Goal: Task Accomplishment & Management: Complete application form

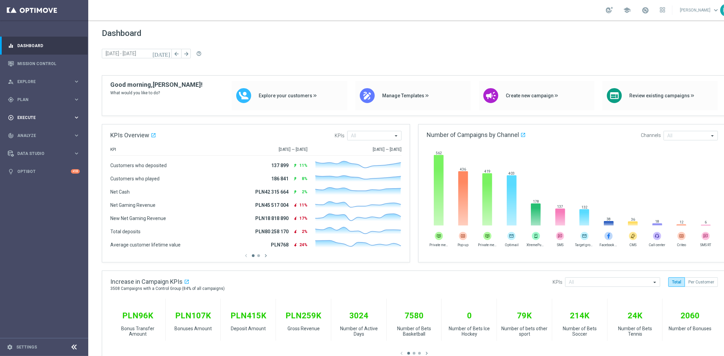
drag, startPoint x: 38, startPoint y: 100, endPoint x: 33, endPoint y: 111, distance: 12.3
click at [38, 100] on span "Plan" at bounding box center [45, 100] width 56 height 4
click at [31, 114] on link "Target Groups" at bounding box center [44, 113] width 53 height 5
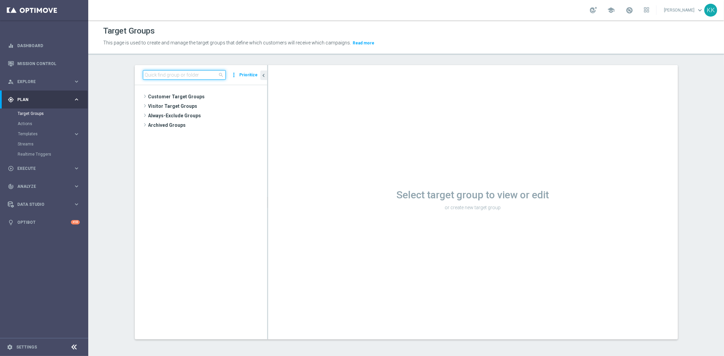
click at [170, 74] on input at bounding box center [184, 75] width 83 height 10
click at [40, 131] on accordion "Templates keyboard_arrow_right Optimail" at bounding box center [53, 134] width 70 height 10
click at [40, 133] on span "Templates" at bounding box center [42, 134] width 49 height 4
click at [32, 145] on link "Optimail" at bounding box center [46, 144] width 50 height 5
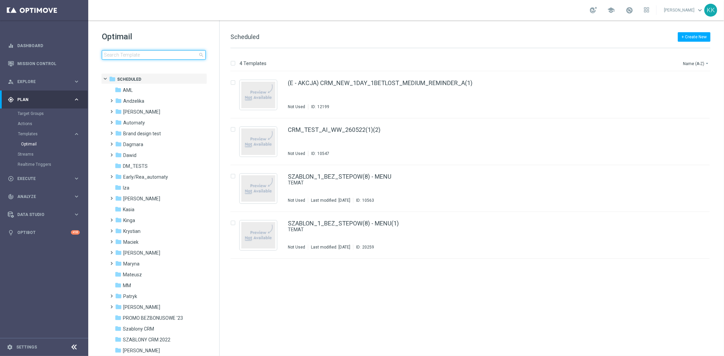
click at [147, 54] on input at bounding box center [154, 55] width 104 height 10
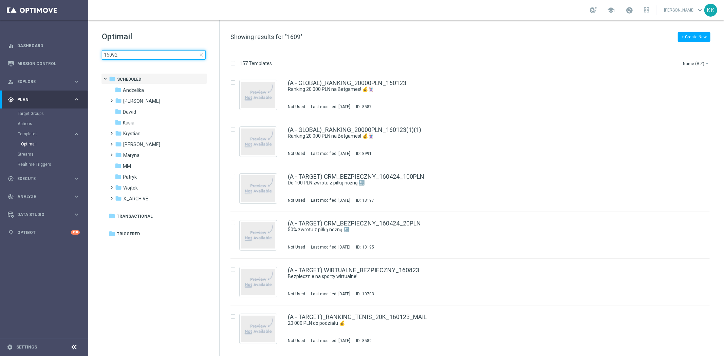
type input "160925"
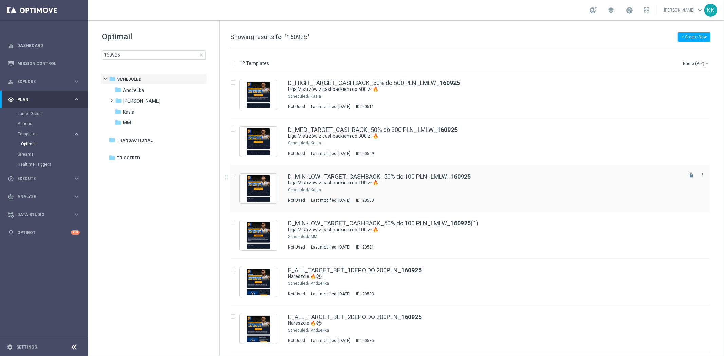
click at [335, 191] on div "Kasia" at bounding box center [496, 189] width 371 height 5
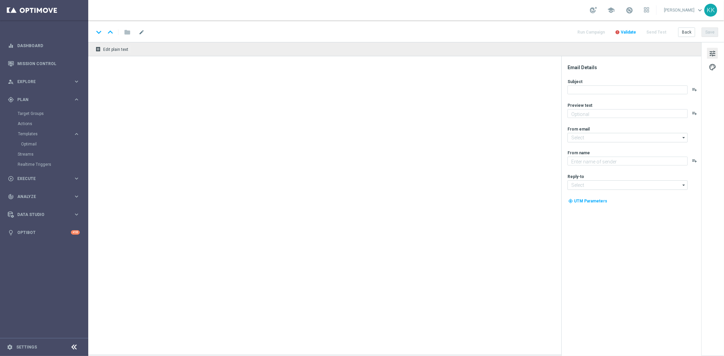
type textarea "Typuj bezpiecznie🛡️"
type input "oferta@sts.pl"
type textarea "STS"
type input "kontakt@sts.pl"
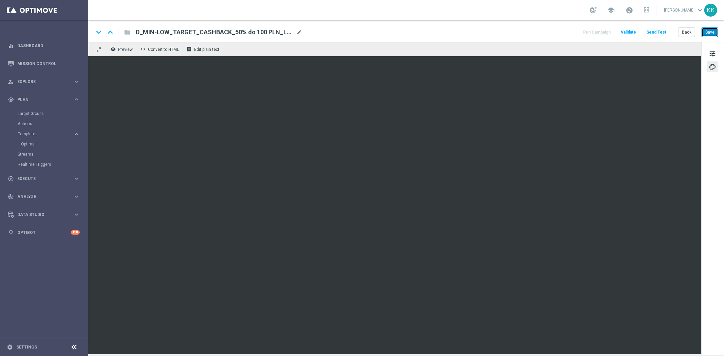
click at [712, 28] on button "Save" at bounding box center [710, 33] width 17 height 10
click at [689, 34] on button "Back" at bounding box center [686, 33] width 17 height 10
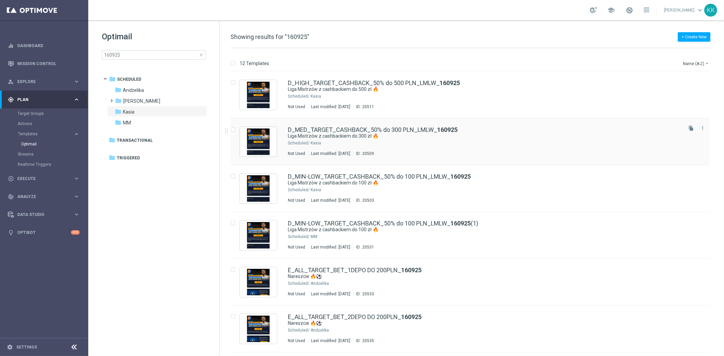
click at [391, 147] on div "D_MED_TARGET_CASHBACK_50% do 300 PLN_LMLW_ 160925 Liga Mistrzów z cashbackiem d…" at bounding box center [485, 142] width 394 height 30
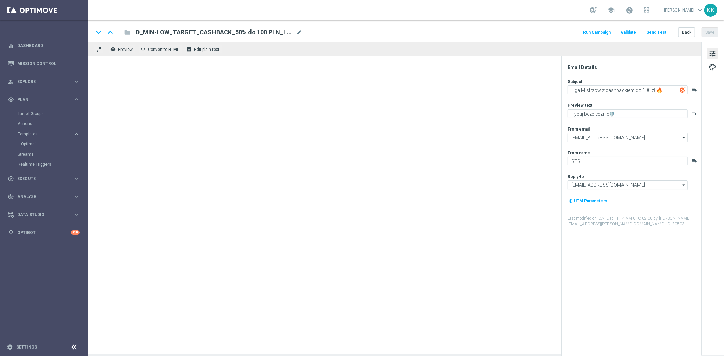
type textarea "Liga Mistrzów z cashbackiem do 300 zł 🔥"
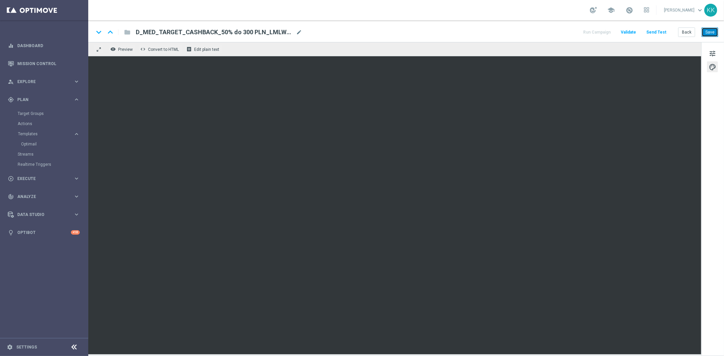
click at [707, 31] on button "Save" at bounding box center [710, 33] width 17 height 10
click at [690, 29] on button "Back" at bounding box center [686, 33] width 17 height 10
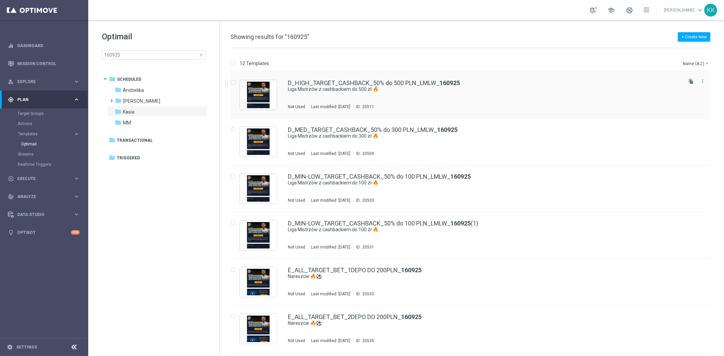
click at [353, 108] on div "Last modified: Tuesday, September 16, 2025" at bounding box center [330, 106] width 45 height 5
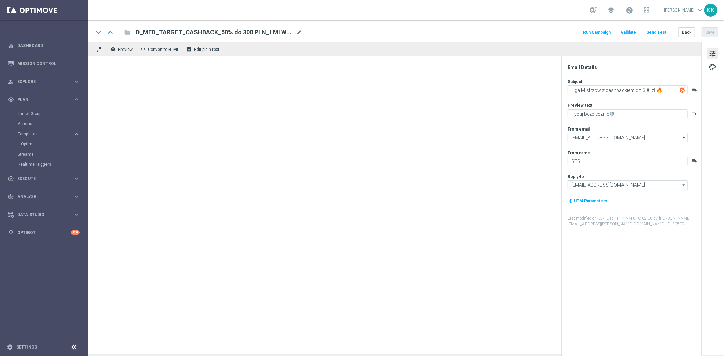
type textarea "Liga Mistrzów z cashbackiem do 500 zł 🔥"
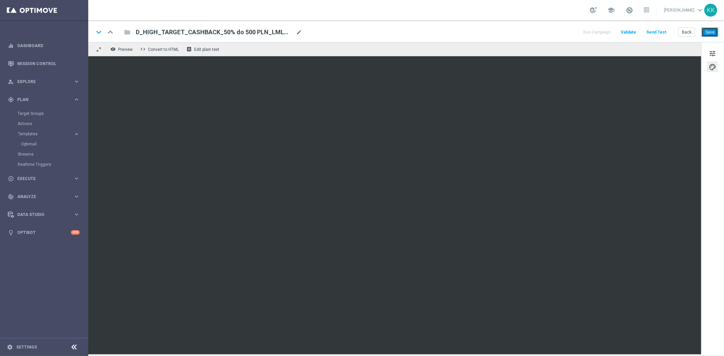
click at [711, 28] on button "Save" at bounding box center [710, 33] width 17 height 10
click at [26, 121] on link "Actions" at bounding box center [44, 123] width 53 height 5
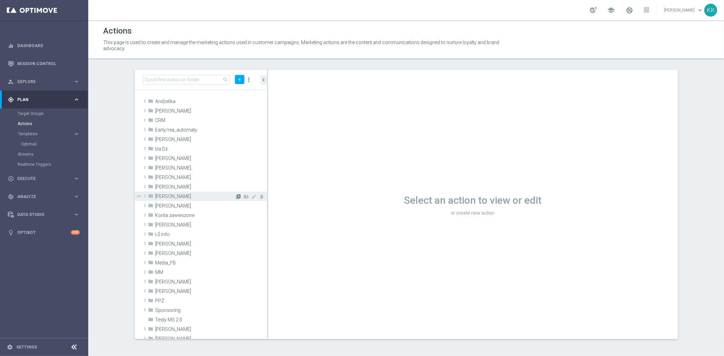
click at [236, 199] on icon "library_add" at bounding box center [238, 196] width 5 height 5
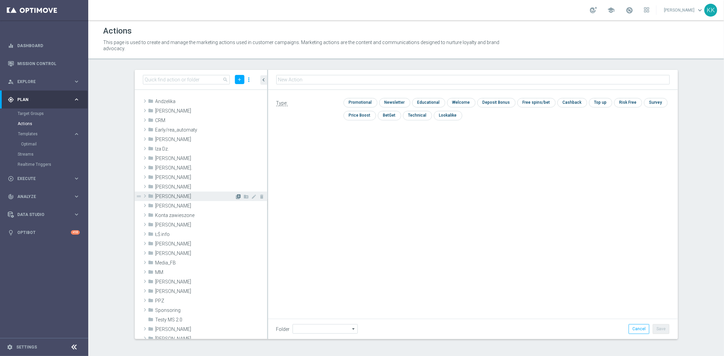
type input "Kasia K."
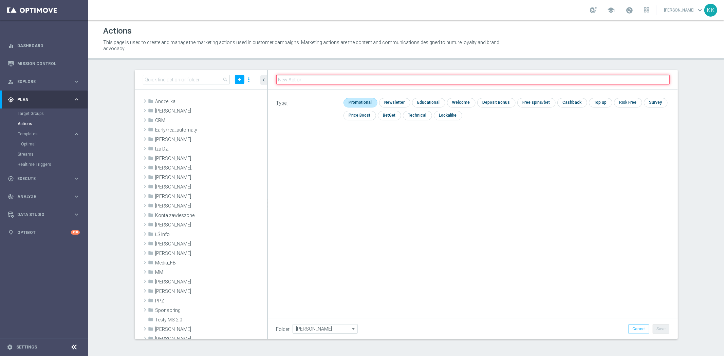
paste input "D_MIN-LOW_TARGET_CASHBACK_50% do 100 PLN_LMLW_160925"
type input "D_MIN-LOW_TARGET_CASHBACK_50% do 100 PLN_LMLW_160925"
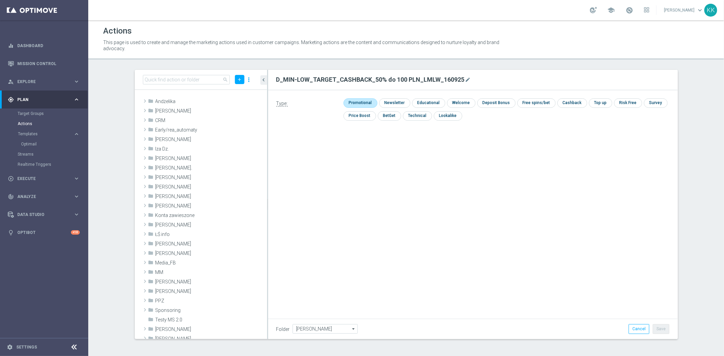
click at [354, 99] on input "checkbox" at bounding box center [360, 102] width 32 height 9
checkbox input "true"
click at [664, 328] on button "Save" at bounding box center [661, 330] width 17 height 10
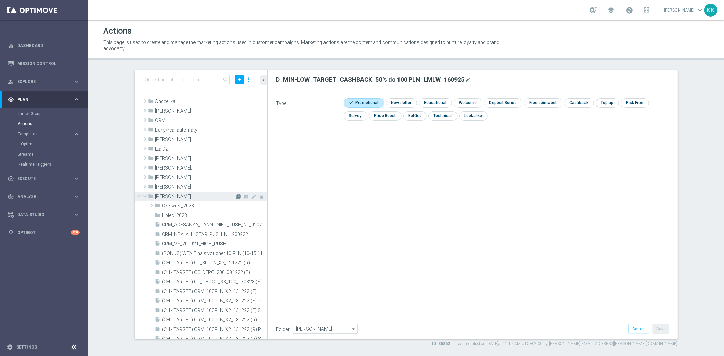
click at [236, 196] on icon "library_add" at bounding box center [238, 196] width 5 height 5
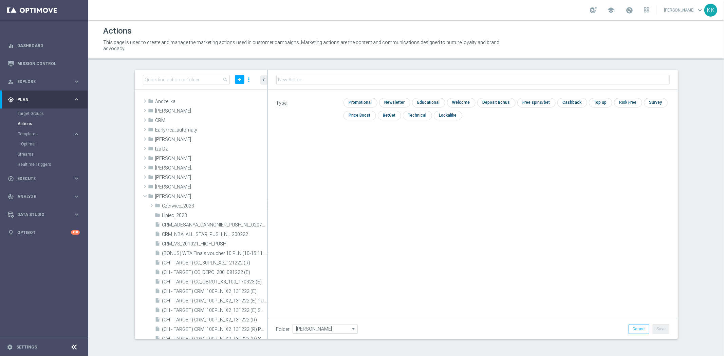
type input "D_MED_TARGET_CASHBACK_50% do 300 PLN_LMLW_160925"
click at [359, 106] on input "checkbox" at bounding box center [360, 102] width 32 height 9
checkbox input "true"
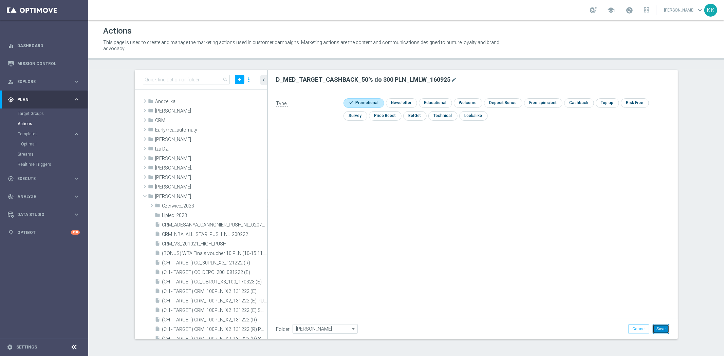
click at [660, 325] on button "Save" at bounding box center [661, 330] width 17 height 10
click at [236, 195] on icon "library_add" at bounding box center [238, 196] width 5 height 5
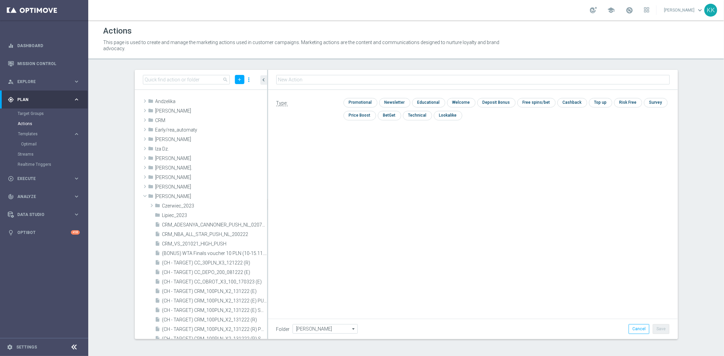
type input "D_HIGH_TARGET_CASHBACK_50% do 500 PLN_LMLW_160925"
click at [359, 101] on input "checkbox" at bounding box center [360, 102] width 32 height 9
checkbox input "true"
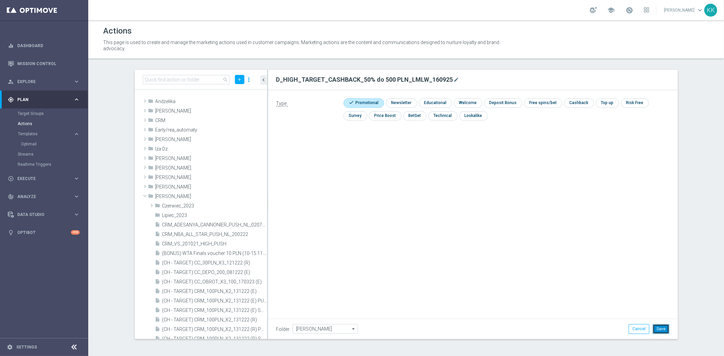
click at [670, 328] on button "Save" at bounding box center [661, 330] width 17 height 10
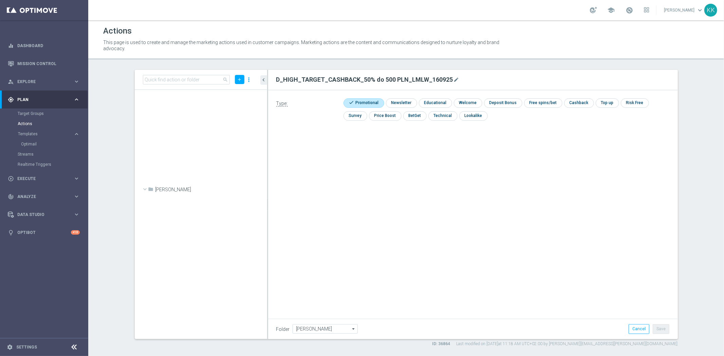
scroll to position [20390, 0]
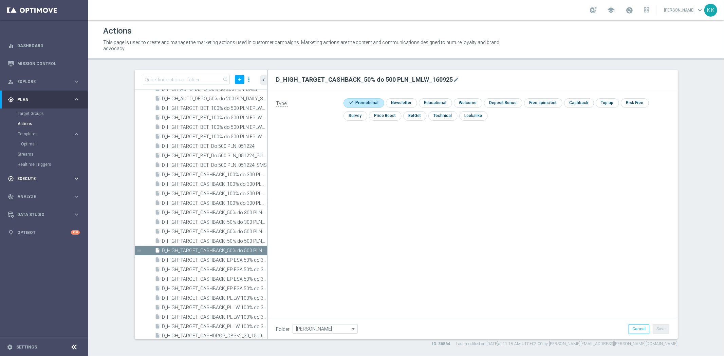
click at [38, 179] on span "Execute" at bounding box center [45, 179] width 56 height 4
click at [52, 132] on link "Campaign Builder" at bounding box center [44, 131] width 53 height 5
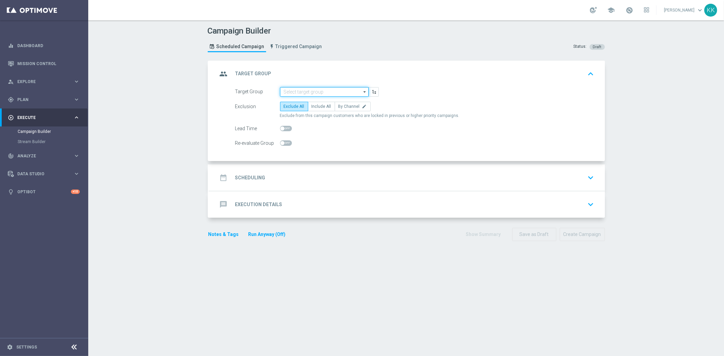
click at [327, 87] on input at bounding box center [324, 92] width 89 height 10
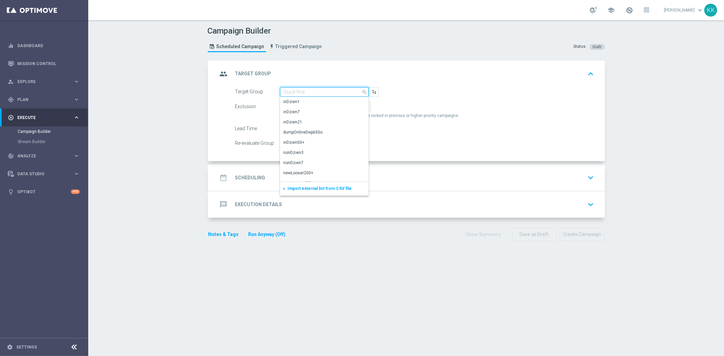
paste input "D_MIN-LOW_TARGET_CASHBACK_50% do 100 PLN_LMLW_160925"
click at [325, 103] on div "D_MIN-LOW_TARGET_CASHBACK_50% do 100 PLN_LMLW_160925" at bounding box center [325, 105] width 82 height 12
type input "D_MIN-LOW_TARGET_CASHBACK_50% do 100 PLN_LMLW_160925"
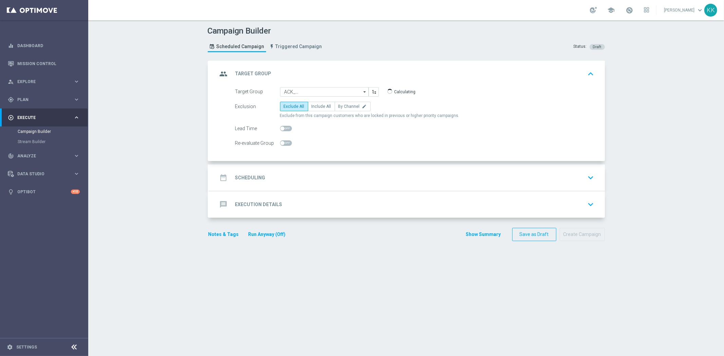
scroll to position [0, 0]
click at [341, 105] on span "By Channel" at bounding box center [349, 106] width 21 height 5
click at [341, 106] on input "By Channel edit" at bounding box center [341, 108] width 4 height 4
radio input "true"
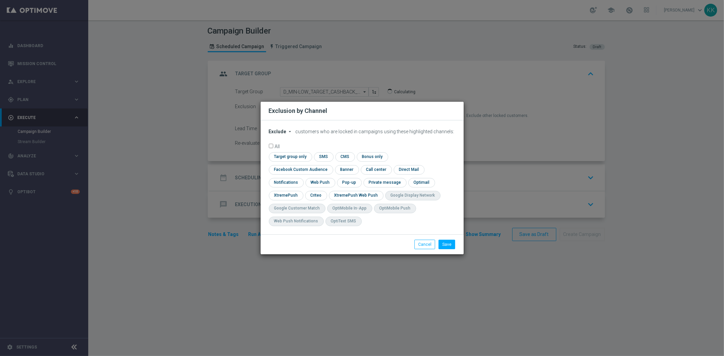
click at [273, 143] on form "Exclude arrow_drop_down × Exclude customers who are locked in campaigns using t…" at bounding box center [362, 179] width 187 height 101
click at [280, 134] on span "Exclude" at bounding box center [278, 131] width 18 height 5
click at [286, 151] on div "Include" at bounding box center [281, 147] width 25 height 8
click at [330, 165] on input "checkbox" at bounding box center [299, 169] width 61 height 9
checkbox input "true"
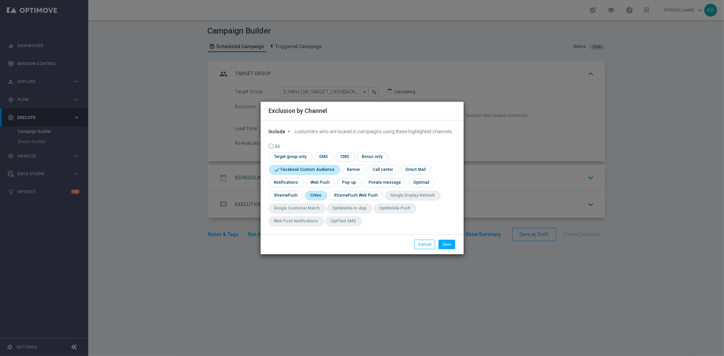
click at [317, 195] on input "checkbox" at bounding box center [315, 195] width 21 height 9
checkbox input "true"
click at [450, 243] on button "Save" at bounding box center [447, 245] width 17 height 10
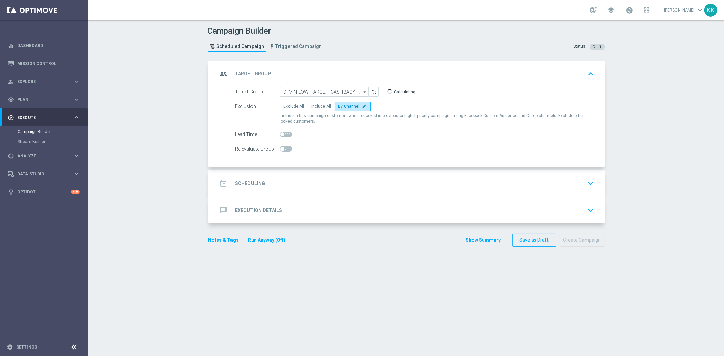
click at [321, 182] on div "date_range Scheduling keyboard_arrow_down" at bounding box center [407, 183] width 379 height 13
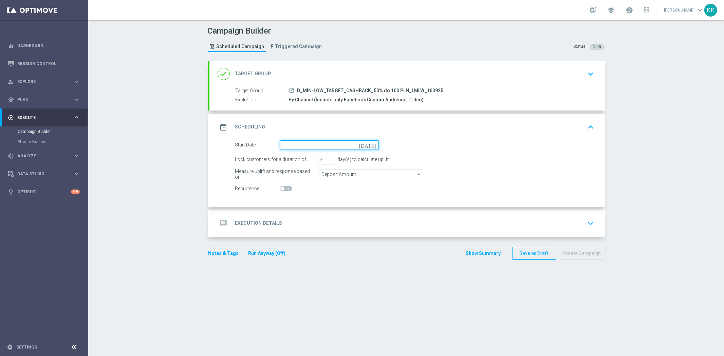
click at [298, 148] on input at bounding box center [329, 146] width 99 height 10
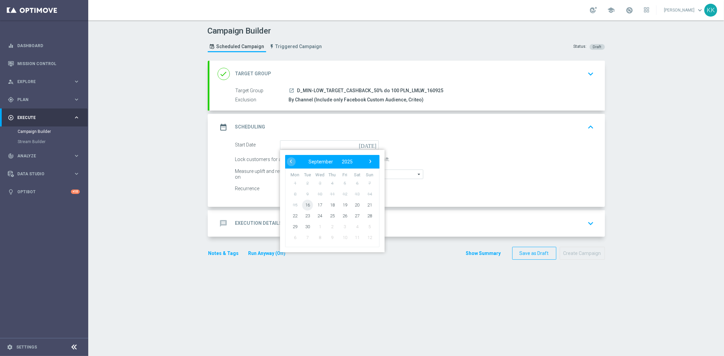
click at [303, 203] on span "16" at bounding box center [307, 205] width 11 height 11
type input "16 Sep 2025"
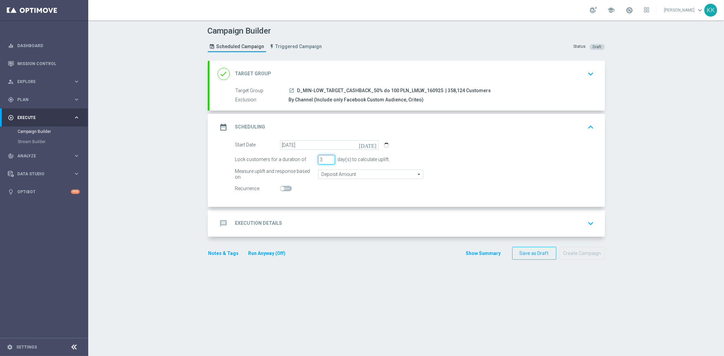
click at [310, 155] on div "Lock customers for a duration of 3 day(s) to calculate uplift." at bounding box center [414, 160] width 369 height 10
type input "6"
click at [348, 168] on form "Start Date 16 Sep 2025 today Lock customers for a duration of 6 day(s) to calcu…" at bounding box center [414, 167] width 359 height 53
click at [349, 170] on input "Deposit Amount" at bounding box center [370, 175] width 105 height 10
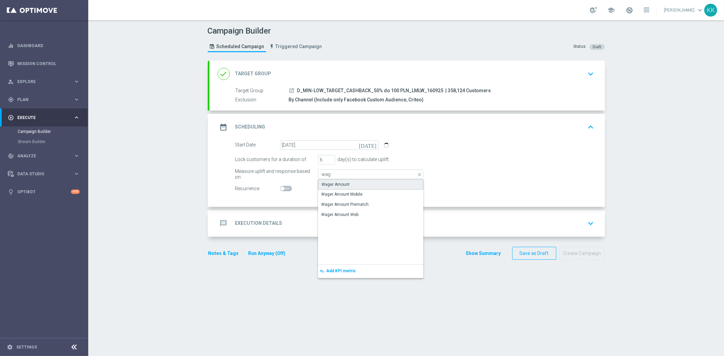
click at [351, 183] on div "Wager Amount" at bounding box center [370, 185] width 105 height 10
type input "Wager Amount"
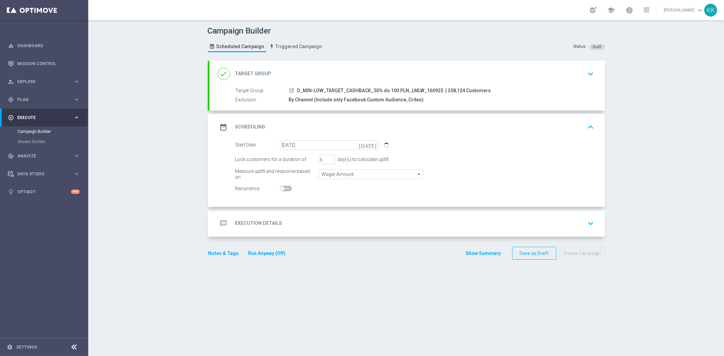
click at [362, 224] on div "message Execution Details keyboard_arrow_down" at bounding box center [407, 223] width 379 height 13
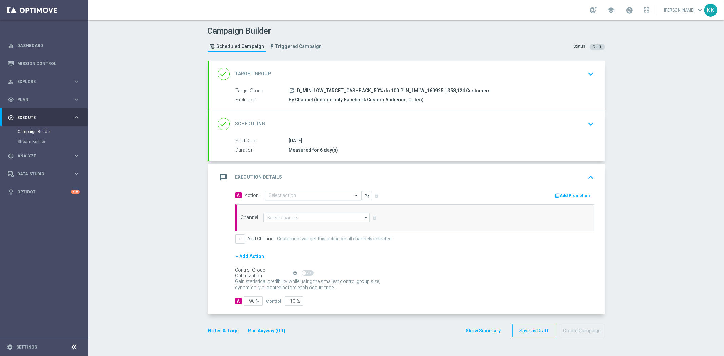
click at [311, 193] on input "text" at bounding box center [307, 196] width 76 height 6
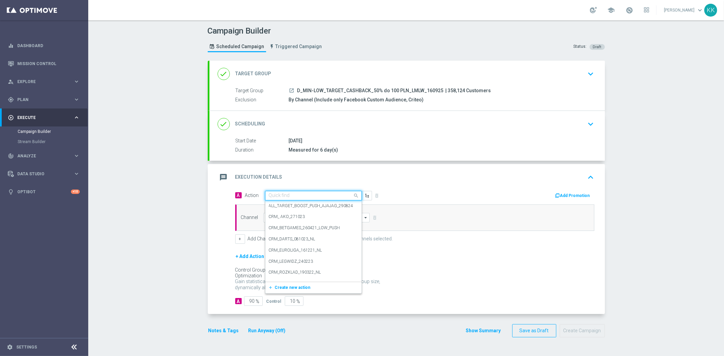
paste input "D_MIN-LOW_TARGET_CASHBACK_50% do 100 PLN_LMLW_160925"
type input "D_MIN-LOW_TARGET_CASHBACK_50% do 100 PLN_LMLW_160925"
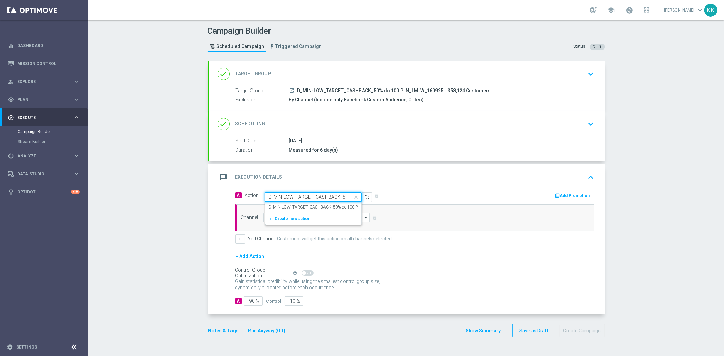
scroll to position [0, 65]
click at [316, 207] on label "D_MIN-LOW_TARGET_CASHBACK_50% do 100 PLN_LMLW_160925" at bounding box center [330, 208] width 123 height 6
click at [313, 216] on input at bounding box center [316, 218] width 107 height 10
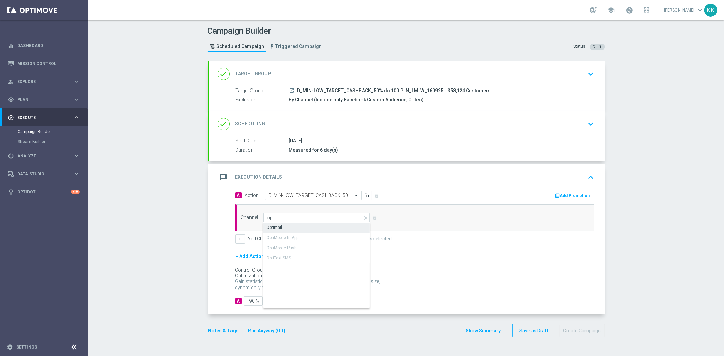
click at [304, 225] on div "Optimail" at bounding box center [316, 228] width 107 height 10
type input "Optimail"
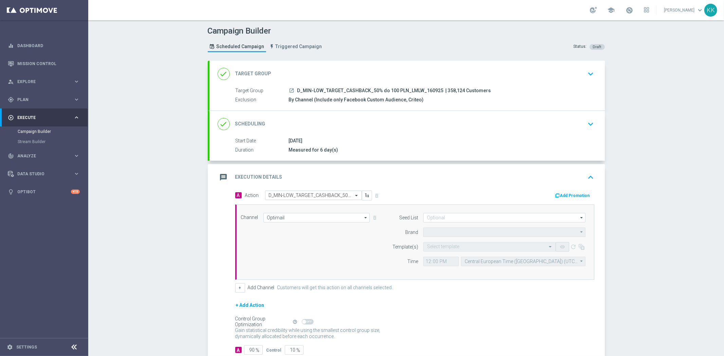
type input "STS"
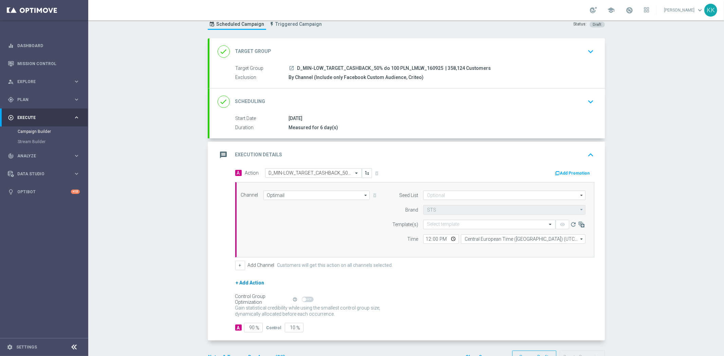
scroll to position [43, 0]
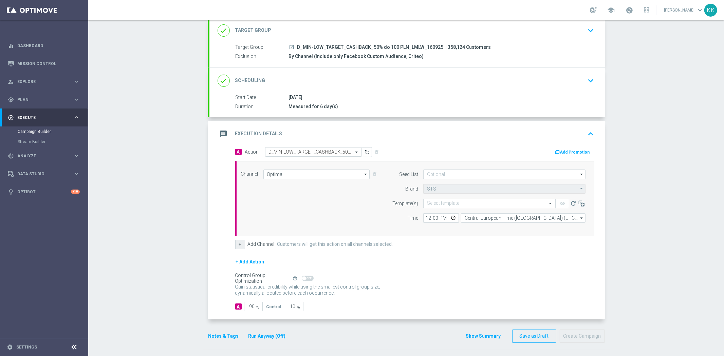
click at [241, 248] on button "+" at bounding box center [240, 245] width 10 height 10
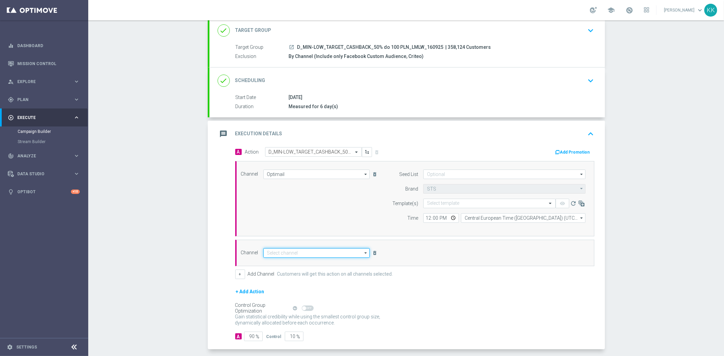
click at [277, 253] on input at bounding box center [316, 254] width 107 height 10
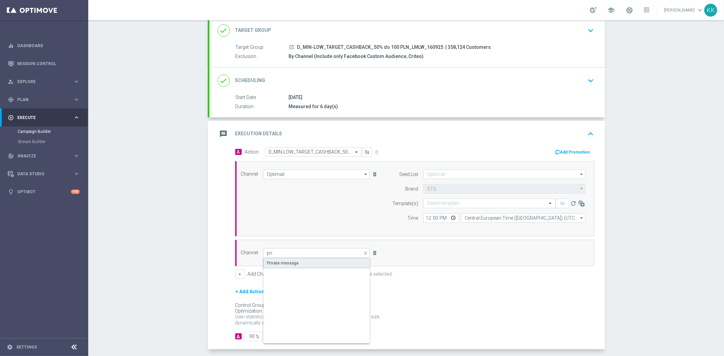
click at [283, 260] on div "Private message" at bounding box center [283, 263] width 32 height 6
type input "Private message"
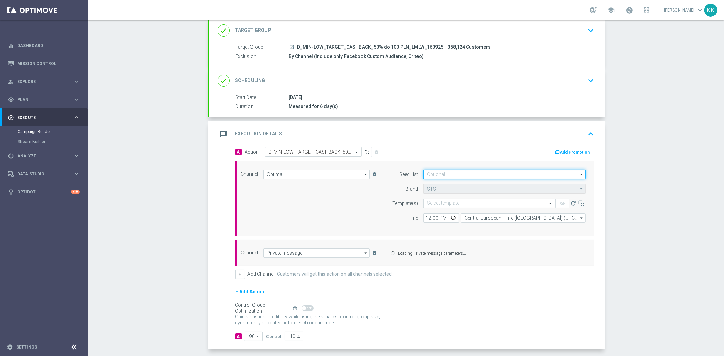
click at [474, 175] on input at bounding box center [504, 175] width 162 height 10
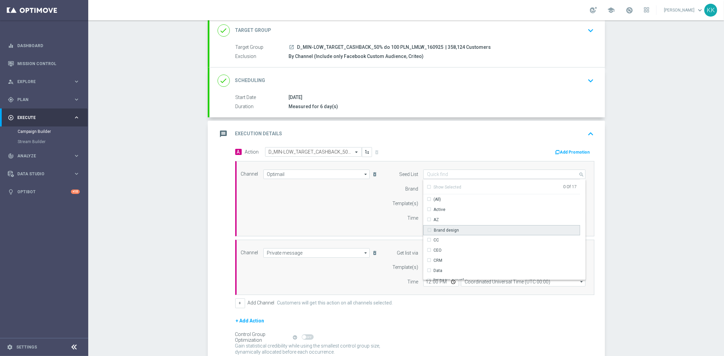
click at [455, 225] on div "Brand design" at bounding box center [501, 230] width 157 height 10
click at [453, 243] on div "Reactivation" at bounding box center [501, 247] width 157 height 10
click at [324, 202] on div "Channel Optimail Optimail arrow_drop_down Drag here to set row groups Drag here…" at bounding box center [413, 199] width 355 height 58
type input "Selected 2 of 17"
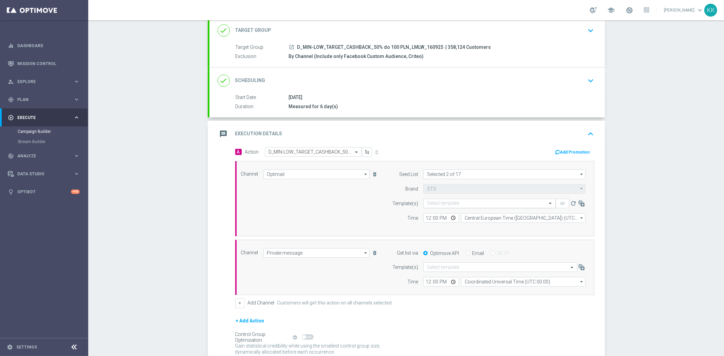
click at [427, 201] on input "text" at bounding box center [482, 204] width 111 height 6
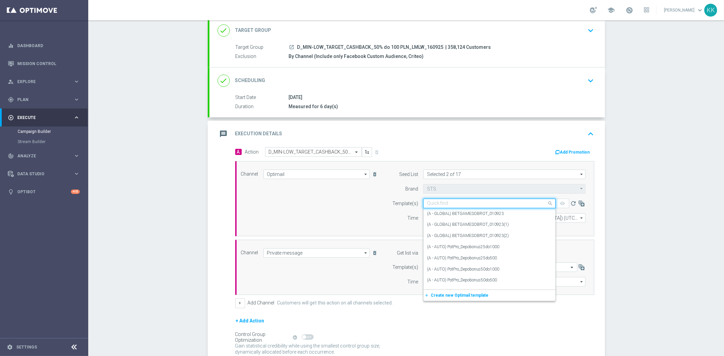
paste input "D_MIN-LOW_TARGET_CASHBACK_50% do 100 PLN_LMLW_160925"
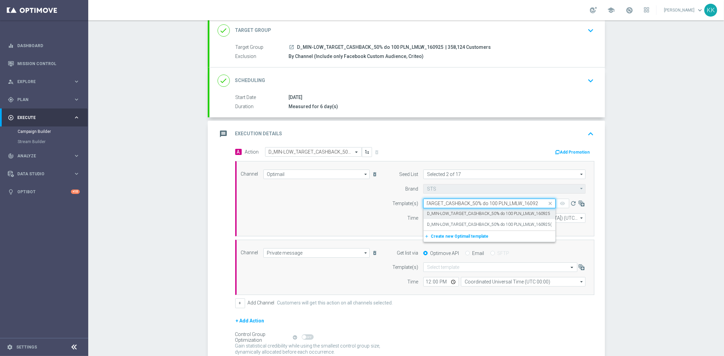
click at [445, 215] on label "D_MIN-LOW_TARGET_CASHBACK_50% do 100 PLN_LMLW_160925" at bounding box center [488, 214] width 123 height 6
type input "D_MIN-LOW_TARGET_CASHBACK_50% do 100 PLN_LMLW_160925"
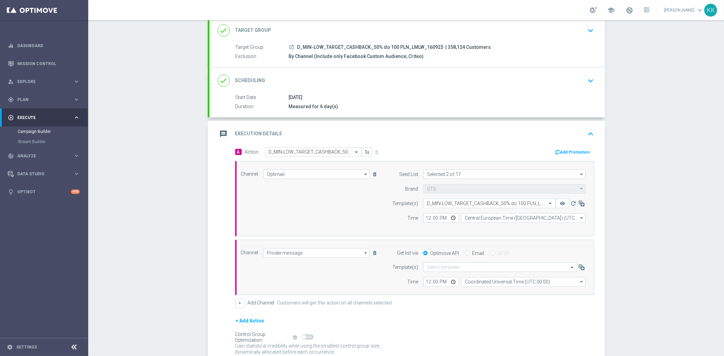
scroll to position [0, 0]
drag, startPoint x: 427, startPoint y: 218, endPoint x: 440, endPoint y: 233, distance: 19.5
click at [427, 219] on input "12:00" at bounding box center [441, 219] width 36 height 10
click at [445, 263] on div "Select template" at bounding box center [500, 268] width 154 height 10
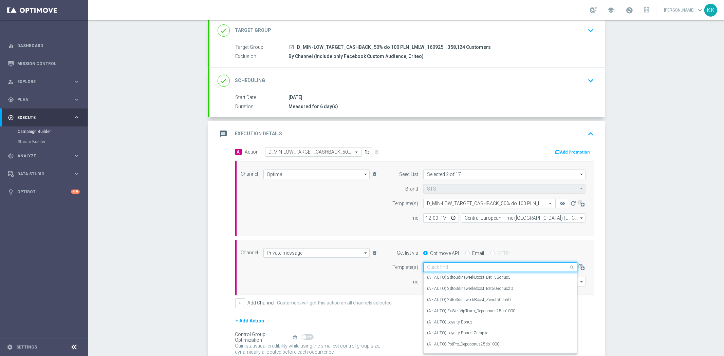
paste input "D_MIN-LOW_TARGET_CASHBACK_50% do 100 PLN_LMLW_160925"
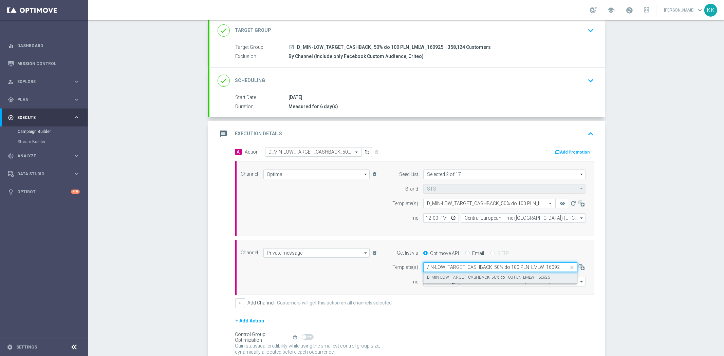
click at [447, 273] on div "D_MIN-LOW_TARGET_CASHBACK_50% do 100 PLN_LMLW_160925" at bounding box center [500, 277] width 147 height 11
type input "D_MIN-LOW_TARGET_CASHBACK_50% do 100 PLN_LMLW_160925"
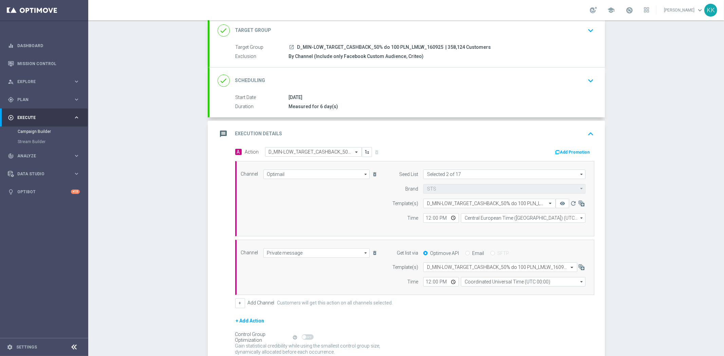
scroll to position [0, 0]
click at [497, 217] on input "Central European Time (Warsaw) (UTC +02:00)" at bounding box center [523, 219] width 125 height 10
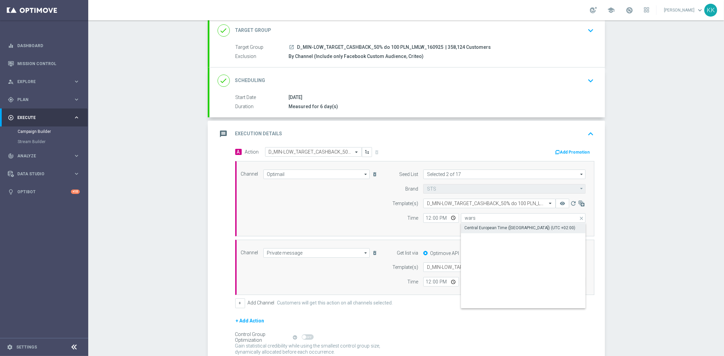
click at [500, 228] on div "Central European Time (Warsaw) (UTC +02:00)" at bounding box center [519, 228] width 111 height 6
type input "Central European Time (Warsaw) (UTC +02:00)"
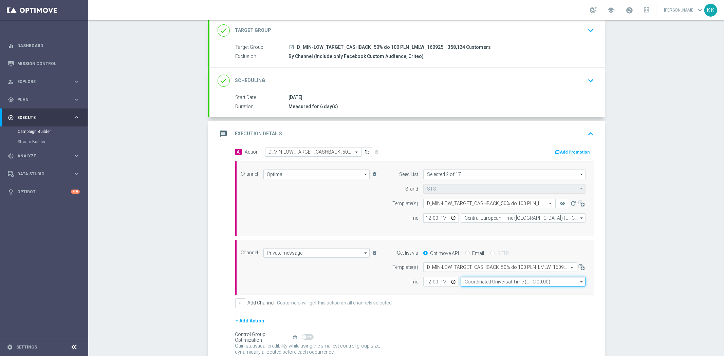
click at [490, 284] on input "Coordinated Universal Time (UTC 00:00)" at bounding box center [523, 282] width 125 height 10
click at [497, 289] on div "Central European Time (Warsaw) (UTC +02:00)" at bounding box center [519, 292] width 111 height 6
type input "Central European Time (Warsaw) (UTC +02:00)"
click at [425, 217] on input "12:00" at bounding box center [441, 219] width 36 height 10
type input "16:31"
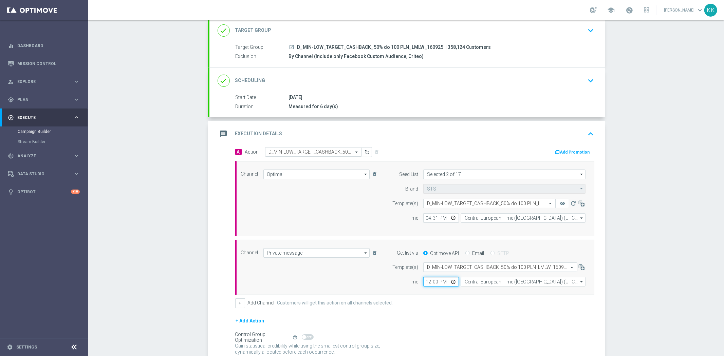
click at [427, 285] on input "12:00" at bounding box center [441, 282] width 36 height 10
type input "16:31"
click at [619, 197] on div "Campaign Builder Scheduled Campaign Triggered Campaign Status: Draft done Targe…" at bounding box center [406, 188] width 636 height 336
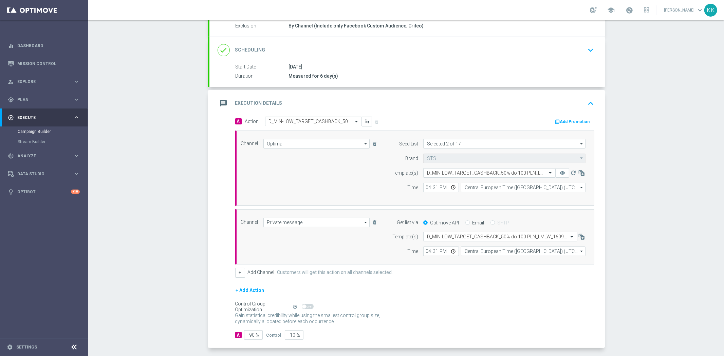
scroll to position [103, 0]
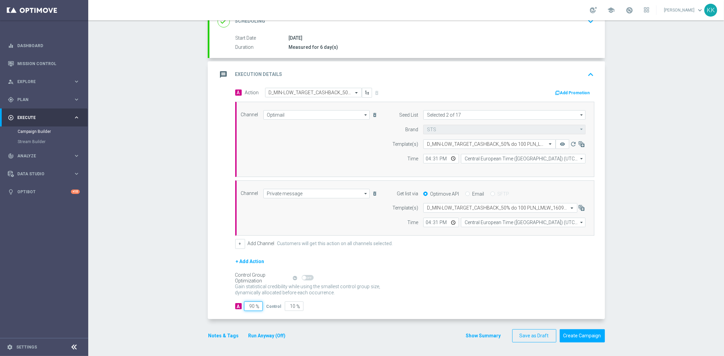
click at [252, 306] on input "90" at bounding box center [253, 307] width 19 height 10
type input "9"
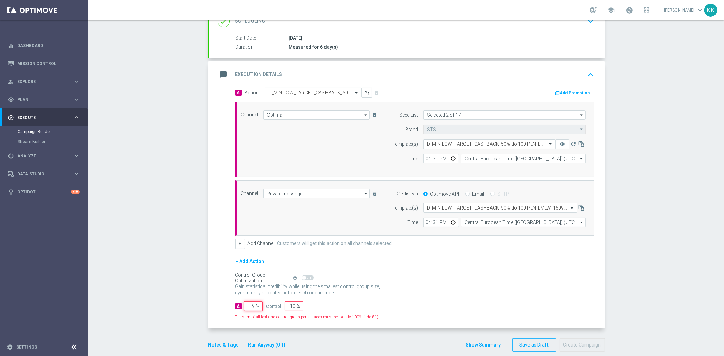
type input "91"
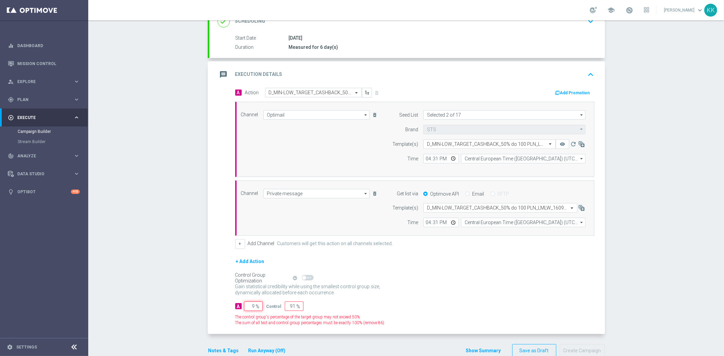
type input "95"
type input "5"
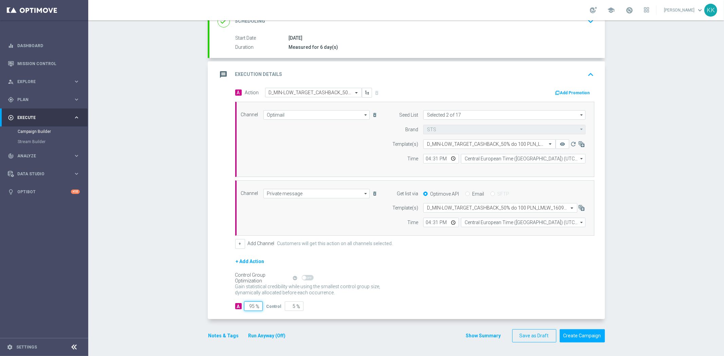
type input "9"
type input "91"
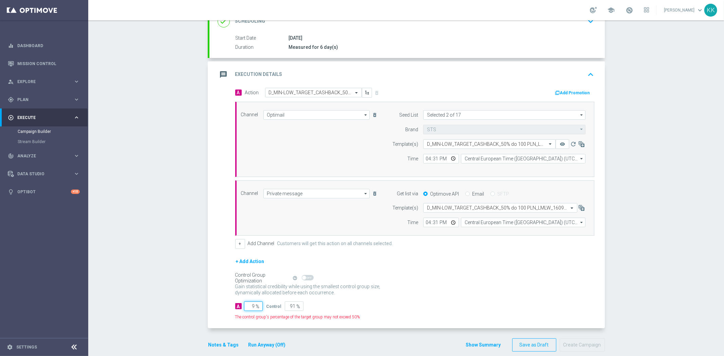
type input "98"
type input "2"
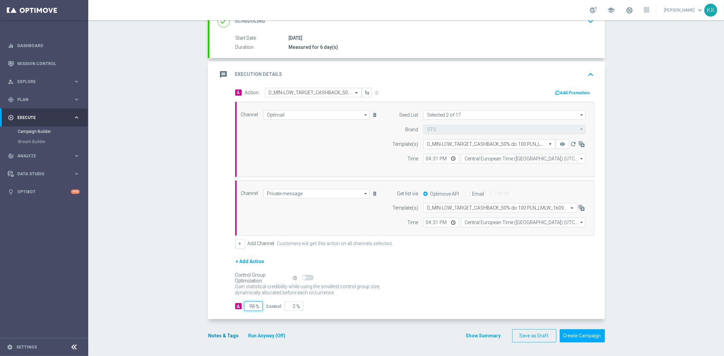
type input "98"
click at [215, 335] on button "Notes & Tags" at bounding box center [224, 336] width 32 height 8
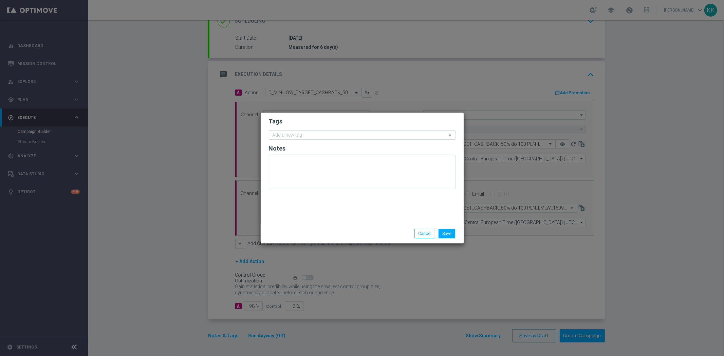
click at [297, 126] on form "Tags Add a new tag Notes" at bounding box center [362, 155] width 187 height 79
click at [299, 135] on input "text" at bounding box center [360, 136] width 174 height 6
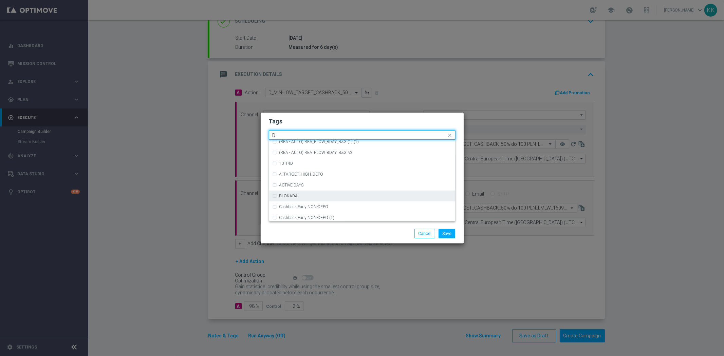
scroll to position [717, 0]
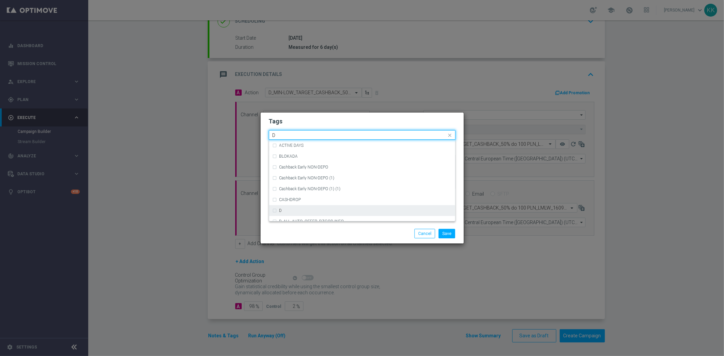
click at [303, 208] on div "D" at bounding box center [362, 210] width 179 height 11
type input "D"
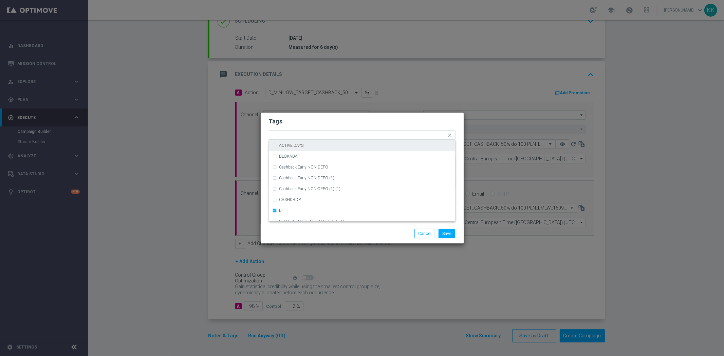
click at [313, 121] on h2 "Tags" at bounding box center [362, 121] width 187 height 8
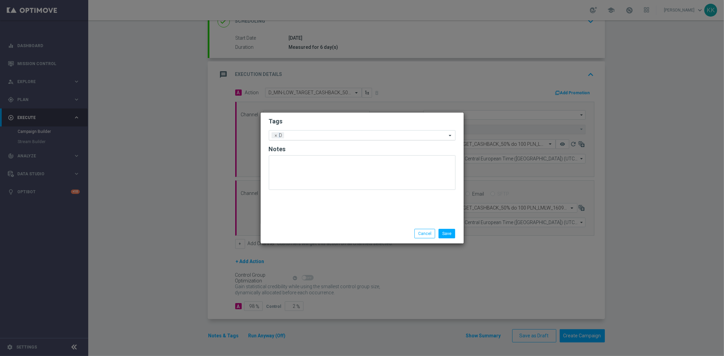
click at [325, 138] on input "text" at bounding box center [367, 136] width 160 height 6
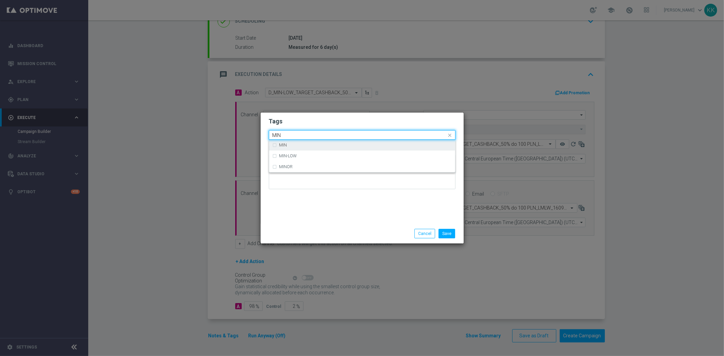
click at [316, 144] on div "MIN" at bounding box center [365, 145] width 172 height 4
type input "MIN"
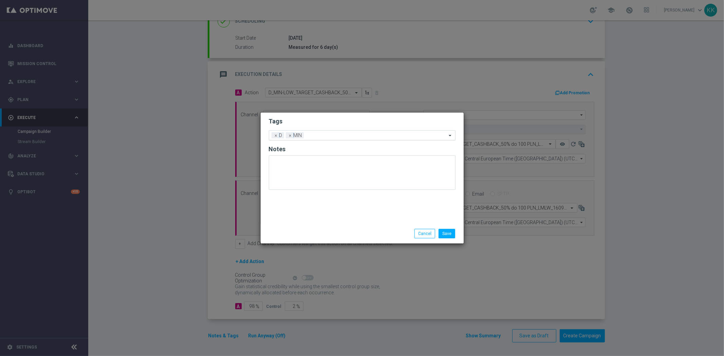
drag, startPoint x: 322, startPoint y: 123, endPoint x: 324, endPoint y: 135, distance: 12.1
click at [322, 124] on h2 "Tags" at bounding box center [362, 121] width 187 height 8
click at [324, 136] on input "text" at bounding box center [377, 136] width 140 height 6
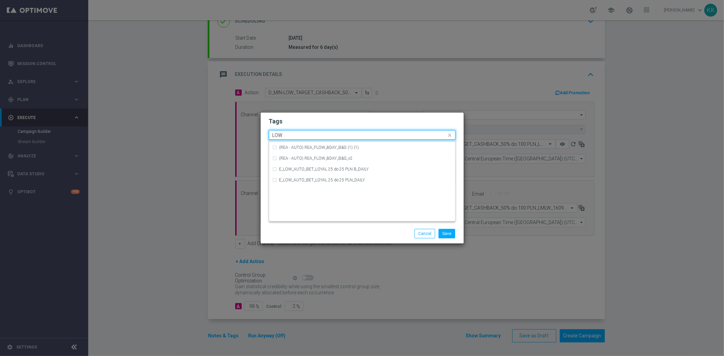
scroll to position [331, 0]
click at [302, 185] on div "LOW" at bounding box center [365, 184] width 172 height 4
type input "LOW"
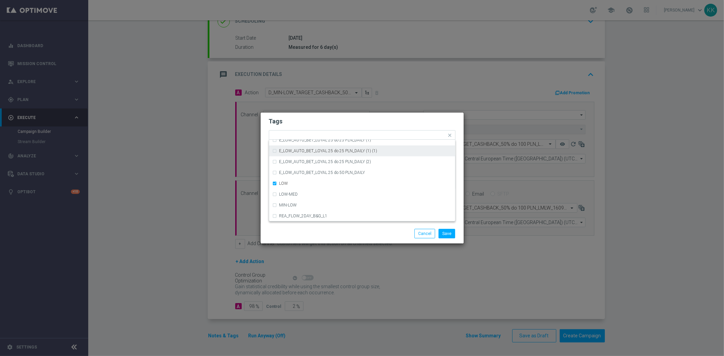
click at [307, 125] on h2 "Tags" at bounding box center [362, 121] width 187 height 8
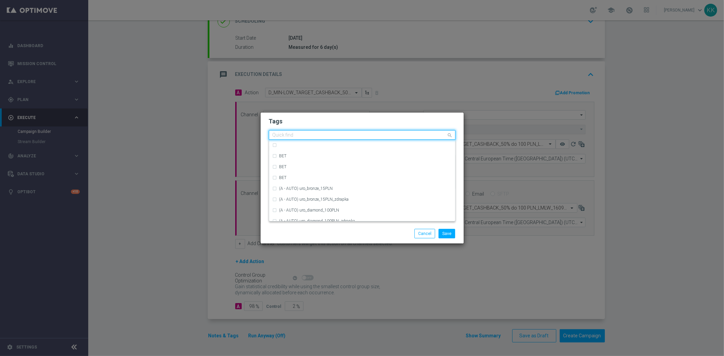
click at [341, 136] on input "text" at bounding box center [360, 136] width 174 height 6
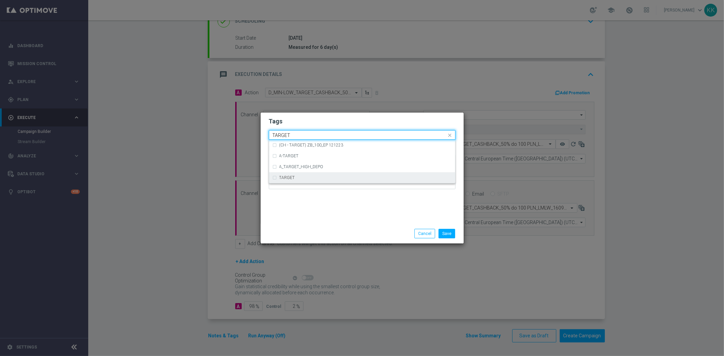
click at [314, 175] on div "TARGET" at bounding box center [362, 177] width 179 height 11
type input "TARGET"
click at [321, 206] on div "Tags Quick find × D × MIN × LOW (CH - TARGET) ZB_100_EP 121223 A-TARGET A_TARGE…" at bounding box center [362, 168] width 203 height 111
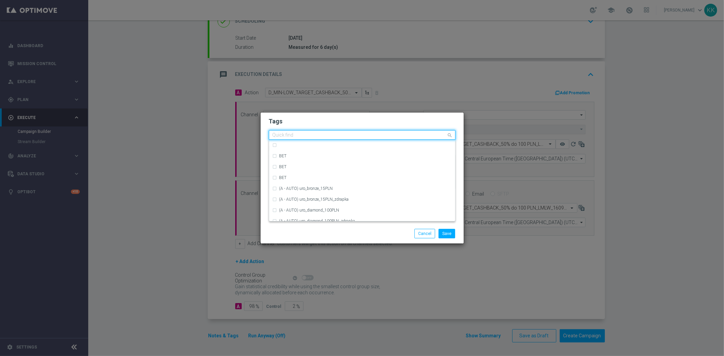
click at [368, 131] on div "Quick find × D × MIN × LOW × TARGET" at bounding box center [358, 135] width 178 height 8
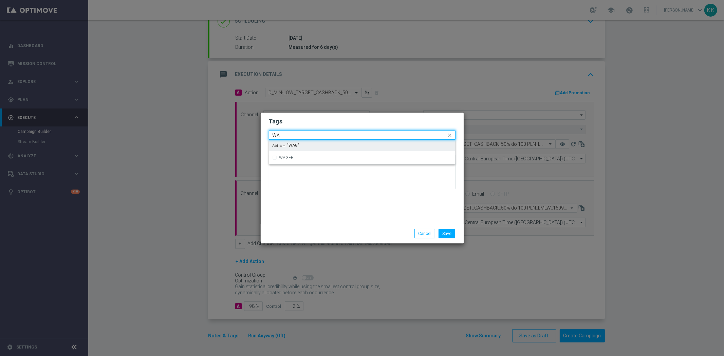
type input "W"
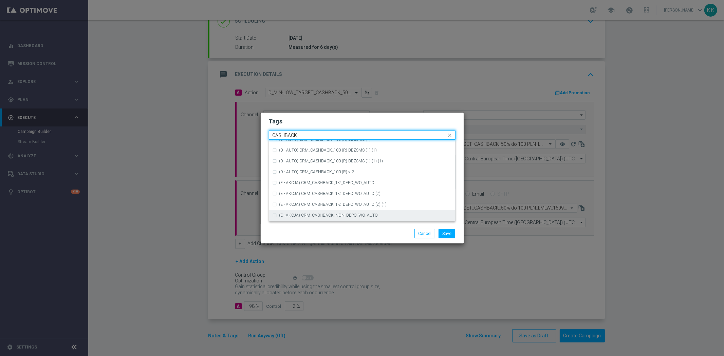
scroll to position [103, 0]
click at [318, 186] on div "CASHBACK" at bounding box center [362, 183] width 179 height 11
type input "CASHBACK"
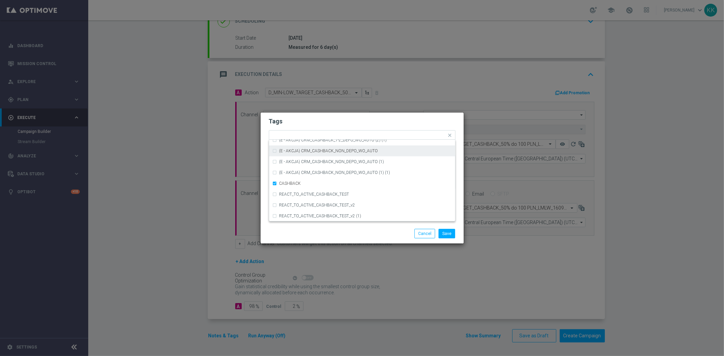
click at [351, 124] on h2 "Tags" at bounding box center [362, 121] width 187 height 8
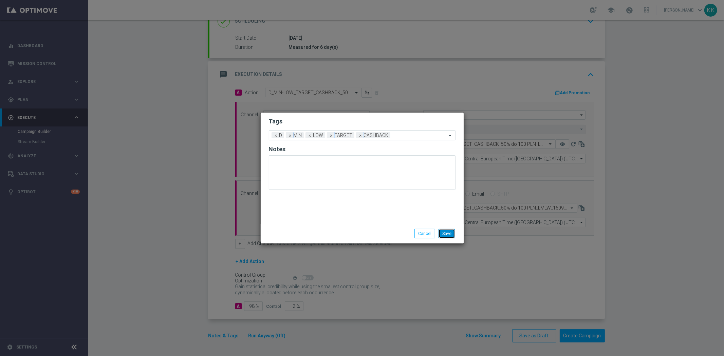
click at [449, 234] on button "Save" at bounding box center [447, 234] width 17 height 10
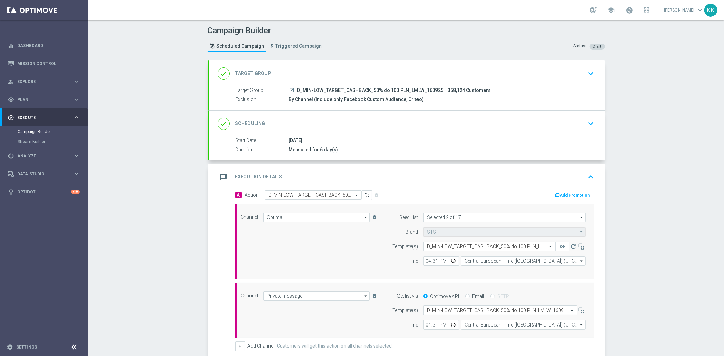
scroll to position [0, 0]
click at [569, 76] on div "done Target Group keyboard_arrow_down" at bounding box center [407, 74] width 379 height 13
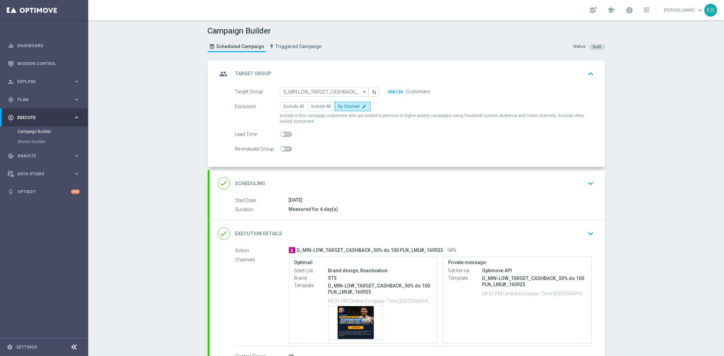
click at [557, 182] on div "done Scheduling keyboard_arrow_down" at bounding box center [407, 183] width 379 height 13
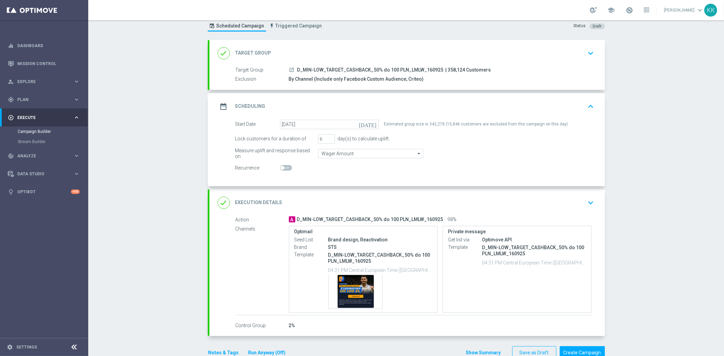
scroll to position [38, 0]
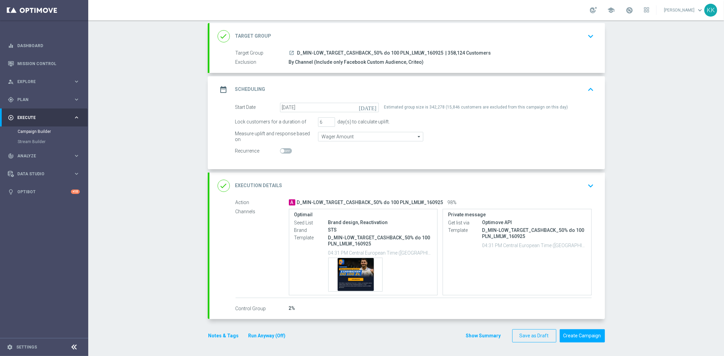
click at [591, 182] on icon "keyboard_arrow_down" at bounding box center [591, 186] width 10 height 10
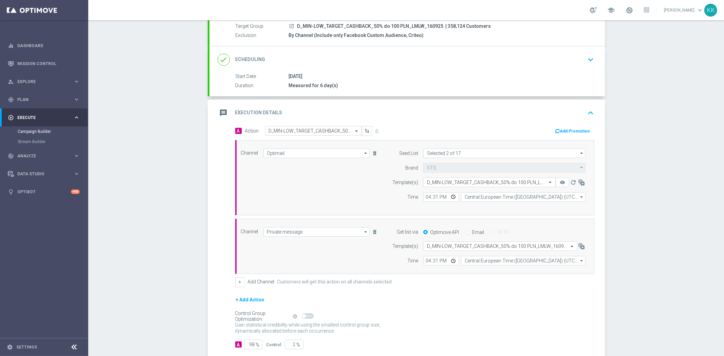
scroll to position [103, 0]
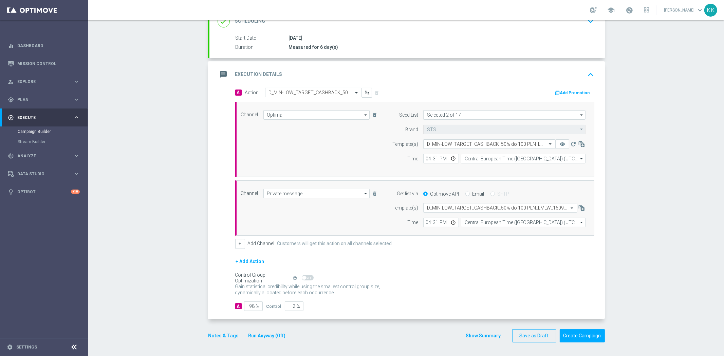
click at [215, 333] on button "Notes & Tags" at bounding box center [224, 336] width 32 height 8
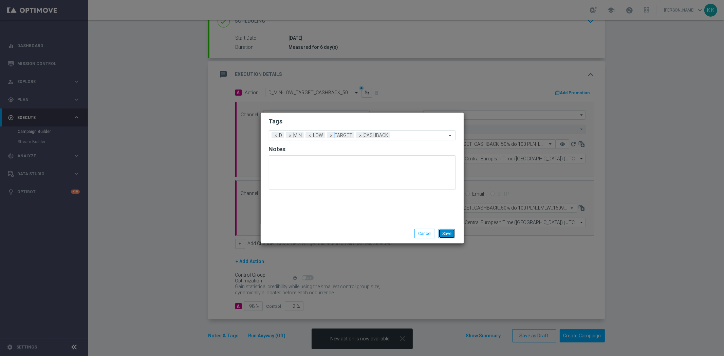
click at [449, 234] on button "Save" at bounding box center [447, 234] width 17 height 10
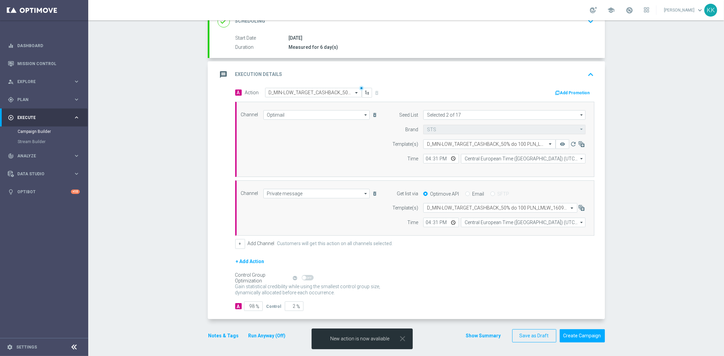
drag, startPoint x: 266, startPoint y: 324, endPoint x: 191, endPoint y: 316, distance: 74.8
click at [191, 316] on div "Campaign Builder Scheduled Campaign Triggered Campaign Status: Draft done Targe…" at bounding box center [406, 188] width 636 height 336
click at [402, 339] on icon "close" at bounding box center [403, 339] width 9 height 9
click at [211, 335] on button "Notes & Tags" at bounding box center [224, 336] width 32 height 8
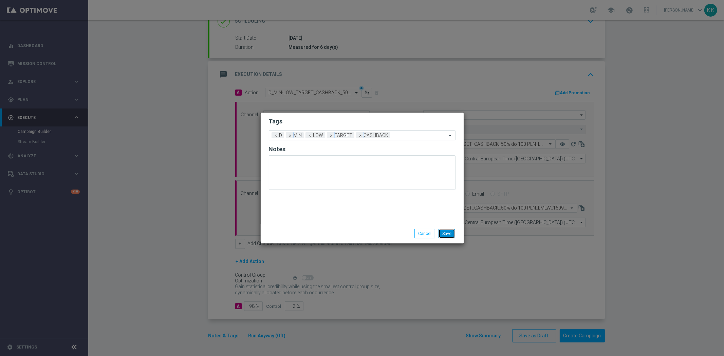
click at [452, 236] on button "Save" at bounding box center [447, 234] width 17 height 10
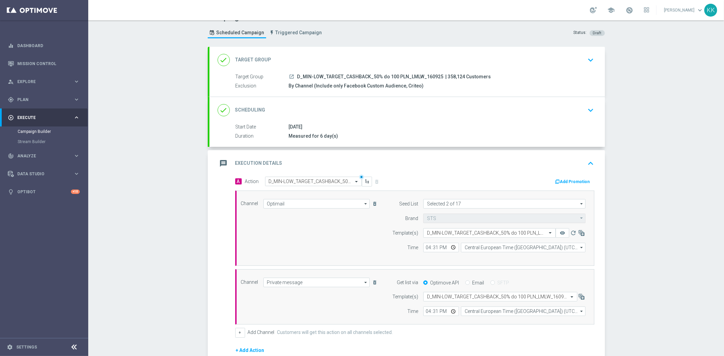
scroll to position [0, 0]
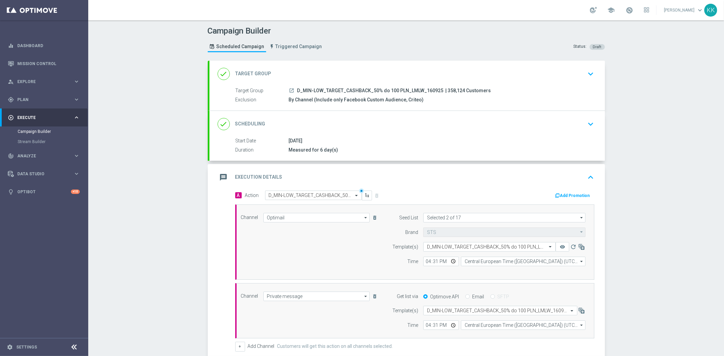
click at [588, 80] on div "done Target Group keyboard_arrow_down" at bounding box center [407, 74] width 396 height 26
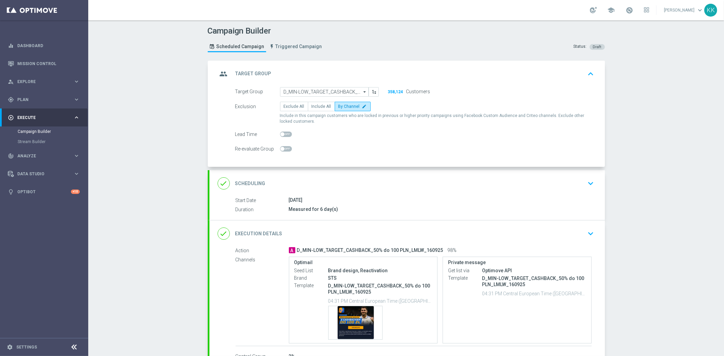
click at [586, 183] on icon "keyboard_arrow_down" at bounding box center [591, 184] width 10 height 10
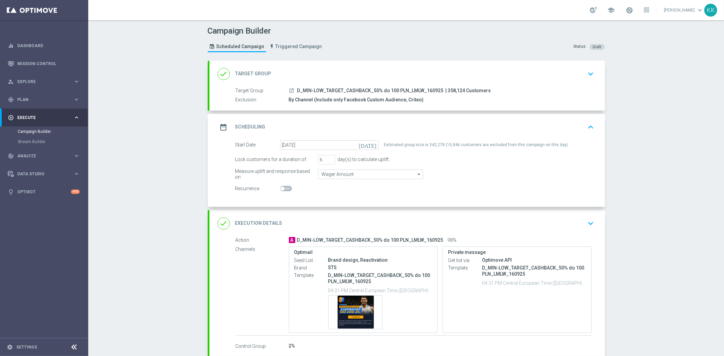
click at [586, 224] on icon "keyboard_arrow_down" at bounding box center [591, 224] width 10 height 10
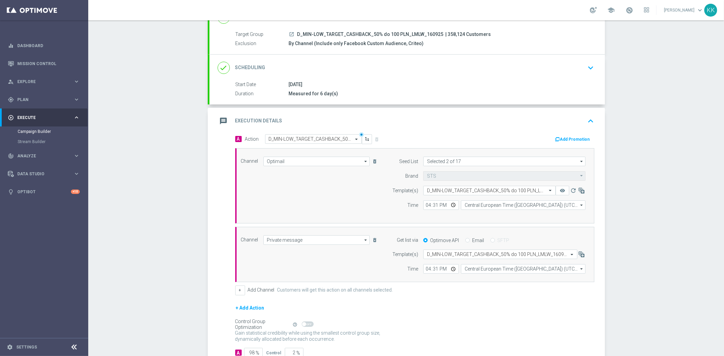
scroll to position [103, 0]
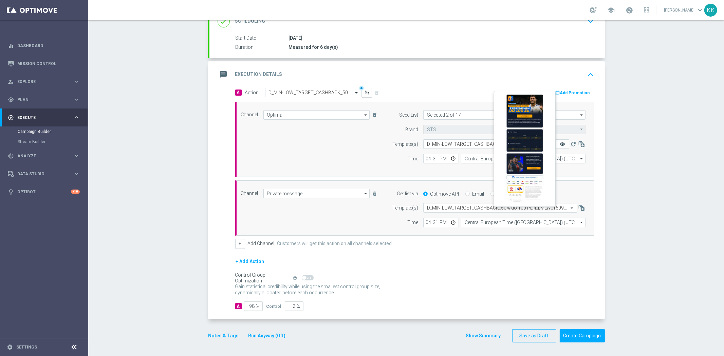
click at [560, 144] on icon "remove_red_eye" at bounding box center [562, 144] width 5 height 5
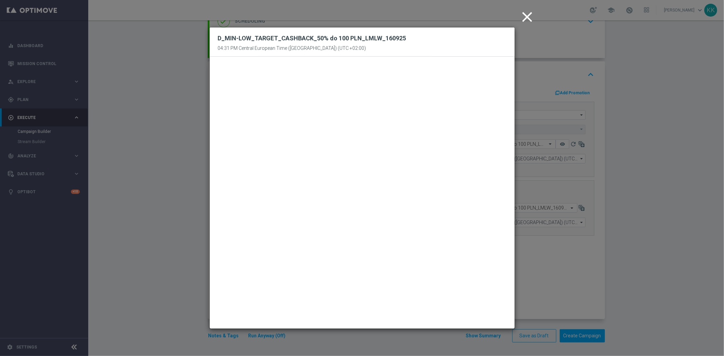
click at [529, 16] on icon "close" at bounding box center [527, 16] width 17 height 17
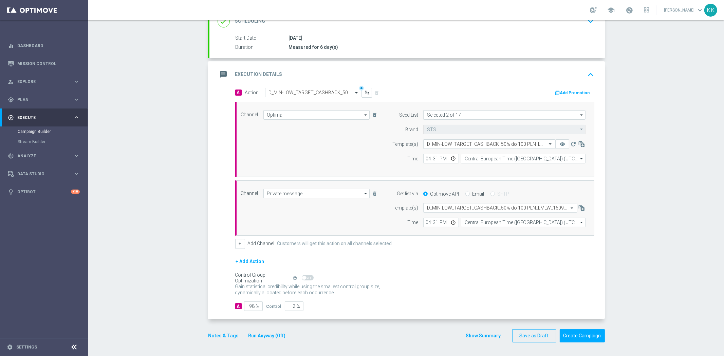
click at [226, 337] on button "Notes & Tags" at bounding box center [224, 336] width 32 height 8
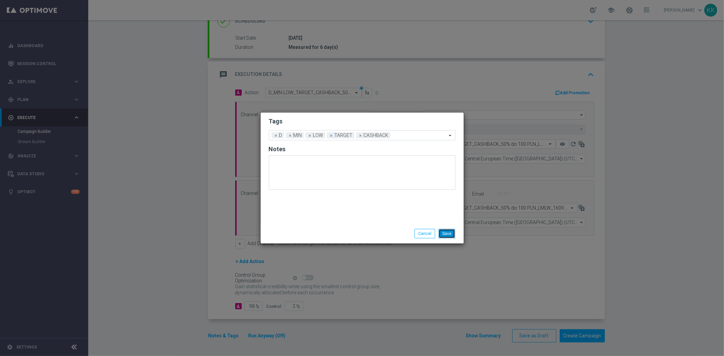
click at [453, 238] on button "Save" at bounding box center [447, 234] width 17 height 10
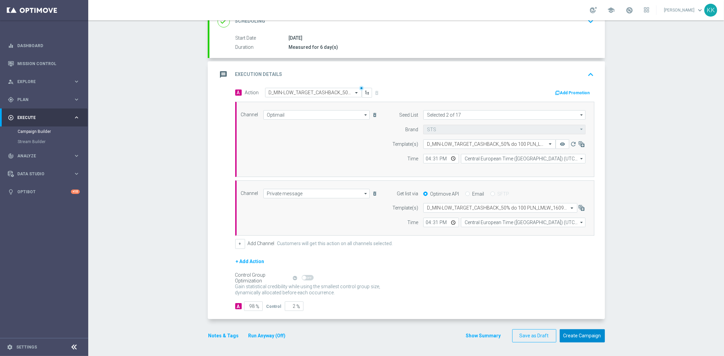
click at [582, 337] on button "Create Campaign" at bounding box center [582, 336] width 45 height 13
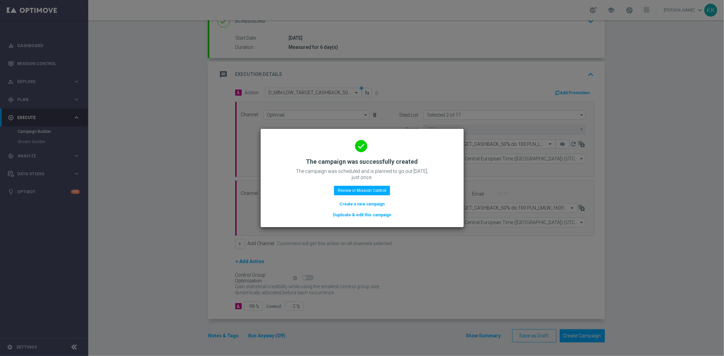
click at [366, 204] on button "Create a new campaign" at bounding box center [362, 204] width 47 height 7
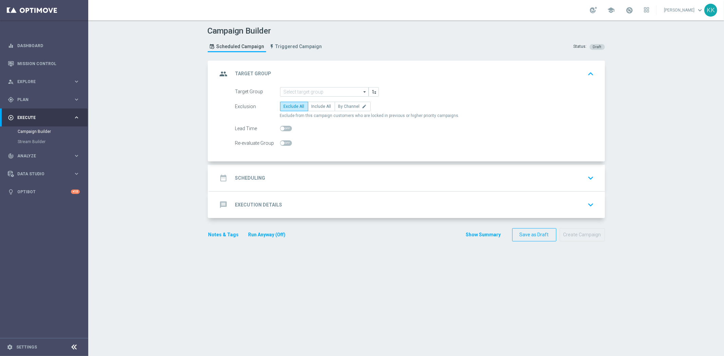
scroll to position [0, 0]
click at [323, 89] on input at bounding box center [324, 92] width 89 height 10
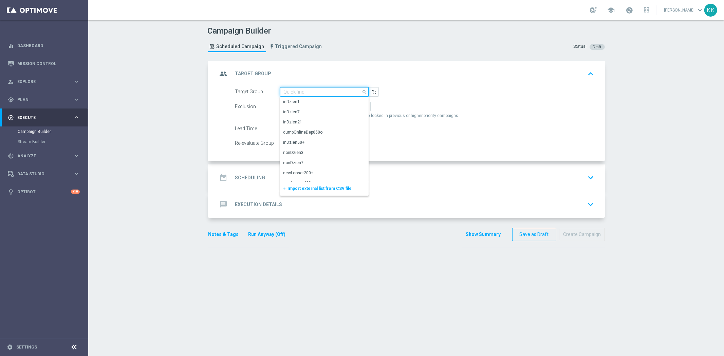
paste input "D_MED_TARGET_CASHBACK_50% do 300 PLN_LMLW_160925"
click at [323, 104] on div "D_MED_TARGET_CASHBACK_50% do 300 PLN_LMLW_160925" at bounding box center [324, 105] width 81 height 12
type input "D_MED_TARGET_CASHBACK_50% do 300 PLN_LMLW_160925"
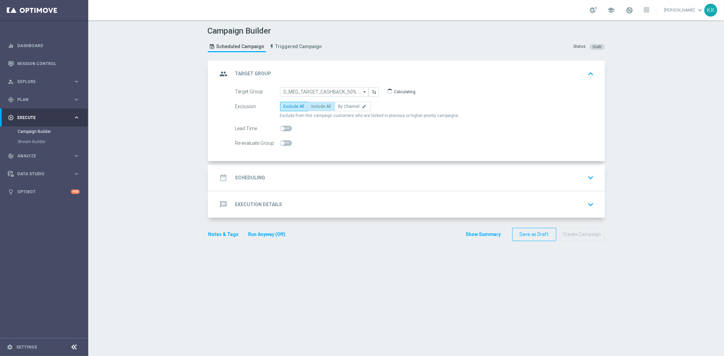
click at [322, 106] on span "Include All" at bounding box center [322, 106] width 20 height 5
click at [316, 106] on input "Include All" at bounding box center [314, 108] width 4 height 4
radio input "true"
click at [288, 141] on span at bounding box center [286, 143] width 12 height 5
click at [288, 141] on input "checkbox" at bounding box center [286, 143] width 12 height 5
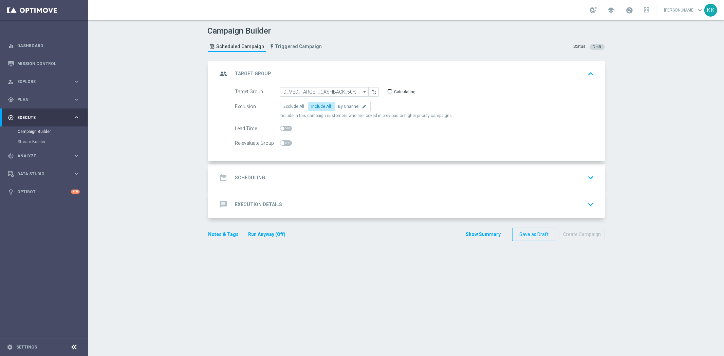
checkbox input "true"
click at [337, 109] on label "By Channel edit" at bounding box center [353, 107] width 36 height 10
click at [339, 109] on input "By Channel edit" at bounding box center [341, 108] width 4 height 4
radio input "true"
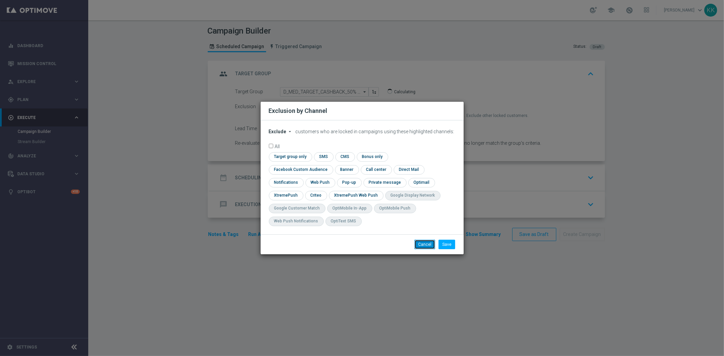
click at [418, 240] on button "Cancel" at bounding box center [425, 245] width 21 height 10
radio input "true"
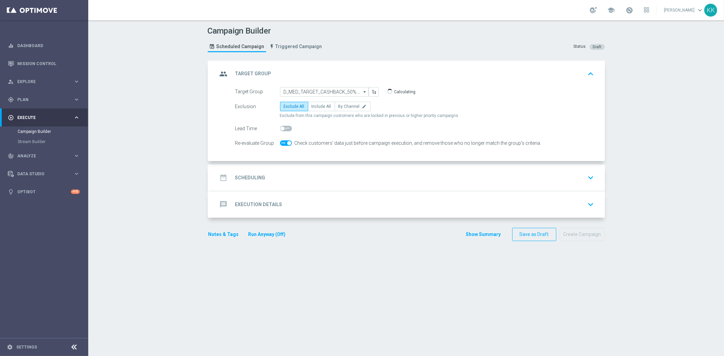
click at [284, 143] on span at bounding box center [286, 143] width 12 height 5
click at [284, 143] on input "checkbox" at bounding box center [286, 143] width 12 height 5
checkbox input "false"
click at [346, 107] on span "By Channel" at bounding box center [349, 106] width 21 height 5
click at [343, 107] on input "By Channel edit" at bounding box center [341, 108] width 4 height 4
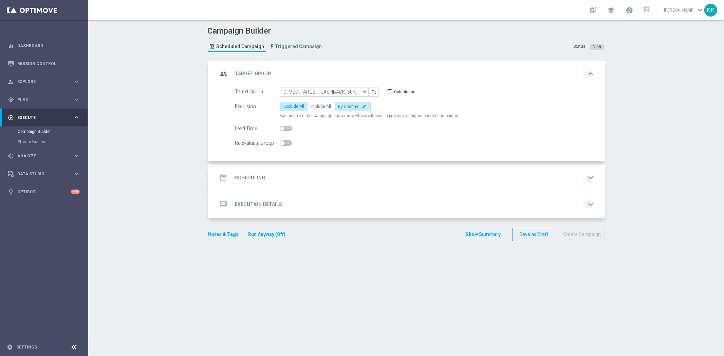
radio input "true"
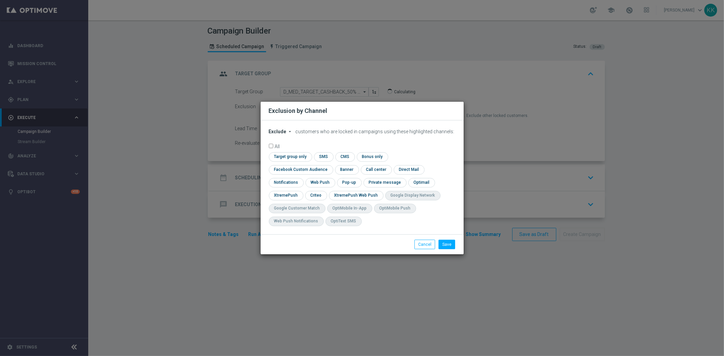
click at [292, 134] on icon "arrow_drop_down" at bounding box center [290, 131] width 5 height 5
click at [0, 0] on span "Include" at bounding box center [0, 0] width 0 height 0
click at [330, 165] on input "checkbox" at bounding box center [299, 169] width 61 height 9
checkbox input "true"
click at [315, 199] on input "checkbox" at bounding box center [315, 195] width 21 height 9
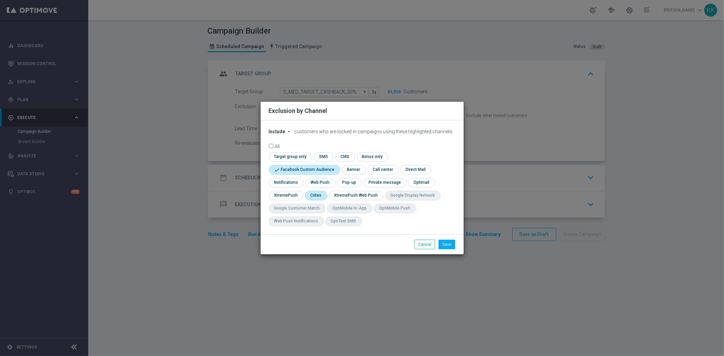
checkbox input "true"
click at [440, 243] on button "Save" at bounding box center [447, 245] width 17 height 10
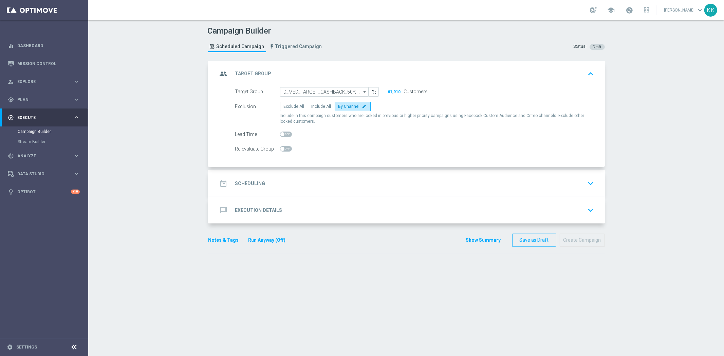
click at [358, 184] on div "date_range Scheduling keyboard_arrow_down" at bounding box center [407, 183] width 379 height 13
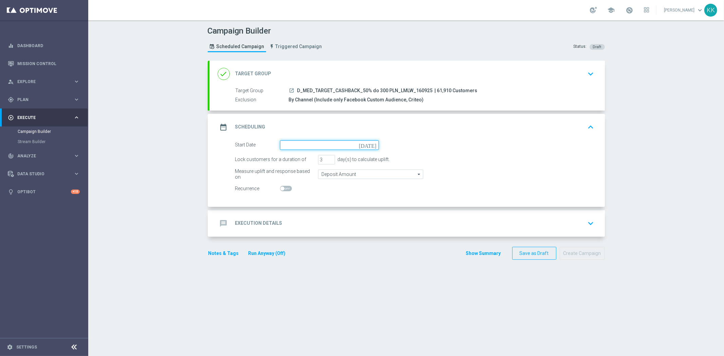
click at [298, 141] on input at bounding box center [329, 146] width 99 height 10
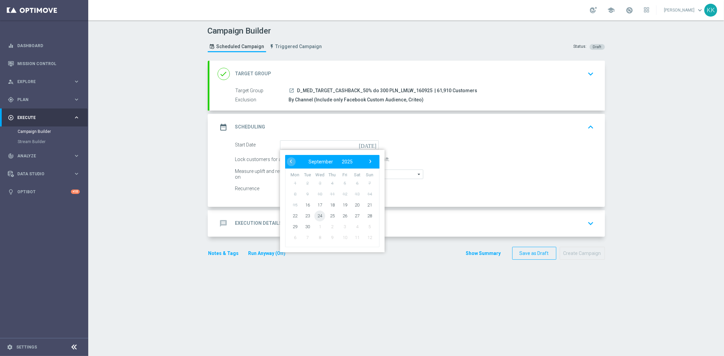
type input "16 Sep 2025"
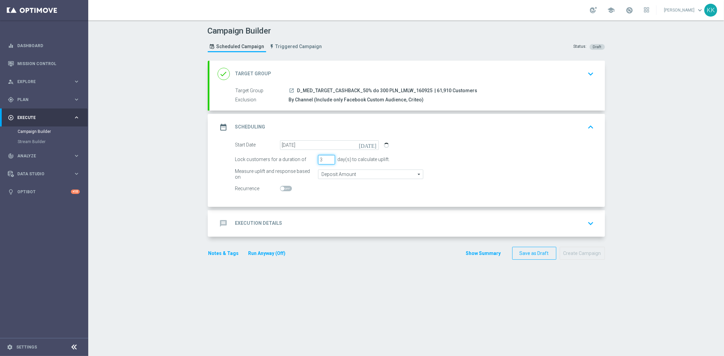
click at [320, 157] on input "3" at bounding box center [326, 160] width 17 height 10
type input "6"
click at [350, 181] on form "Start Date 16 Sep 2025 today Lock customers for a duration of 6 day(s) to calcu…" at bounding box center [414, 167] width 359 height 53
click at [350, 176] on input "Deposit Amount" at bounding box center [370, 175] width 105 height 10
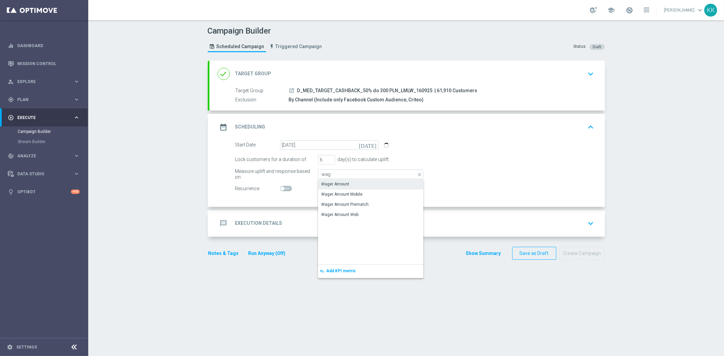
click at [346, 181] on div "Wager Amount" at bounding box center [370, 185] width 105 height 10
type input "Wager Amount"
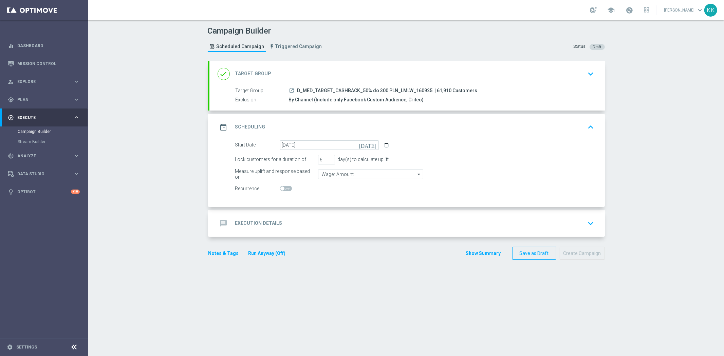
click at [352, 222] on div "message Execution Details keyboard_arrow_down" at bounding box center [407, 223] width 379 height 13
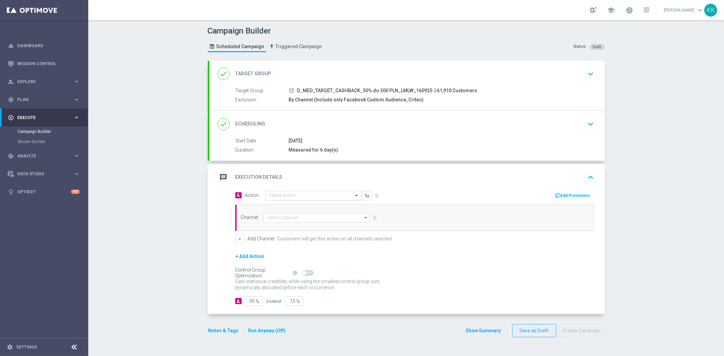
click at [303, 192] on div "Select action" at bounding box center [313, 196] width 97 height 10
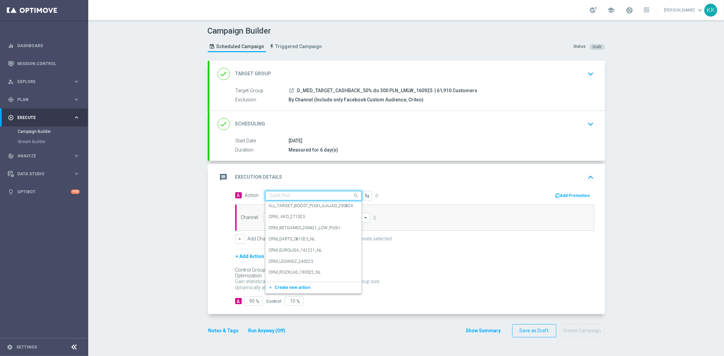
paste input "D_MED_TARGET_CASHBACK_50% do 300 PLN_LMLW_160925"
type input "D_MED_TARGET_CASHBACK_50% do 300 PLN_LMLW_160925"
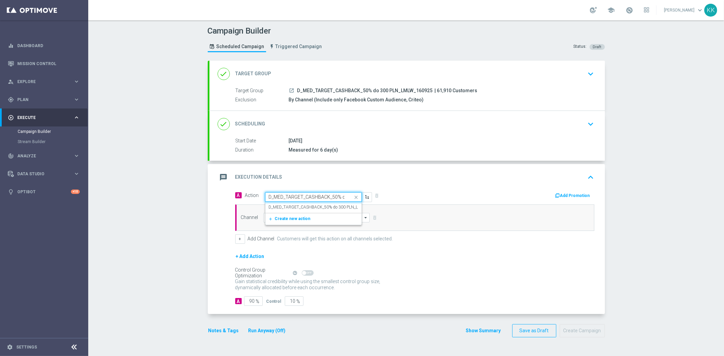
scroll to position [0, 54]
click at [305, 204] on div "D_MED_TARGET_CASHBACK_50% do 300 PLN_LMLW_160925 edit" at bounding box center [313, 207] width 89 height 11
click at [311, 216] on input at bounding box center [316, 218] width 107 height 10
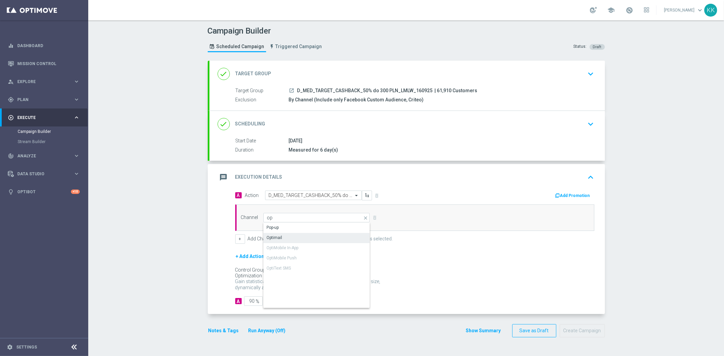
click at [308, 242] on div "Optimail" at bounding box center [316, 238] width 107 height 10
type input "Optimail"
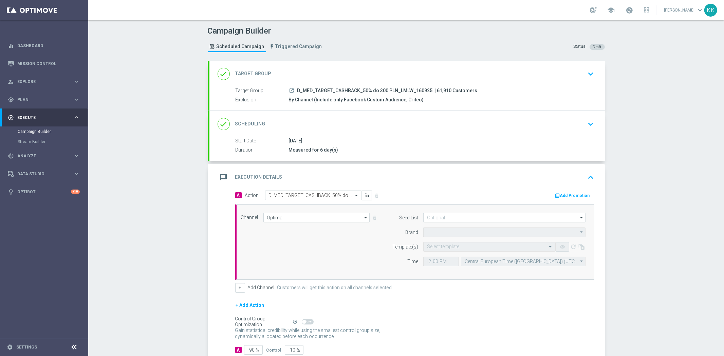
type input "STS"
click at [239, 288] on button "+" at bounding box center [240, 289] width 10 height 10
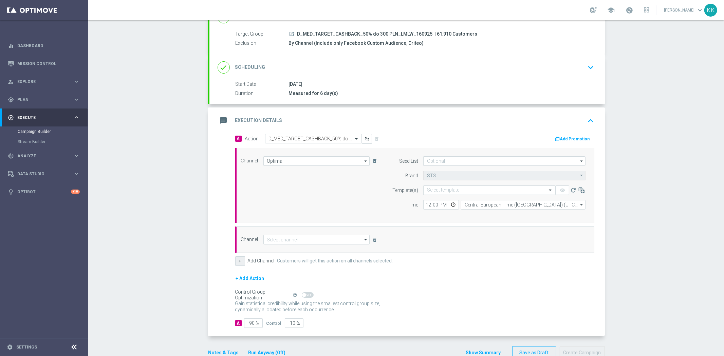
scroll to position [74, 0]
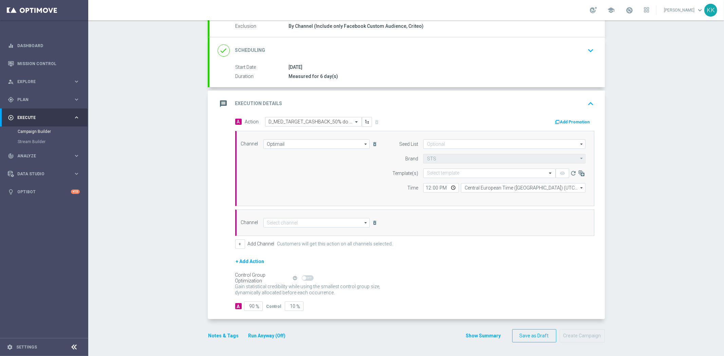
click at [273, 230] on div "Channel arrow_drop_down Drag here to set row groups Drag here to set column lab…" at bounding box center [414, 223] width 359 height 26
click at [277, 221] on input at bounding box center [316, 223] width 107 height 10
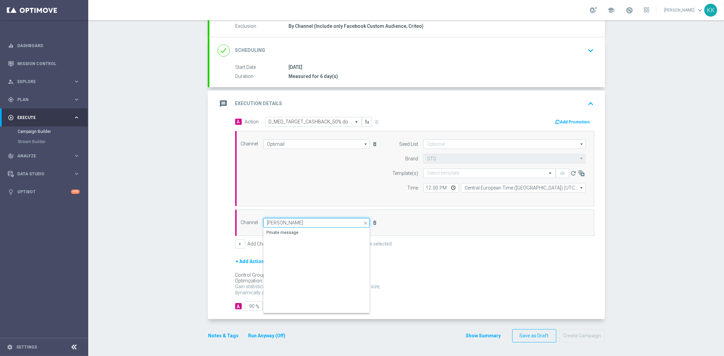
click at [280, 226] on input "priva" at bounding box center [316, 223] width 107 height 10
click at [282, 228] on div "Private message" at bounding box center [316, 233] width 107 height 10
type input "Private message"
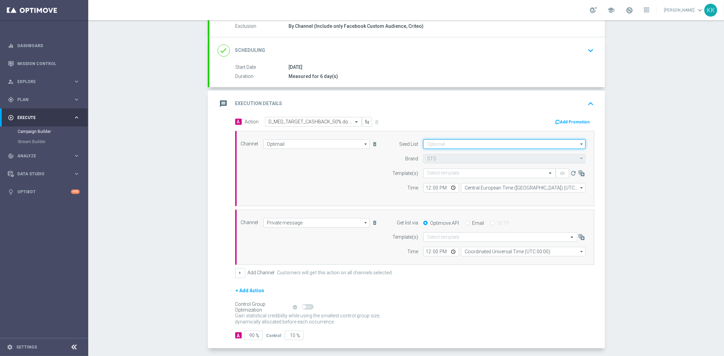
click at [447, 145] on input at bounding box center [504, 145] width 162 height 10
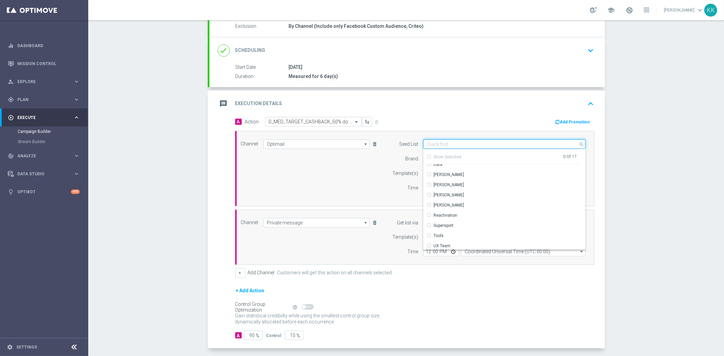
scroll to position [98, 0]
click at [450, 195] on div "Reactivation" at bounding box center [446, 194] width 24 height 6
click at [334, 199] on div "Channel Optimail Optimail arrow_drop_down Drag here to set row groups Drag here…" at bounding box center [414, 168] width 359 height 75
type input "Reactivation"
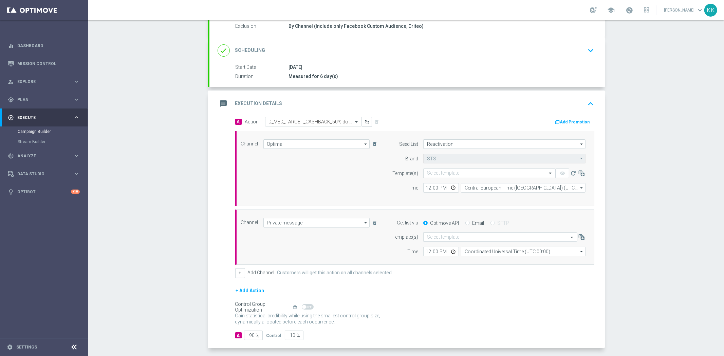
click at [459, 174] on input "text" at bounding box center [482, 174] width 111 height 6
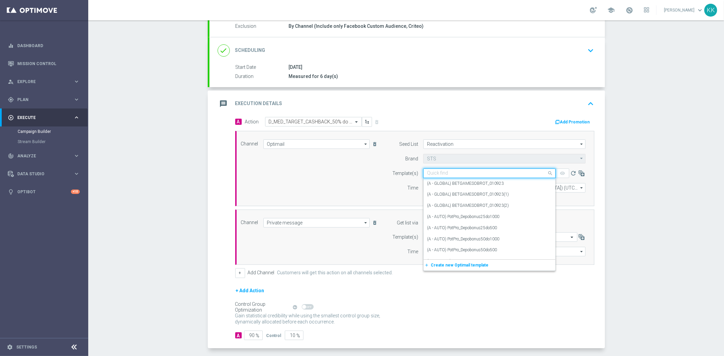
paste input "D_MED_TARGET_CASHBACK_50% do 300 PLN_LMLW_160925"
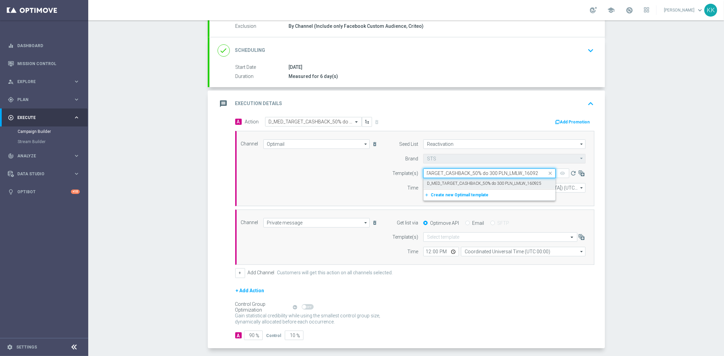
click at [459, 181] on label "D_MED_TARGET_CASHBACK_50% do 300 PLN_LMLW_160925" at bounding box center [484, 184] width 114 height 6
type input "D_MED_TARGET_CASHBACK_50% do 300 PLN_LMLW_160925"
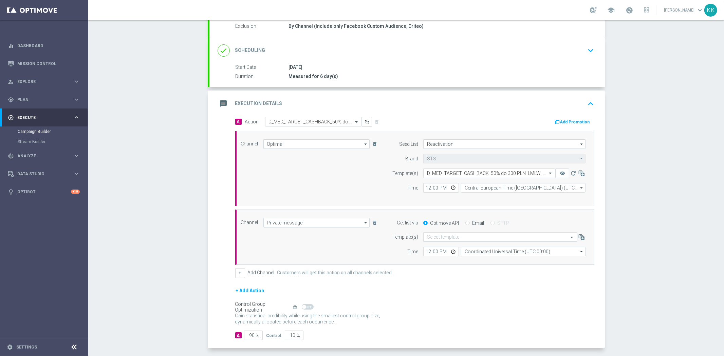
click at [453, 236] on input "text" at bounding box center [493, 238] width 133 height 6
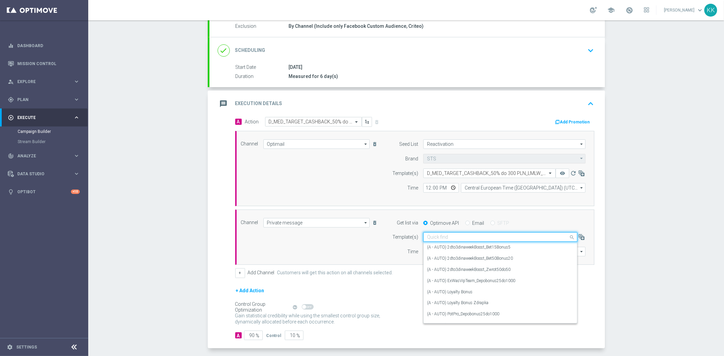
paste input "D_MED_TARGET_CASHBACK_50% do 300 PLN_LMLW_160925"
type input "D_MED_TARGET_CASHBACK_50% do 300 PLN_LMLW_160925"
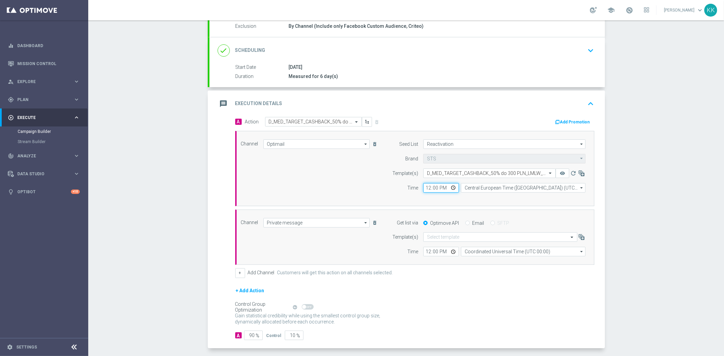
click at [426, 190] on input "12:00" at bounding box center [441, 188] width 36 height 10
type input "16:41"
click at [443, 236] on input "text" at bounding box center [493, 238] width 133 height 6
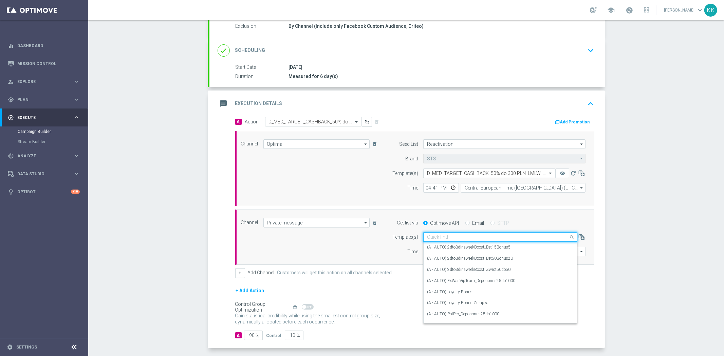
paste input "D_MED_TARGET_CASHBACK_50% do 300 PLN_LMLW_160925"
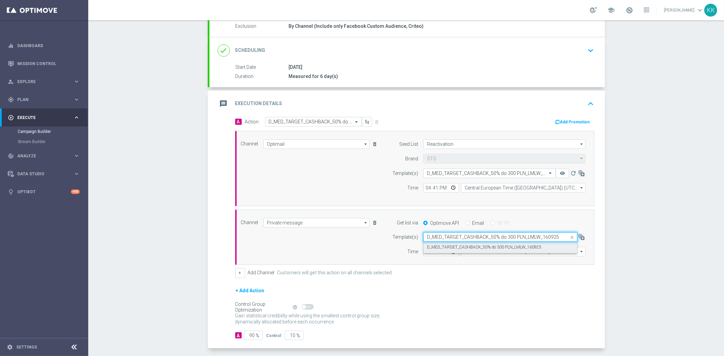
click at [445, 245] on label "D_MED_TARGET_CASHBACK_50% do 300 PLN_LMLW_160925" at bounding box center [484, 248] width 114 height 6
type input "D_MED_TARGET_CASHBACK_50% do 300 PLN_LMLW_160925"
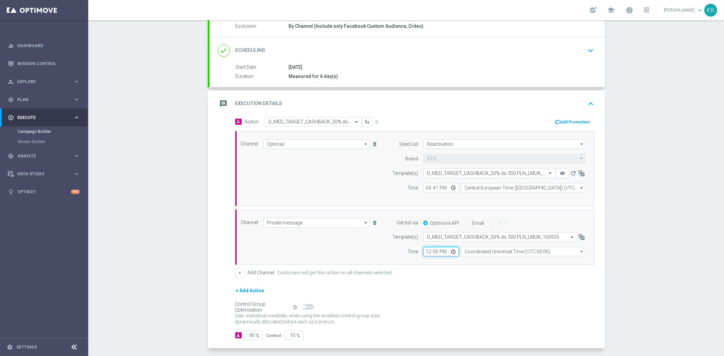
click at [426, 252] on input "12:00" at bounding box center [441, 252] width 36 height 10
type input "16:41"
click at [484, 183] on input "Central European Time (Warsaw) (UTC +02:00)" at bounding box center [523, 188] width 125 height 10
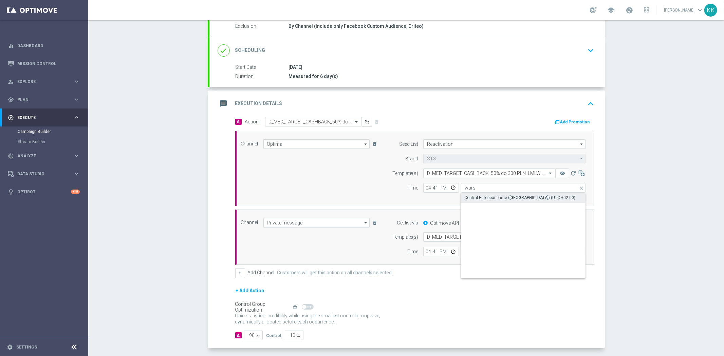
click at [489, 194] on div "Central European Time (Warsaw) (UTC +02:00)" at bounding box center [523, 198] width 125 height 10
type input "Central European Time (Warsaw) (UTC +02:00)"
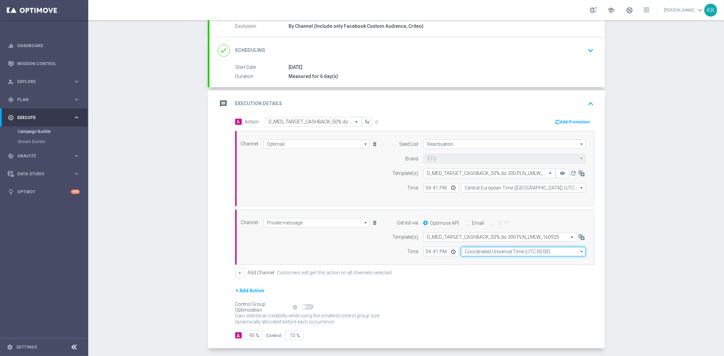
click at [502, 250] on input "Coordinated Universal Time (UTC 00:00)" at bounding box center [523, 252] width 125 height 10
click at [496, 261] on div "Central European Time (Warsaw) (UTC +02:00)" at bounding box center [519, 262] width 111 height 6
type input "Central European Time (Warsaw) (UTC +02:00)"
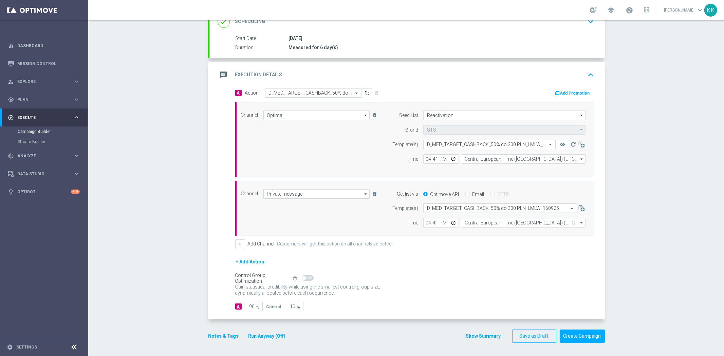
scroll to position [103, 0]
click at [252, 307] on input "90" at bounding box center [253, 307] width 19 height 10
type input "9"
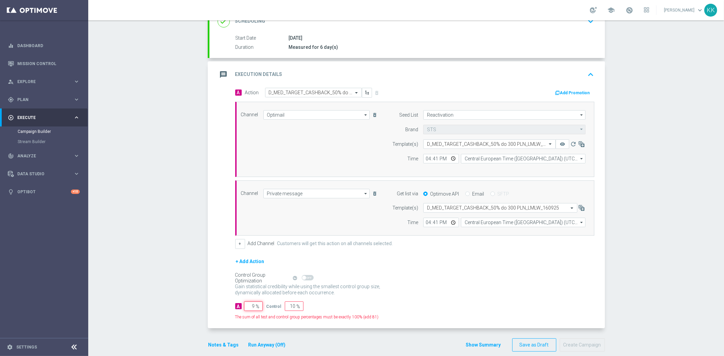
type input "91"
type input "95"
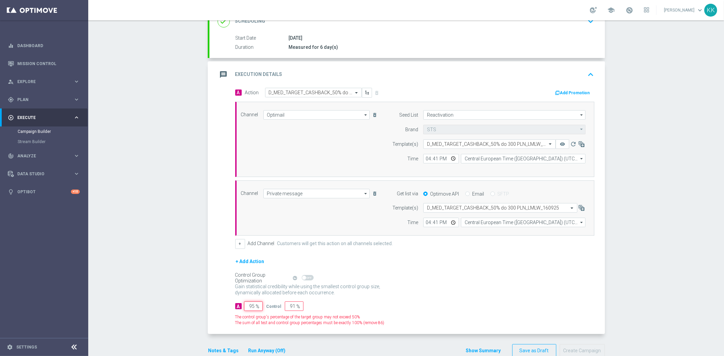
type input "5"
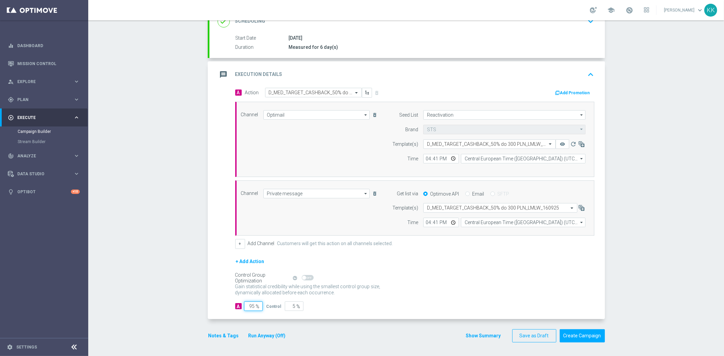
type input "9"
type input "91"
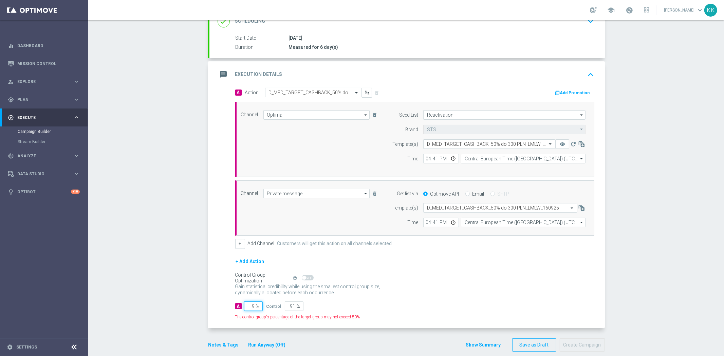
type input "98"
type input "2"
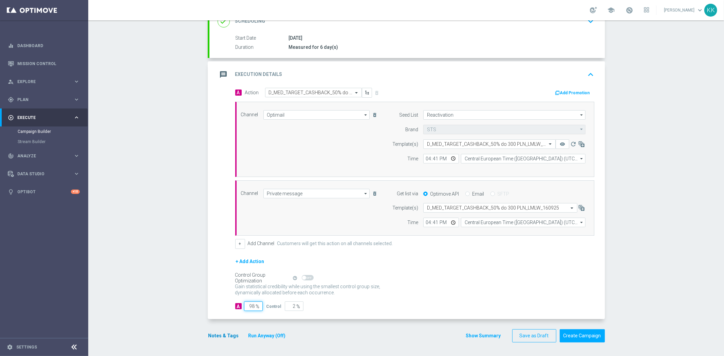
type input "98"
click at [221, 340] on button "Notes & Tags" at bounding box center [224, 336] width 32 height 8
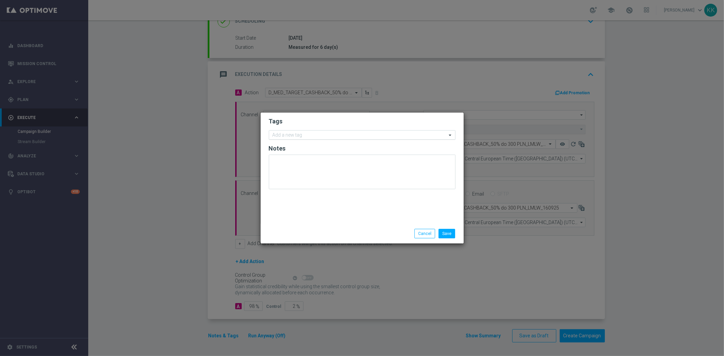
click at [295, 140] on div "Add a new tag" at bounding box center [362, 135] width 187 height 10
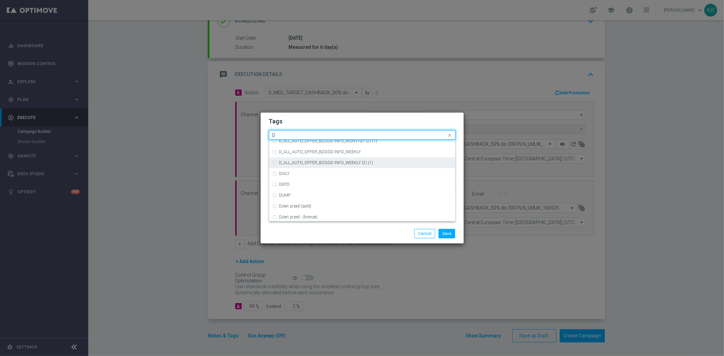
scroll to position [754, 0]
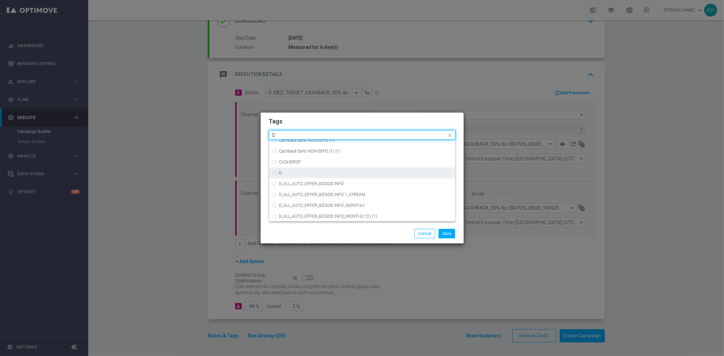
click at [332, 173] on div "D" at bounding box center [365, 173] width 172 height 4
type input "D"
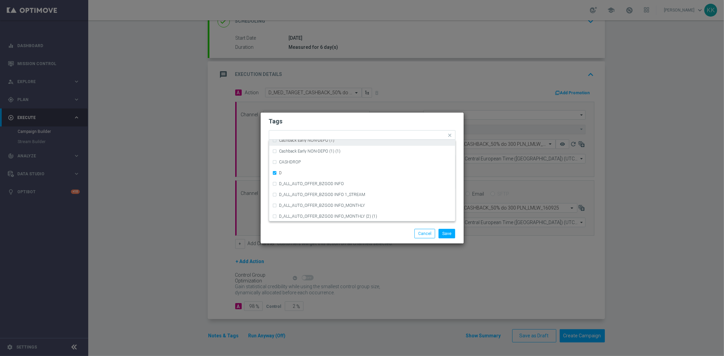
click at [330, 112] on div "Tags Quick find × D A_TARGET_HIGH_DEPO ACTIVE DAYS BLOKADA Cashback Early NON-D…" at bounding box center [362, 178] width 204 height 132
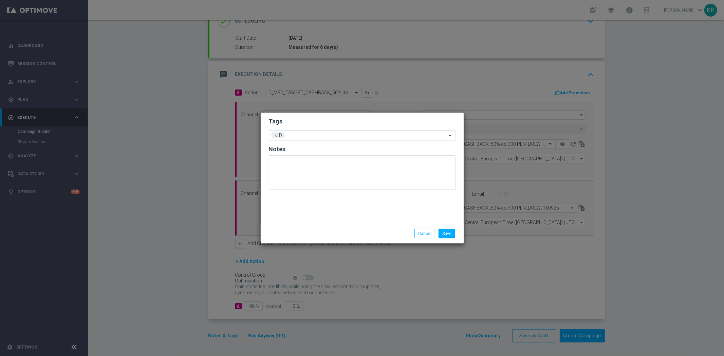
click at [333, 134] on input "text" at bounding box center [367, 136] width 160 height 6
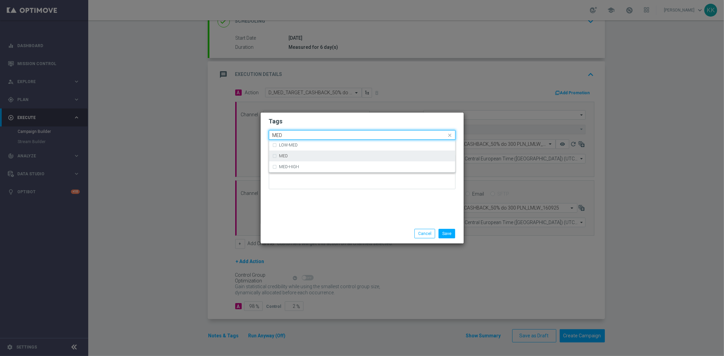
click at [323, 158] on div "MED" at bounding box center [362, 156] width 179 height 11
type input "MED"
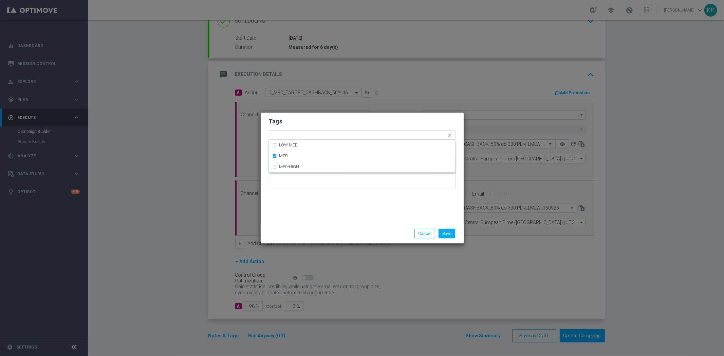
click at [324, 127] on form "Tags Quick find × D × MED LOW-MED MED MED-HIGH Notes" at bounding box center [362, 155] width 187 height 79
click at [327, 140] on ng-select "Add a new tag × D × MED" at bounding box center [362, 135] width 187 height 10
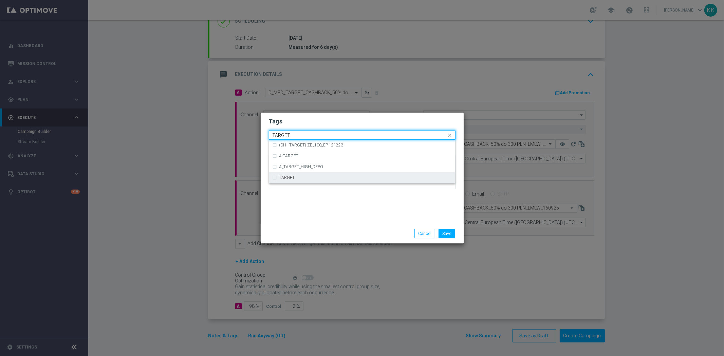
click at [317, 181] on div "TARGET" at bounding box center [362, 177] width 179 height 11
type input "TARGET"
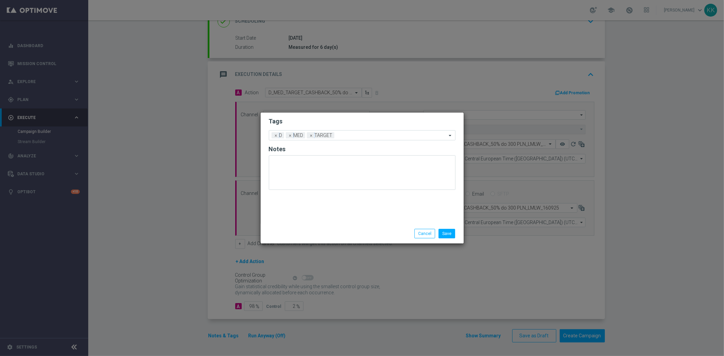
click at [322, 219] on div "Tags Add a new tag × D × MED × TARGET Notes" at bounding box center [362, 168] width 203 height 111
click at [349, 131] on div "Add a new tag × D × MED × TARGET" at bounding box center [358, 136] width 178 height 10
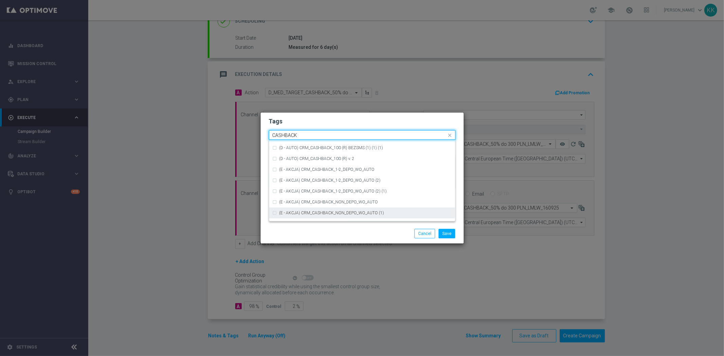
scroll to position [103, 0]
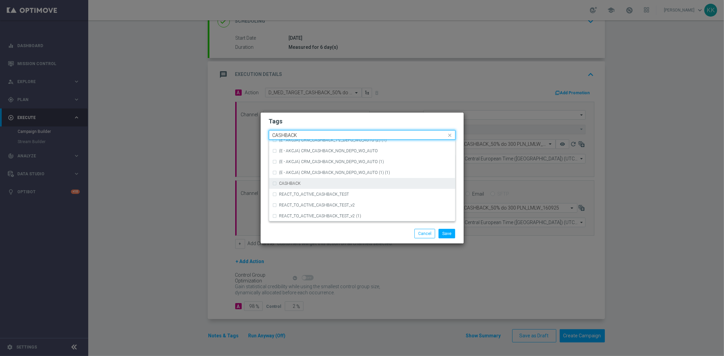
click at [317, 182] on div "CASHBACK" at bounding box center [365, 184] width 172 height 4
type input "CASHBACK"
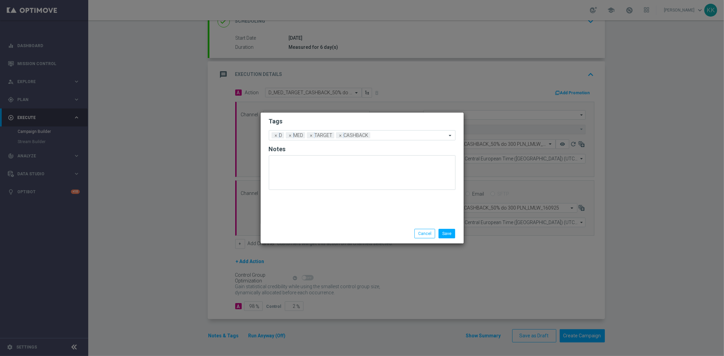
click at [348, 114] on div "Tags Add a new tag × D × MED × TARGET × CASHBACK Notes" at bounding box center [362, 168] width 203 height 111
click at [447, 235] on button "Save" at bounding box center [447, 234] width 17 height 10
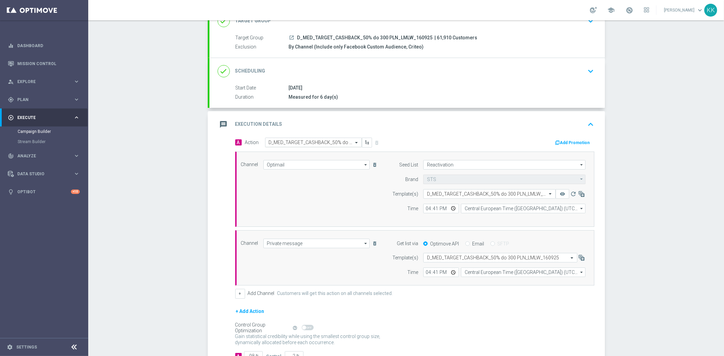
scroll to position [0, 0]
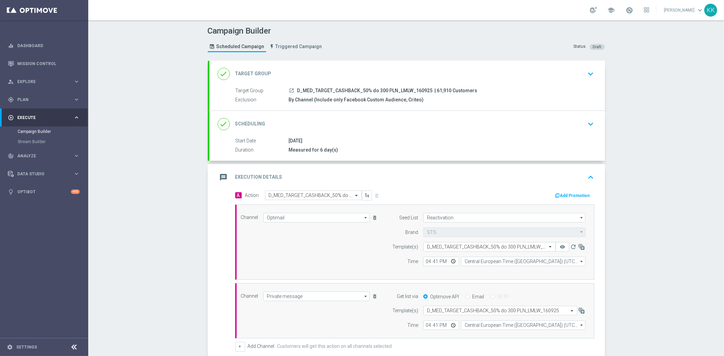
click at [588, 74] on icon "keyboard_arrow_down" at bounding box center [591, 74] width 10 height 10
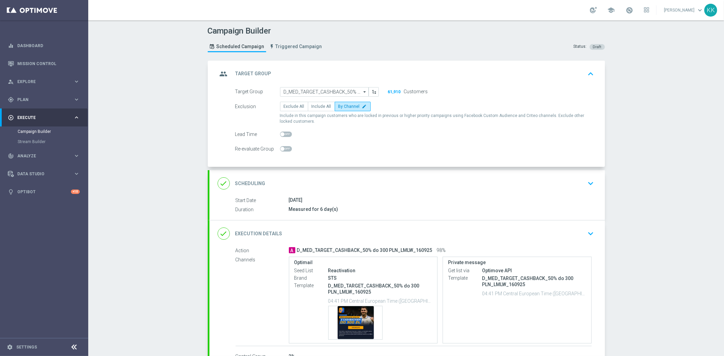
click at [576, 181] on div "done Scheduling keyboard_arrow_down" at bounding box center [407, 183] width 379 height 13
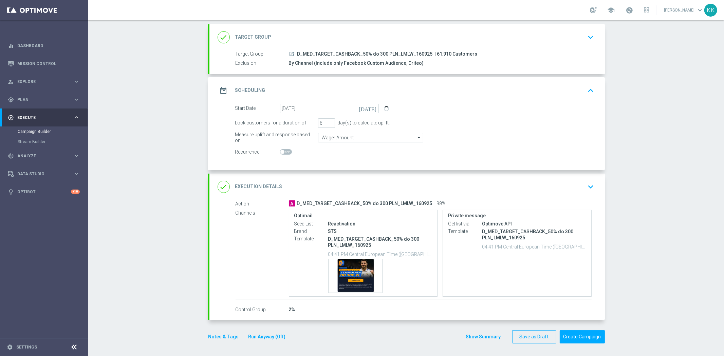
scroll to position [37, 0]
click at [130, 177] on div "Campaign Builder Scheduled Campaign Triggered Campaign Status: Draft done Targe…" at bounding box center [406, 188] width 636 height 336
click at [595, 187] on div "done Execution Details keyboard_arrow_down" at bounding box center [407, 186] width 396 height 26
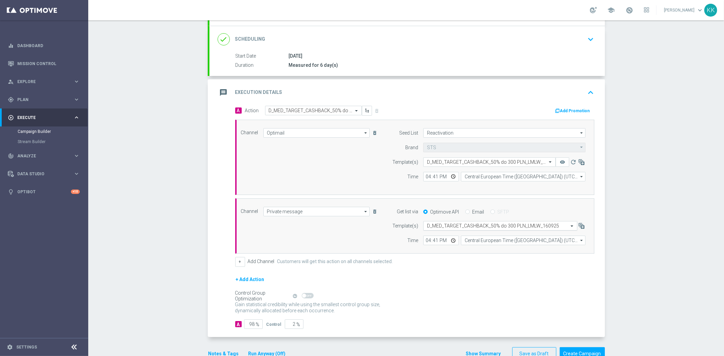
scroll to position [103, 0]
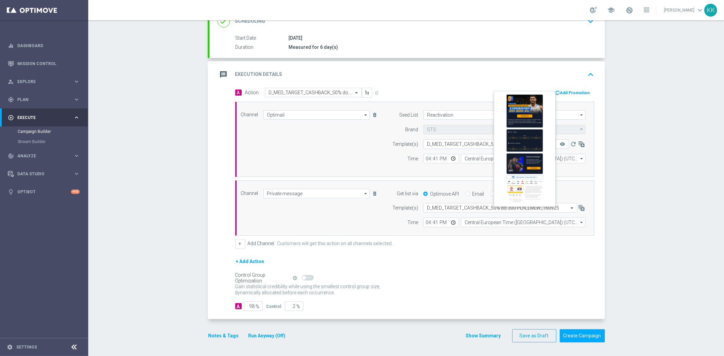
click at [565, 143] on button "remove_red_eye" at bounding box center [563, 145] width 14 height 10
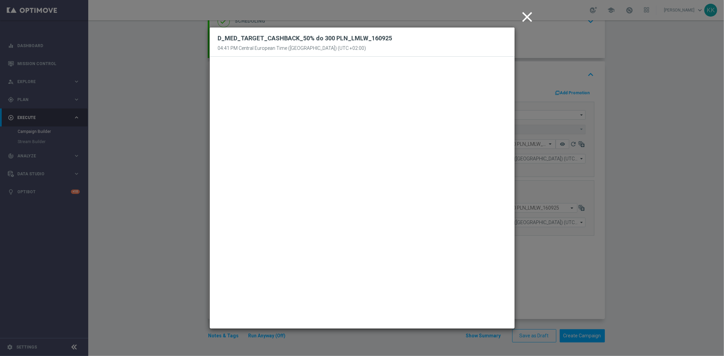
drag, startPoint x: 527, startPoint y: 11, endPoint x: 528, endPoint y: 17, distance: 6.2
click at [527, 11] on icon "close" at bounding box center [527, 16] width 17 height 17
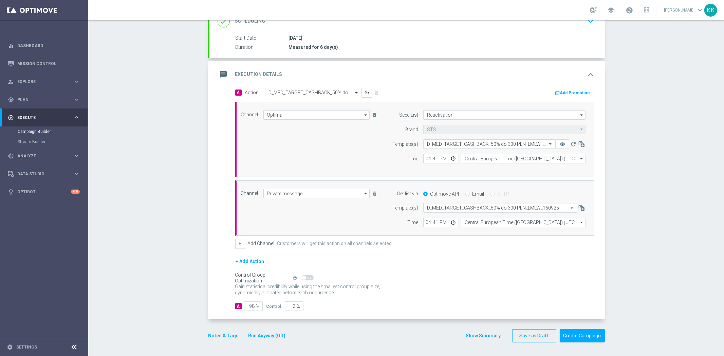
click at [227, 335] on button "Notes & Tags" at bounding box center [224, 336] width 32 height 8
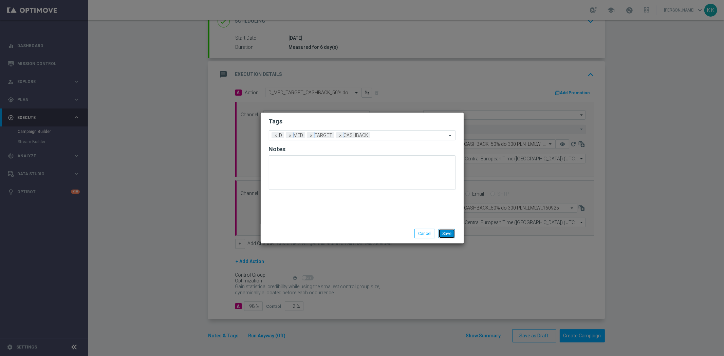
click at [445, 236] on button "Save" at bounding box center [447, 234] width 17 height 10
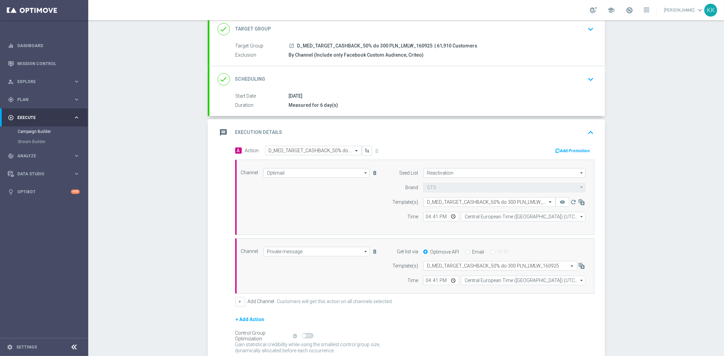
scroll to position [0, 0]
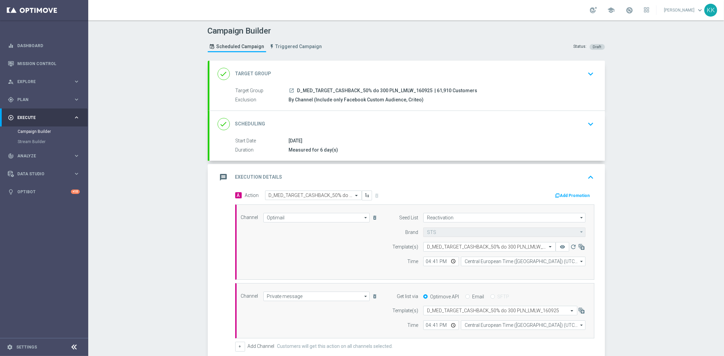
drag, startPoint x: 580, startPoint y: 73, endPoint x: 573, endPoint y: 77, distance: 7.6
click at [580, 72] on div "done Target Group keyboard_arrow_down" at bounding box center [407, 74] width 379 height 13
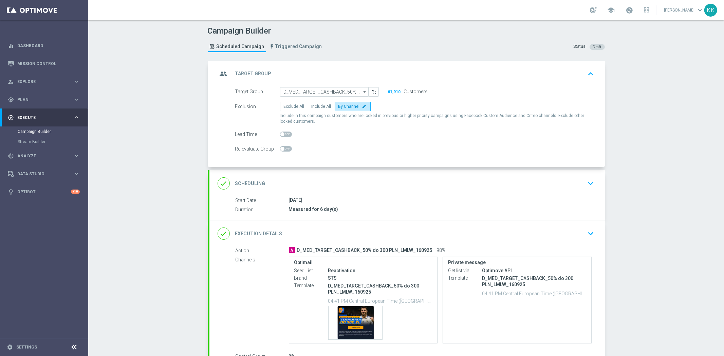
click at [571, 187] on div "done Scheduling keyboard_arrow_down" at bounding box center [407, 183] width 379 height 13
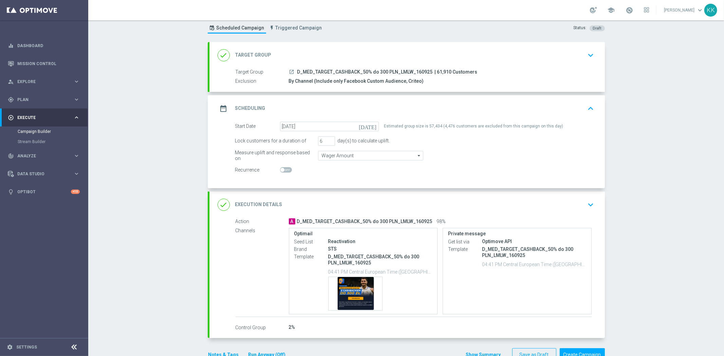
scroll to position [38, 0]
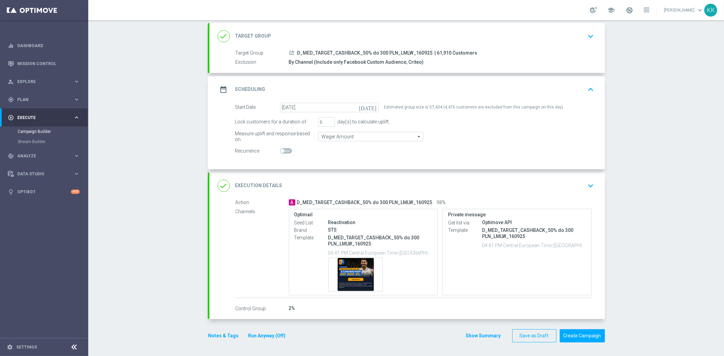
click at [589, 185] on icon "keyboard_arrow_down" at bounding box center [591, 186] width 10 height 10
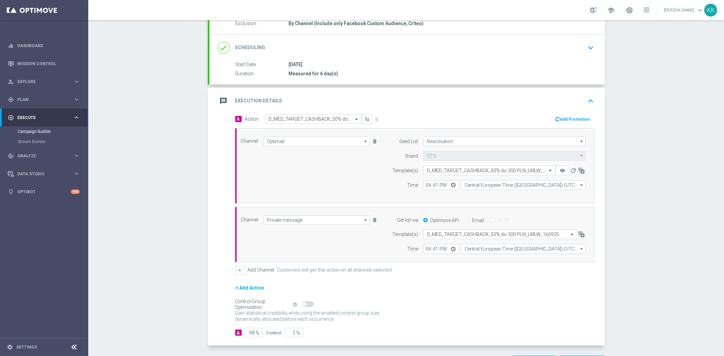
scroll to position [103, 0]
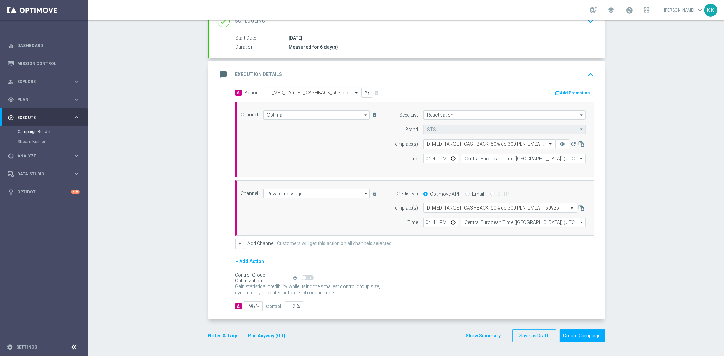
click at [224, 334] on button "Notes & Tags" at bounding box center [224, 336] width 32 height 8
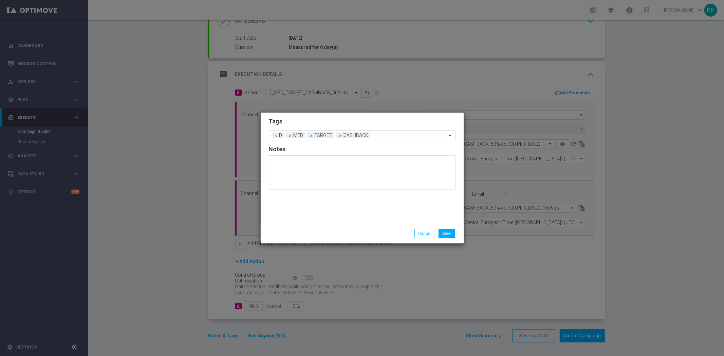
click at [459, 233] on div "Save Cancel" at bounding box center [394, 234] width 131 height 10
click at [442, 233] on button "Save" at bounding box center [447, 234] width 17 height 10
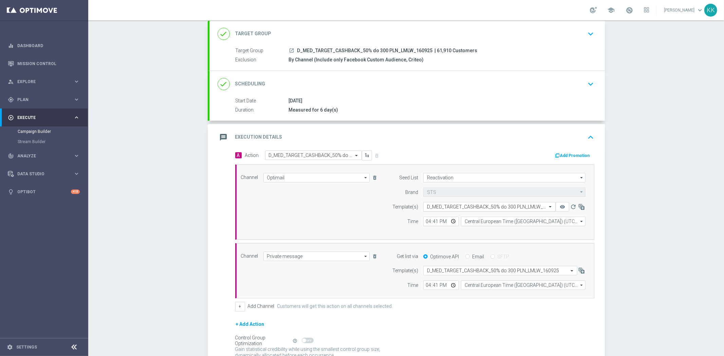
scroll to position [0, 0]
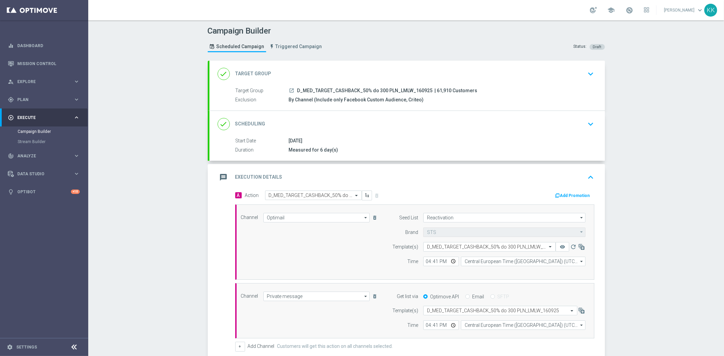
click at [586, 73] on icon "keyboard_arrow_down" at bounding box center [591, 74] width 10 height 10
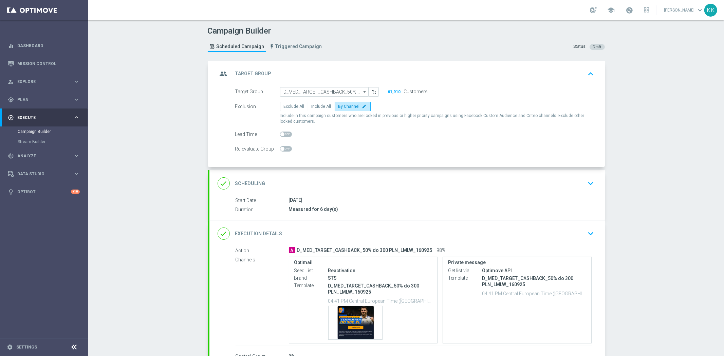
click at [579, 185] on div "done Scheduling keyboard_arrow_down" at bounding box center [407, 183] width 379 height 13
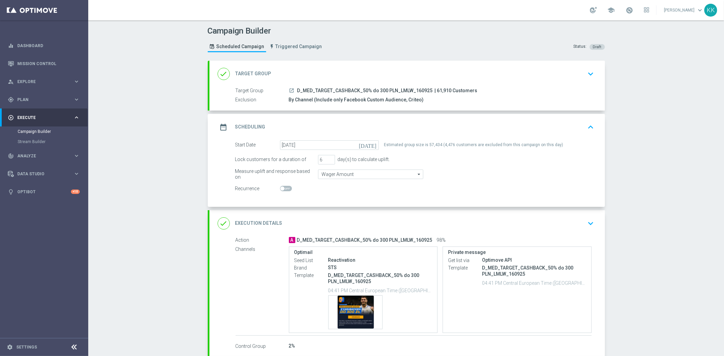
click at [590, 224] on icon "keyboard_arrow_down" at bounding box center [591, 224] width 10 height 10
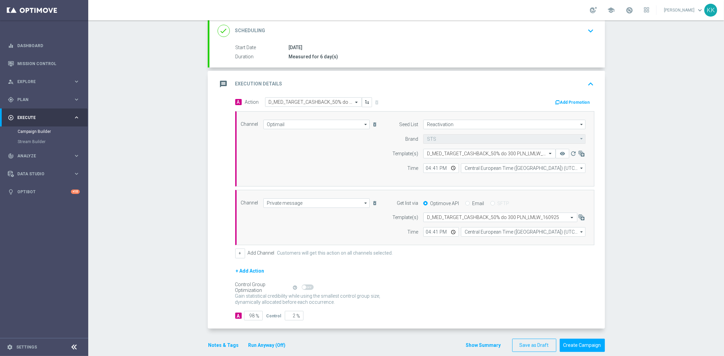
scroll to position [103, 0]
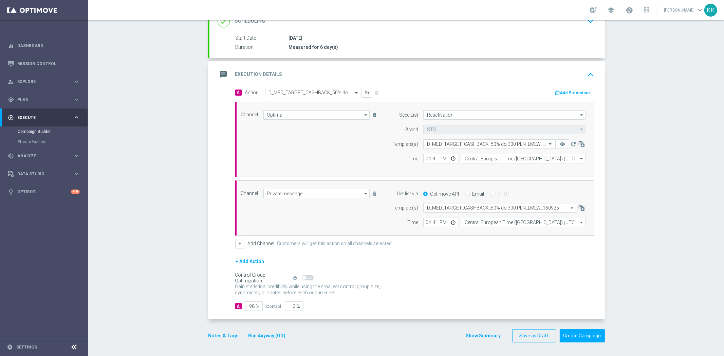
click at [222, 331] on div "Notes & Tags Run Anyway (Off)" at bounding box center [251, 336] width 87 height 13
click at [223, 333] on button "Notes & Tags" at bounding box center [224, 336] width 32 height 8
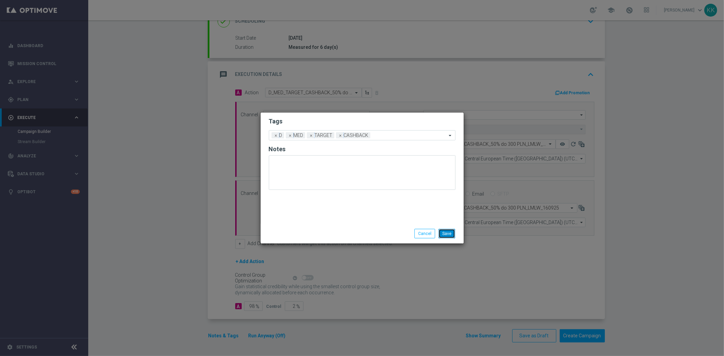
click at [450, 232] on button "Save" at bounding box center [447, 234] width 17 height 10
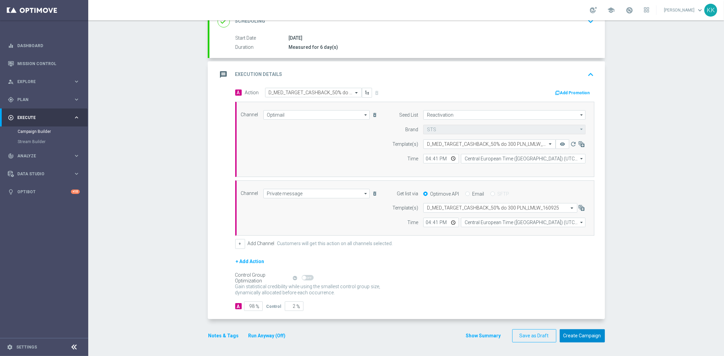
click at [594, 340] on button "Create Campaign" at bounding box center [582, 336] width 45 height 13
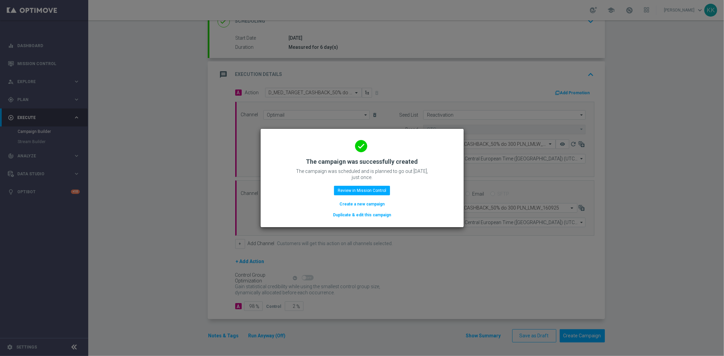
click at [365, 204] on button "Create a new campaign" at bounding box center [362, 204] width 47 height 7
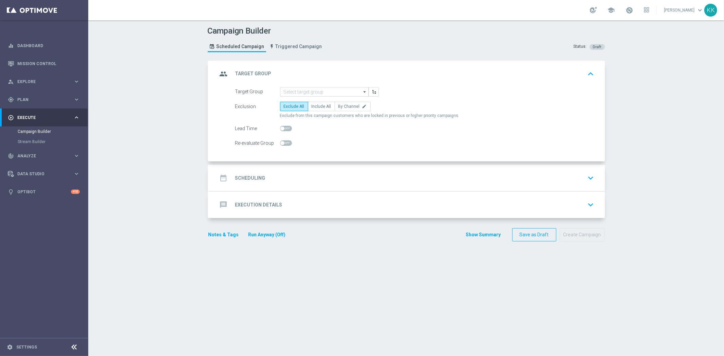
scroll to position [0, 0]
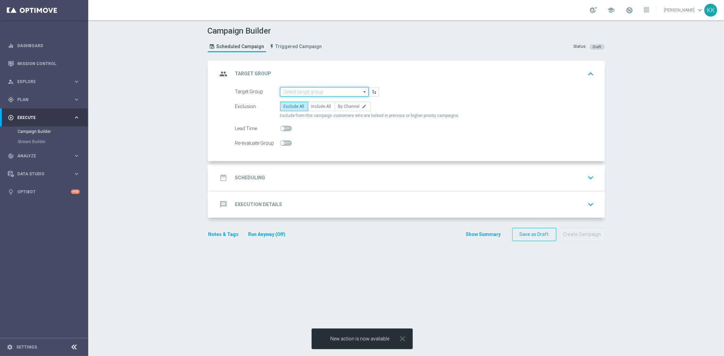
click at [306, 92] on input at bounding box center [324, 92] width 89 height 10
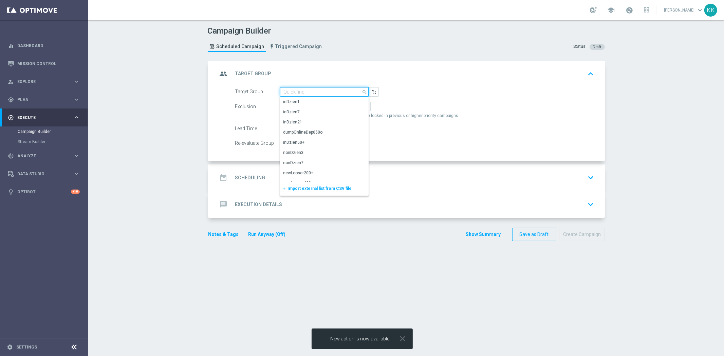
paste input "D_HIGH_TARGET_CASHBACK_50% do 500 PLN_LMLW_160925"
click at [305, 100] on div "D_HIGH_TARGET_CASHBACK_50% do 500 PLN_LMLW_160925" at bounding box center [325, 105] width 82 height 12
type input "D_HIGH_TARGET_CASHBACK_50% do 500 PLN_LMLW_160925"
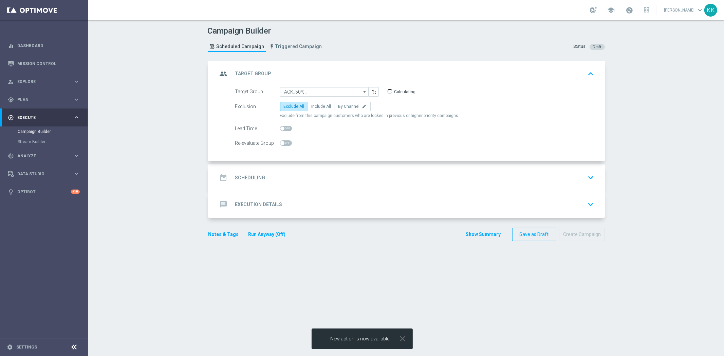
scroll to position [0, 0]
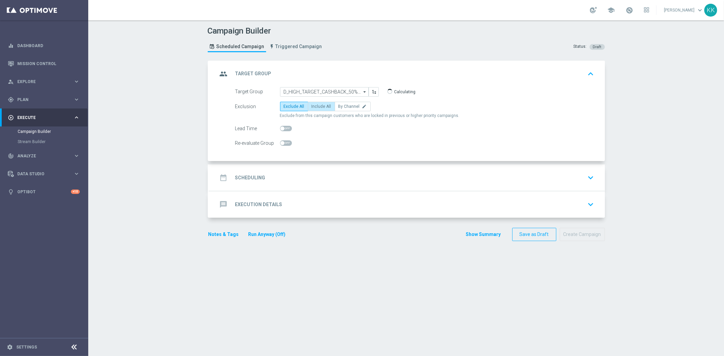
click at [325, 104] on span "Include All" at bounding box center [322, 106] width 20 height 5
click at [316, 106] on input "Include All" at bounding box center [314, 108] width 4 height 4
radio input "true"
click at [288, 143] on span at bounding box center [286, 143] width 12 height 5
click at [288, 143] on input "checkbox" at bounding box center [286, 143] width 12 height 5
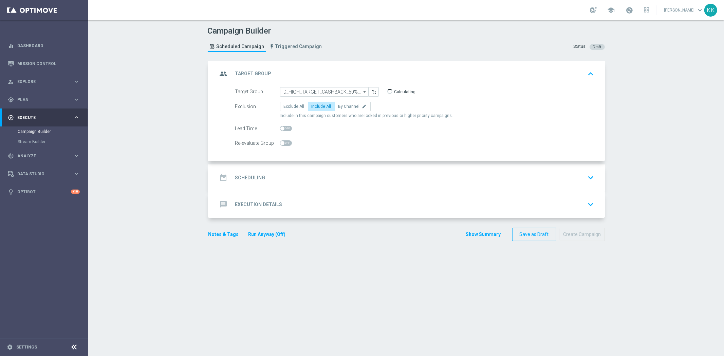
checkbox input "true"
click at [387, 174] on div "date_range Scheduling keyboard_arrow_down" at bounding box center [407, 177] width 379 height 13
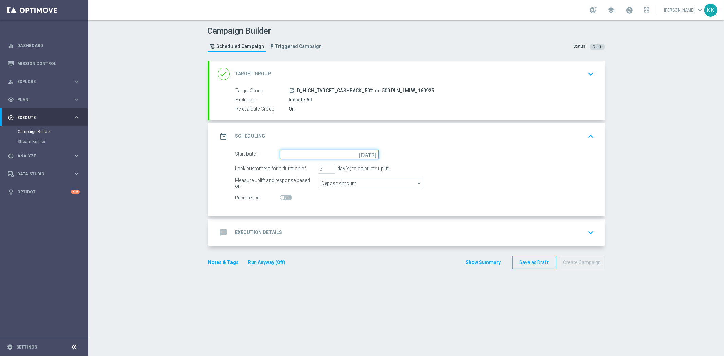
click at [293, 152] on input at bounding box center [329, 155] width 99 height 10
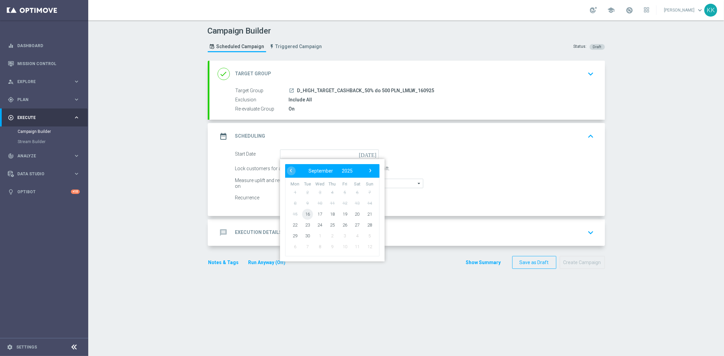
click at [302, 212] on span "16" at bounding box center [307, 214] width 11 height 11
type input "16 Sep 2025"
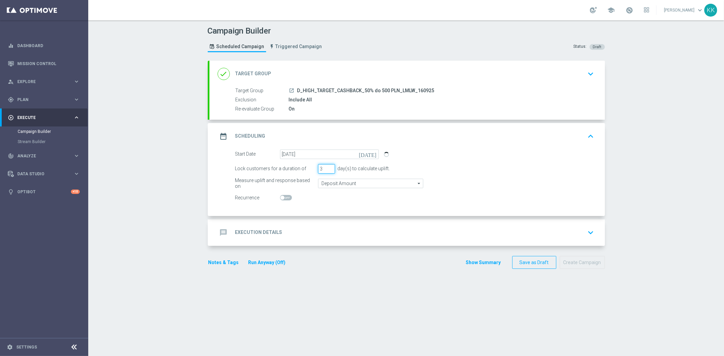
drag, startPoint x: 320, startPoint y: 169, endPoint x: 278, endPoint y: 172, distance: 42.6
click at [278, 172] on div "Lock customers for a duration of 3 day(s) to calculate uplift." at bounding box center [414, 169] width 369 height 10
type input "6"
click at [378, 180] on input "Deposit Amount" at bounding box center [370, 184] width 105 height 10
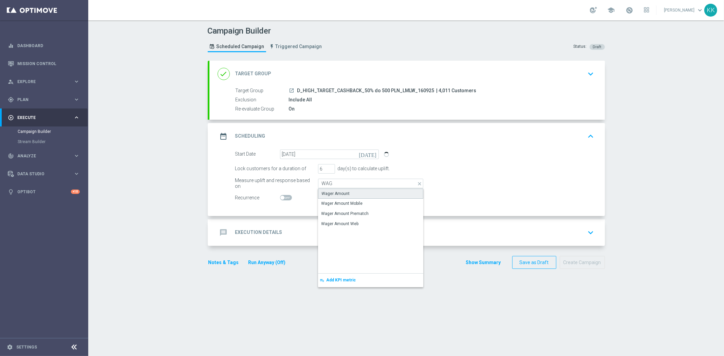
click at [387, 189] on div "Wager Amount" at bounding box center [370, 194] width 105 height 10
type input "Wager Amount"
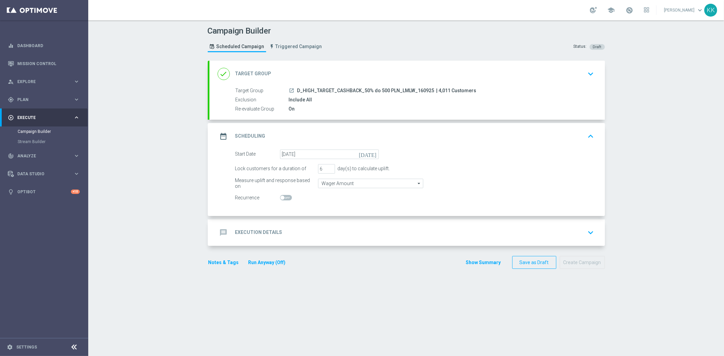
click at [421, 233] on div "message Execution Details keyboard_arrow_down" at bounding box center [407, 232] width 379 height 13
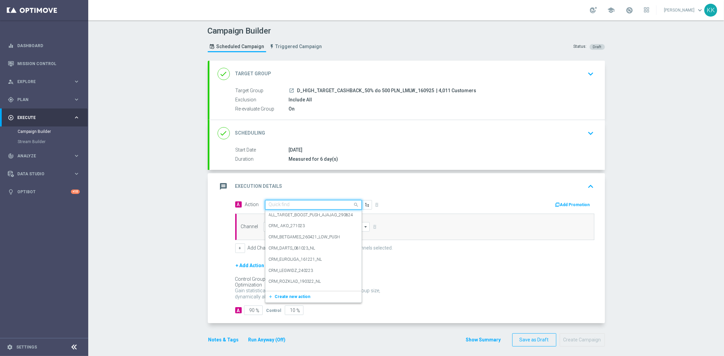
click at [310, 207] on input "text" at bounding box center [307, 205] width 76 height 6
paste input "D_HIGH_TARGET_CASHBACK_50% do 500 PLN_LMLW_160925"
type input "D_HIGH_TARGET_CASHBACK_50% do 500 PLN_LMLW_160925"
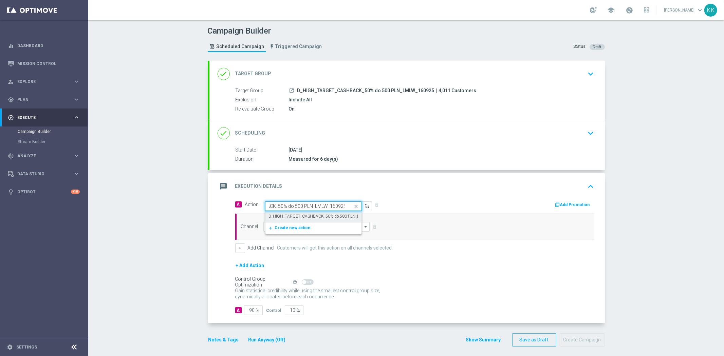
click at [311, 218] on label "D_HIGH_TARGET_CASHBACK_50% do 500 PLN_LMLW_160925" at bounding box center [327, 217] width 116 height 6
click at [314, 228] on input at bounding box center [316, 227] width 107 height 10
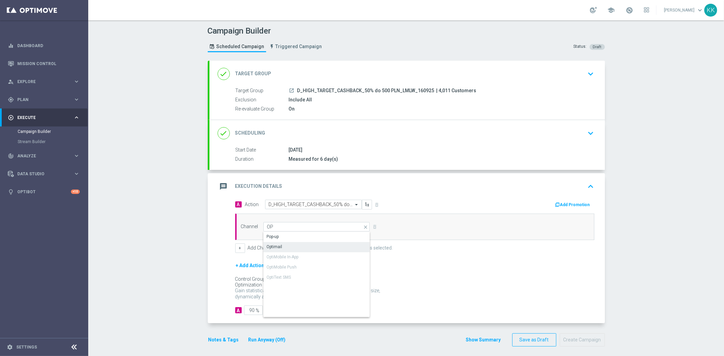
click at [313, 243] on div "Optimail" at bounding box center [316, 247] width 107 height 10
type input "Optimail"
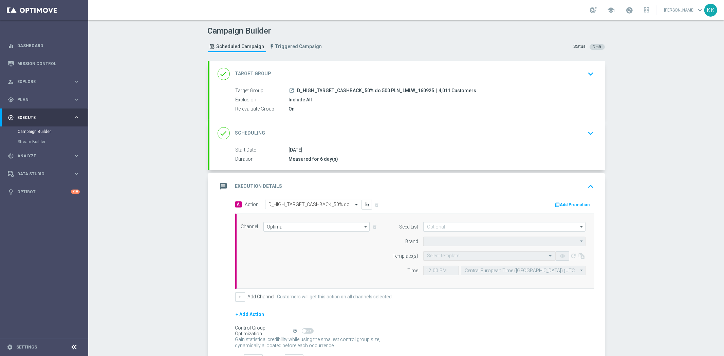
type input "STS"
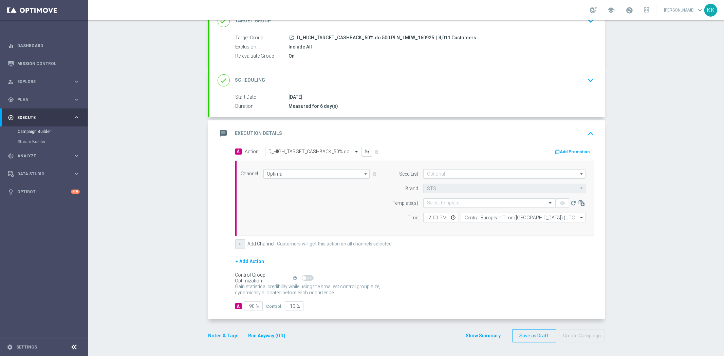
click at [240, 240] on button "+" at bounding box center [240, 245] width 10 height 10
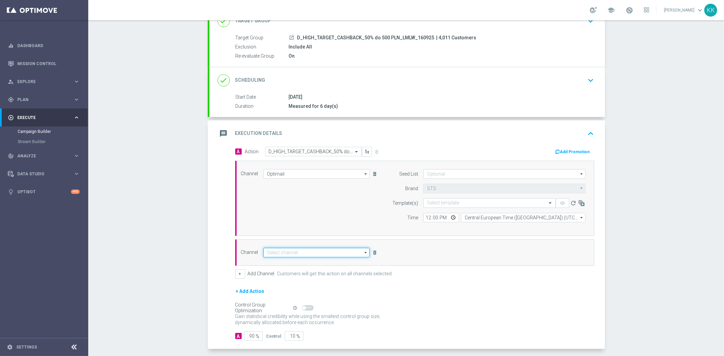
click at [288, 250] on input at bounding box center [316, 253] width 107 height 10
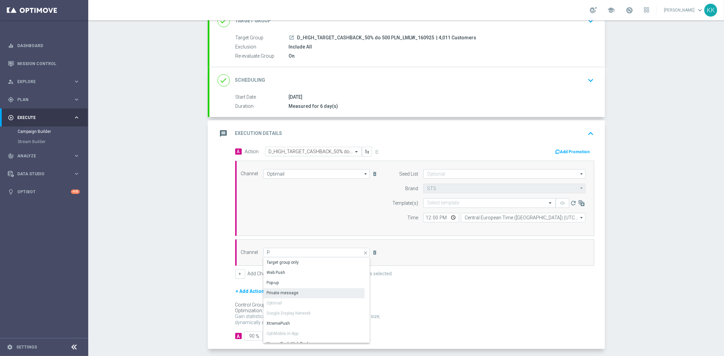
click at [305, 296] on div "Private message" at bounding box center [313, 294] width 101 height 10
type input "Private message"
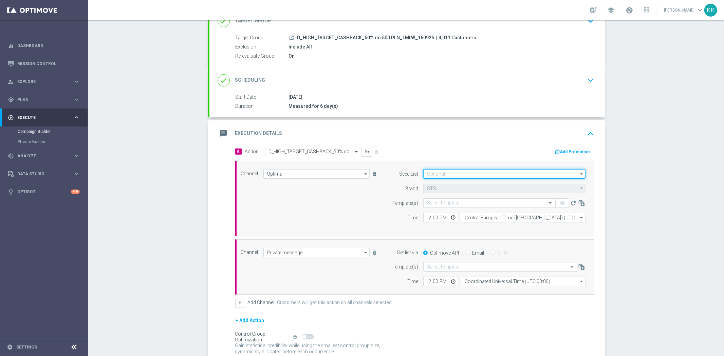
click at [434, 171] on input at bounding box center [504, 174] width 162 height 10
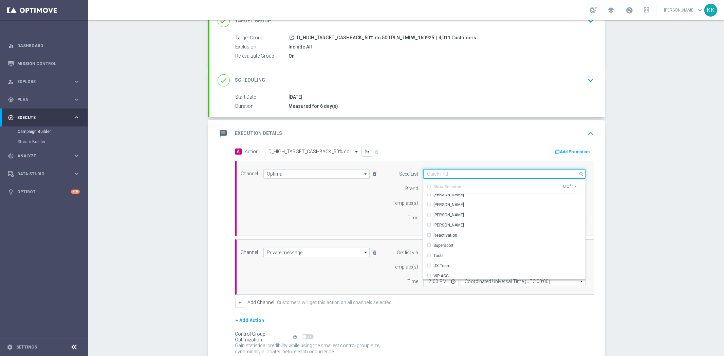
scroll to position [98, 0]
click at [458, 225] on div "Reactivation" at bounding box center [501, 224] width 157 height 10
drag, startPoint x: 333, startPoint y: 219, endPoint x: 348, endPoint y: 222, distance: 15.6
click at [334, 220] on div "Channel Optimail Optimail arrow_drop_down Drag here to set row groups Drag here…" at bounding box center [413, 198] width 355 height 58
type input "Reactivation"
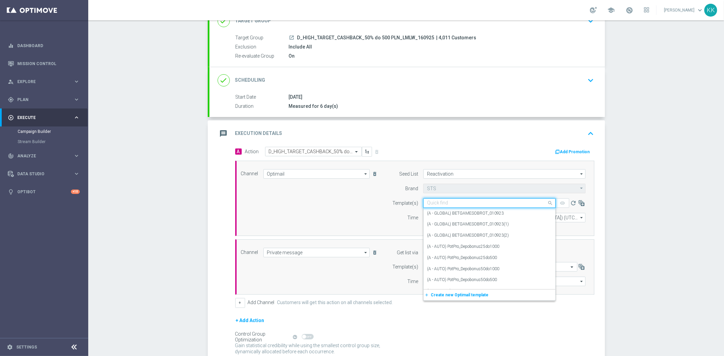
click at [452, 201] on input "text" at bounding box center [482, 204] width 111 height 6
paste input "D_HIGH_TARGET_CASHBACK_50% do 500 PLN_LMLW_160925"
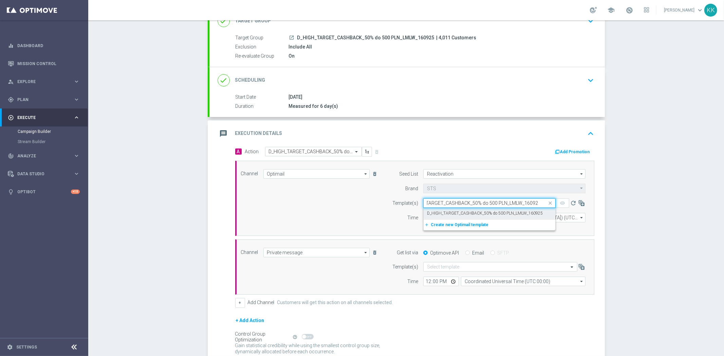
click at [452, 213] on label "D_HIGH_TARGET_CASHBACK_50% do 500 PLN_LMLW_160925" at bounding box center [485, 214] width 116 height 6
type input "D_HIGH_TARGET_CASHBACK_50% do 500 PLN_LMLW_160925"
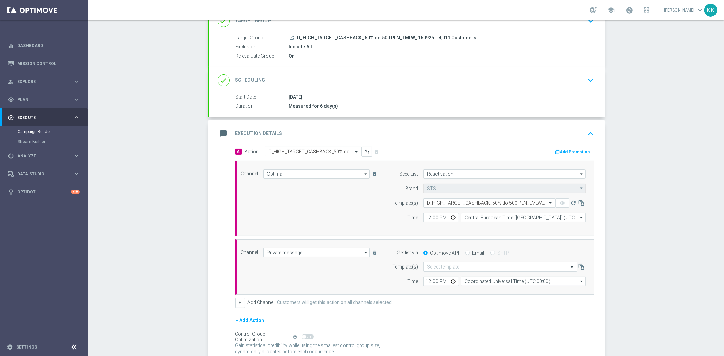
scroll to position [0, 0]
click at [455, 263] on div "Select template" at bounding box center [500, 267] width 154 height 10
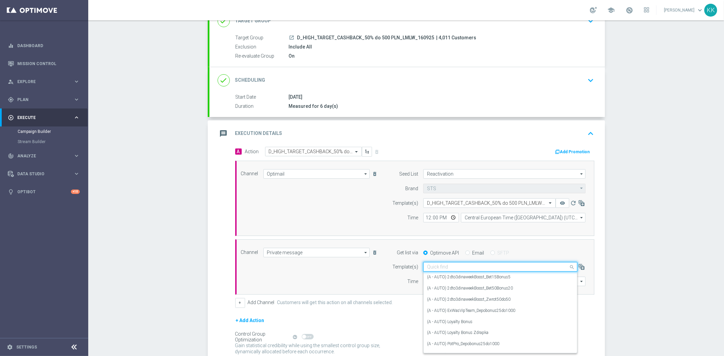
paste input "D_HIGH_TARGET_CASHBACK_50% do 500 PLN_LMLW_160925"
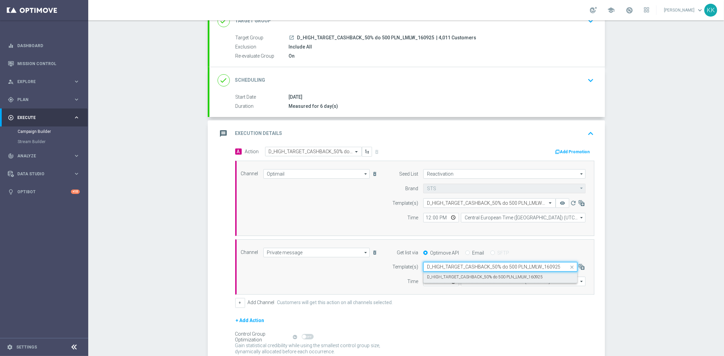
click at [456, 277] on label "D_HIGH_TARGET_CASHBACK_50% do 500 PLN_LMLW_160925" at bounding box center [485, 278] width 116 height 6
type input "D_HIGH_TARGET_CASHBACK_50% do 500 PLN_LMLW_160925"
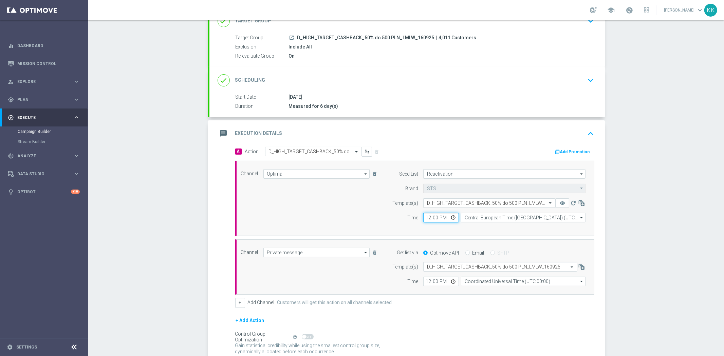
click at [425, 219] on input "12:00" at bounding box center [441, 218] width 36 height 10
type input "16:46"
click at [425, 282] on input "12:00" at bounding box center [441, 282] width 36 height 10
type input "16:46"
click at [503, 217] on input "Central European Time (Warsaw) (UTC +02:00)" at bounding box center [523, 218] width 125 height 10
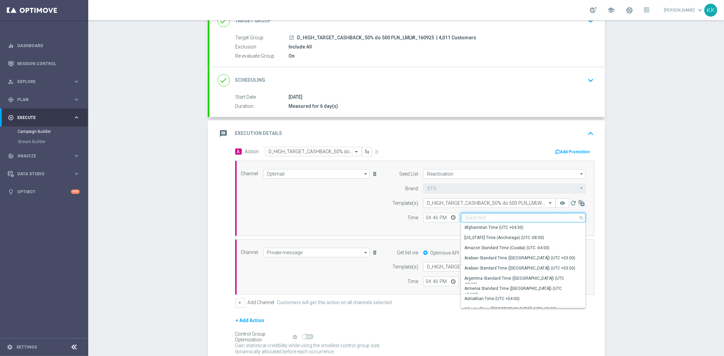
type input "S"
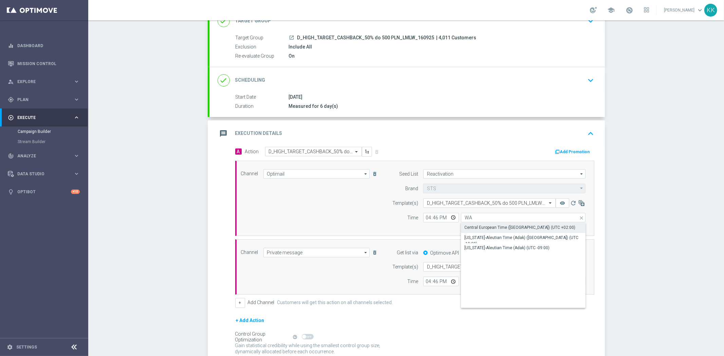
click at [501, 227] on div "Central European Time (Warsaw) (UTC +02:00)" at bounding box center [519, 228] width 111 height 6
type input "Central European Time (Warsaw) (UTC +02:00)"
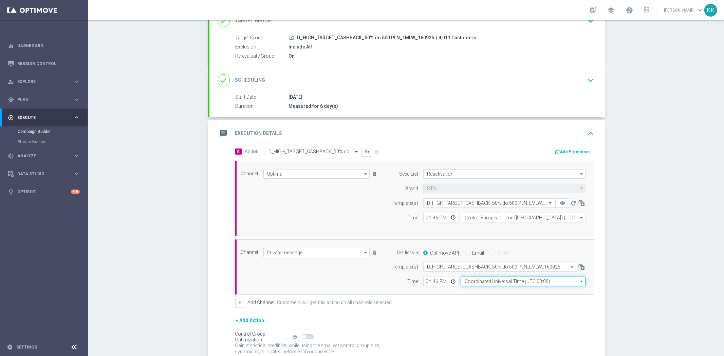
click at [489, 280] on input "Coordinated Universal Time (UTC 00:00)" at bounding box center [523, 282] width 125 height 10
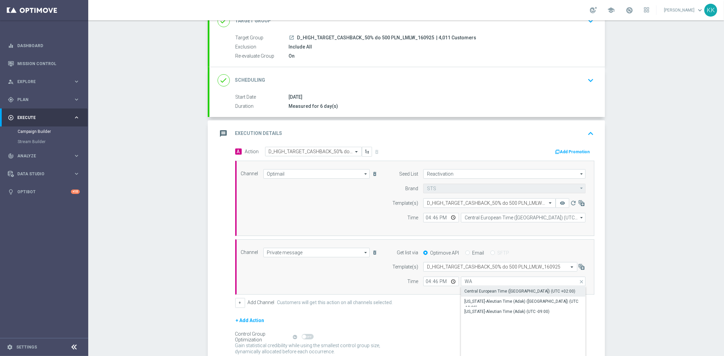
click at [487, 291] on div "Central European Time (Warsaw) (UTC +02:00)" at bounding box center [519, 292] width 111 height 6
type input "Central European Time (Warsaw) (UTC +02:00)"
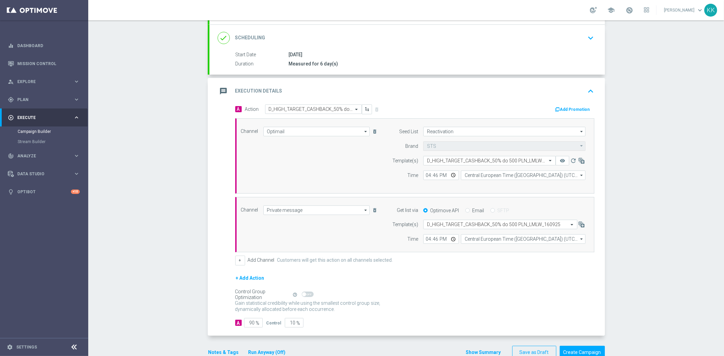
scroll to position [112, 0]
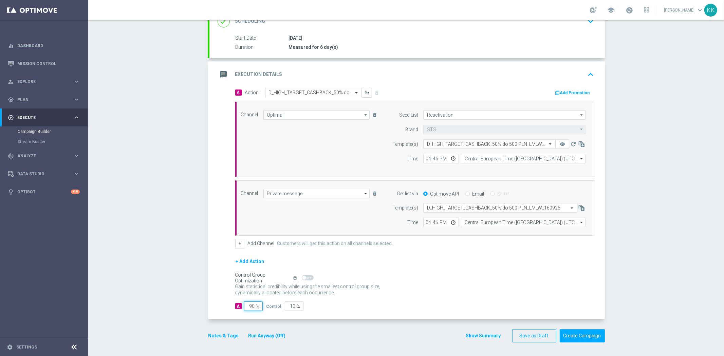
click at [253, 308] on input "90" at bounding box center [253, 307] width 19 height 10
type input "9"
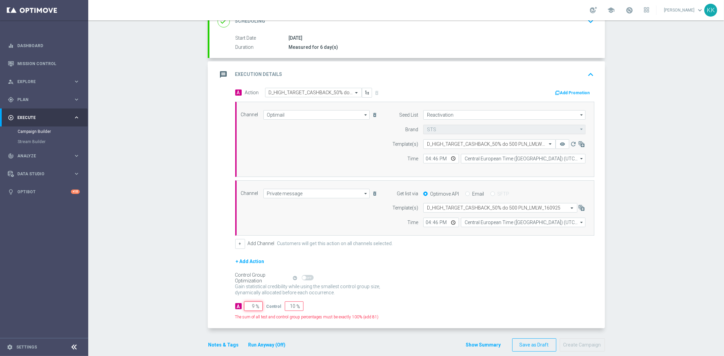
type input "91"
type input "95"
type input "5"
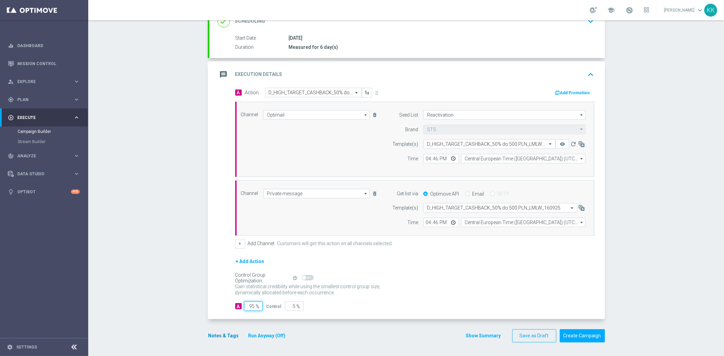
type input "95"
click at [221, 333] on button "Notes & Tags" at bounding box center [224, 336] width 32 height 8
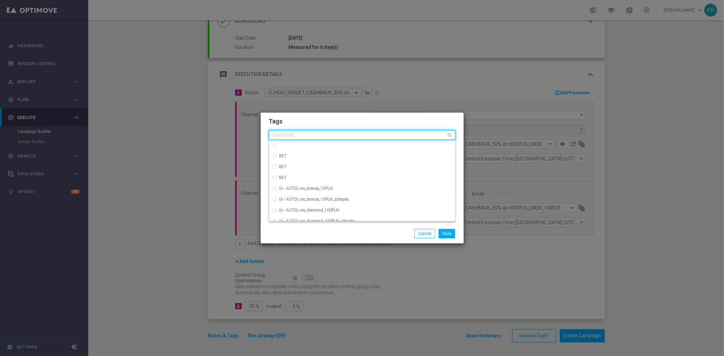
click at [301, 133] on input "text" at bounding box center [360, 136] width 174 height 6
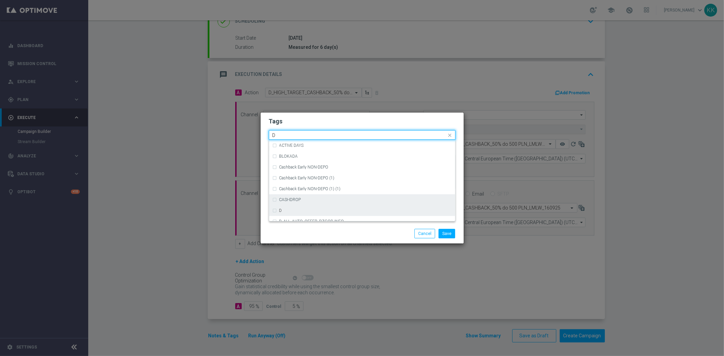
drag, startPoint x: 296, startPoint y: 206, endPoint x: 297, endPoint y: 197, distance: 8.9
click at [297, 206] on div "D" at bounding box center [362, 210] width 179 height 11
type input "D"
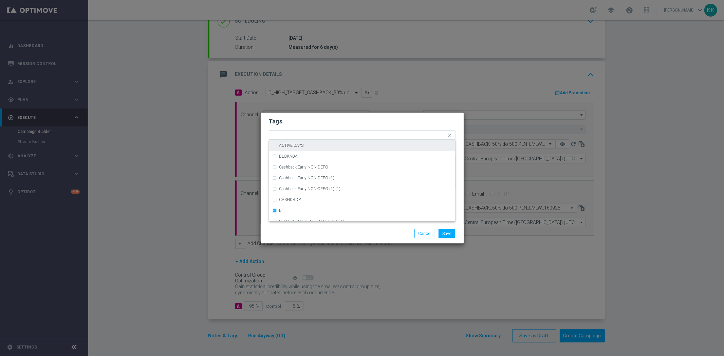
click at [316, 126] on form "Tags Quick find × D (REA - AUTO) REA_FLOW_8DAY_B&G (1) (REA - AUTO) REA_FLOW_8D…" at bounding box center [362, 155] width 187 height 79
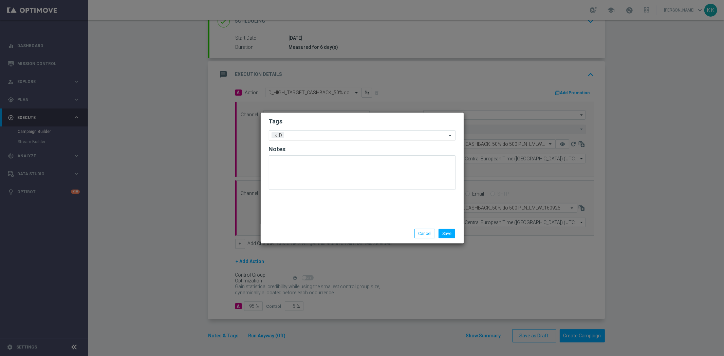
click at [319, 136] on input "text" at bounding box center [367, 136] width 160 height 6
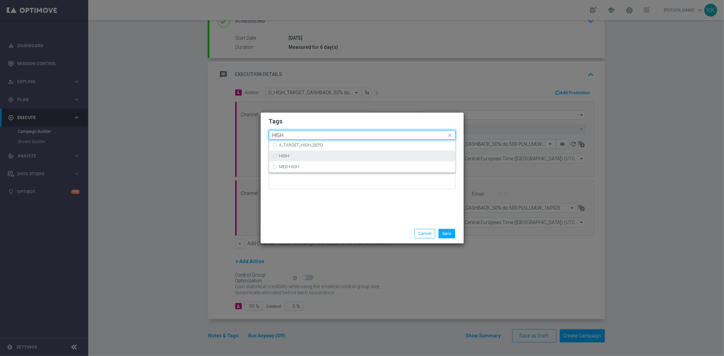
click at [308, 157] on div "HIGH" at bounding box center [365, 156] width 172 height 4
type input "HIGH"
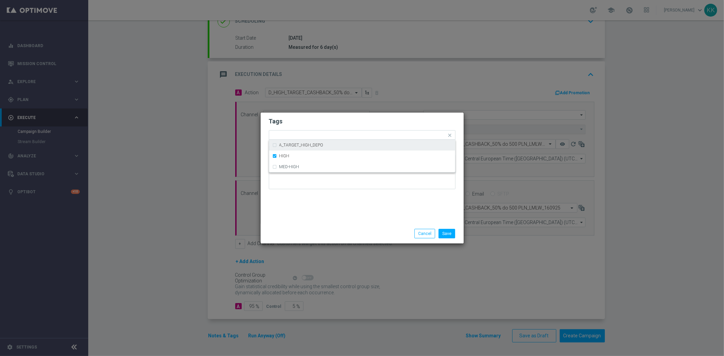
click at [326, 122] on h2 "Tags" at bounding box center [362, 121] width 187 height 8
click at [330, 134] on input "text" at bounding box center [378, 136] width 138 height 6
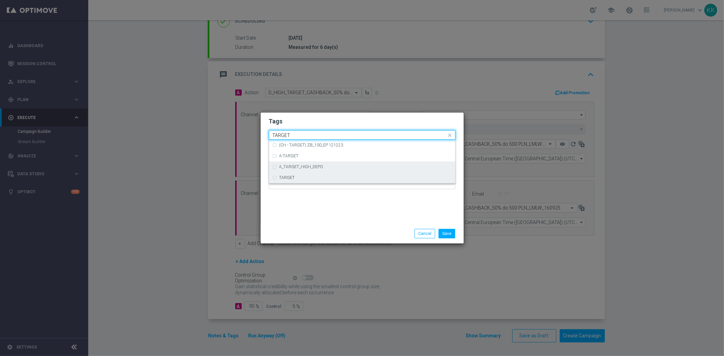
click at [328, 172] on div "(CH - TARGET) ZB_100_EP 121223 A-TARGET A_TARGET_HIGH_DEPO TARGET" at bounding box center [362, 161] width 186 height 43
click at [334, 179] on div "TARGET" at bounding box center [365, 178] width 172 height 4
type input "TARGET"
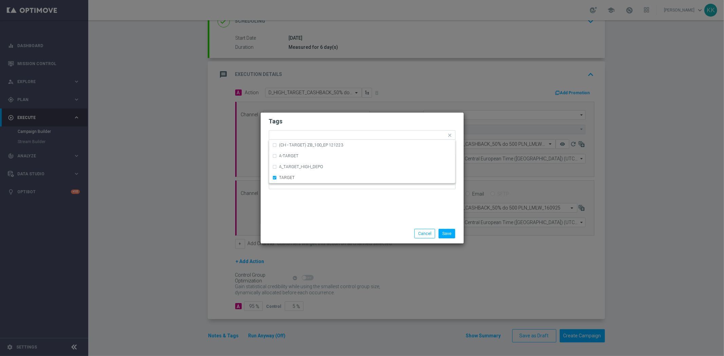
click at [342, 208] on div "Tags Quick find × D × HIGH × TARGET (CH - TARGET) ZB_100_EP 121223 A-TARGET A_T…" at bounding box center [362, 168] width 203 height 111
click at [365, 137] on input "text" at bounding box center [393, 136] width 108 height 6
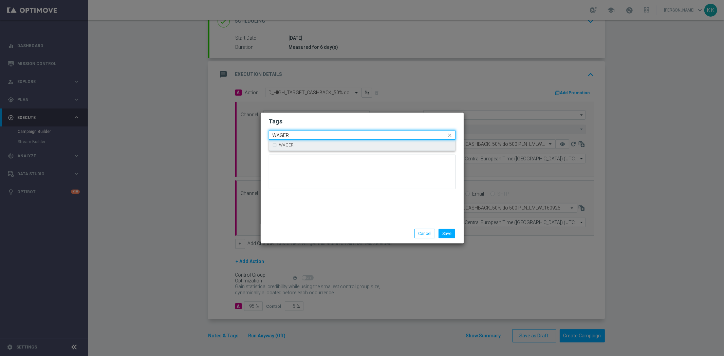
click at [355, 147] on div "WAGER" at bounding box center [365, 145] width 172 height 4
type input "WAGER"
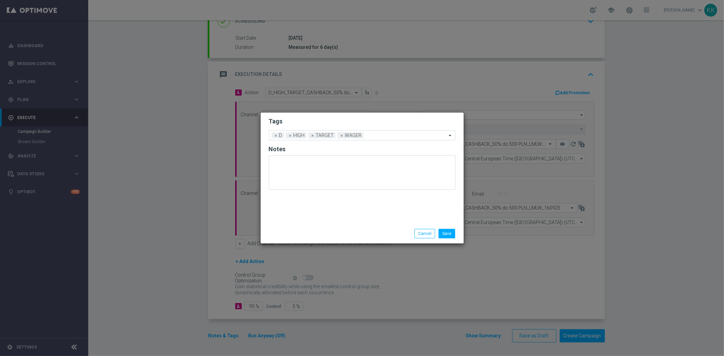
click at [361, 128] on form "Tags Add a new tag × D × HIGH × TARGET × WAGER Notes" at bounding box center [362, 155] width 187 height 79
click at [341, 134] on span "×" at bounding box center [342, 135] width 6 height 6
click at [351, 138] on input "text" at bounding box center [393, 136] width 108 height 6
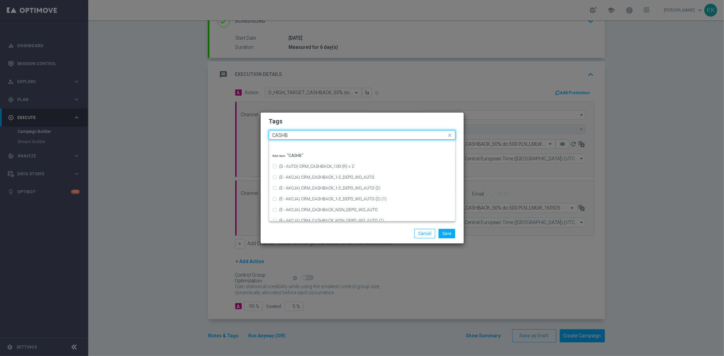
scroll to position [116, 0]
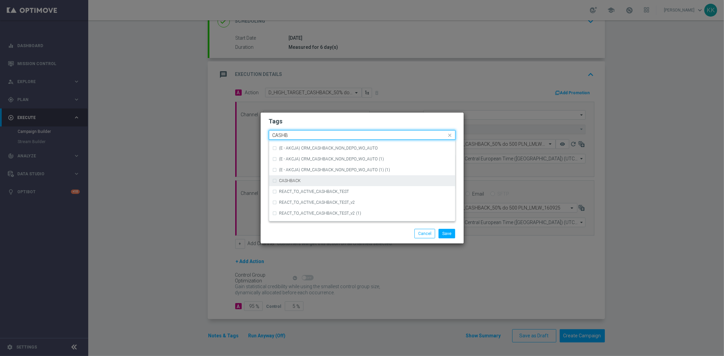
click at [313, 182] on div "CASHBACK" at bounding box center [365, 181] width 172 height 4
type input "CASHB"
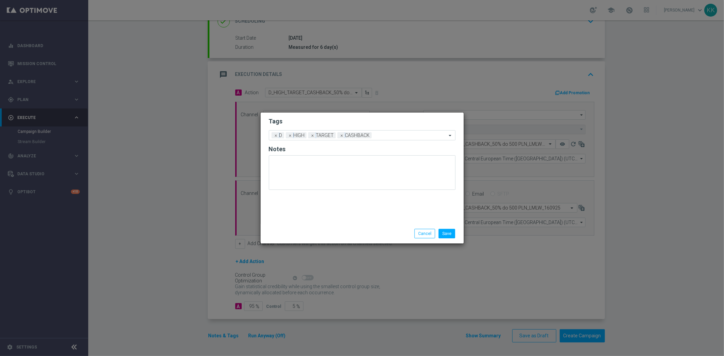
click at [330, 123] on h2 "Tags" at bounding box center [362, 121] width 187 height 8
click at [444, 232] on button "Save" at bounding box center [447, 234] width 17 height 10
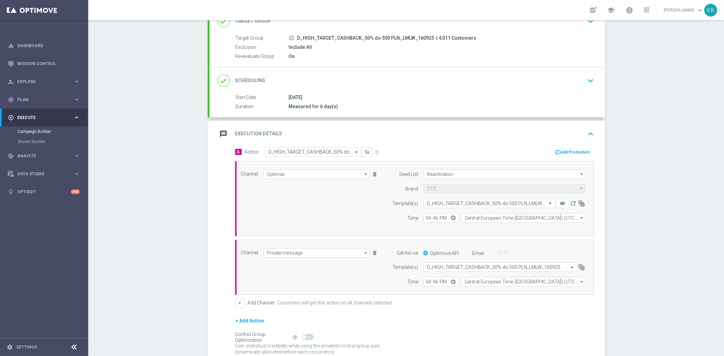
scroll to position [0, 0]
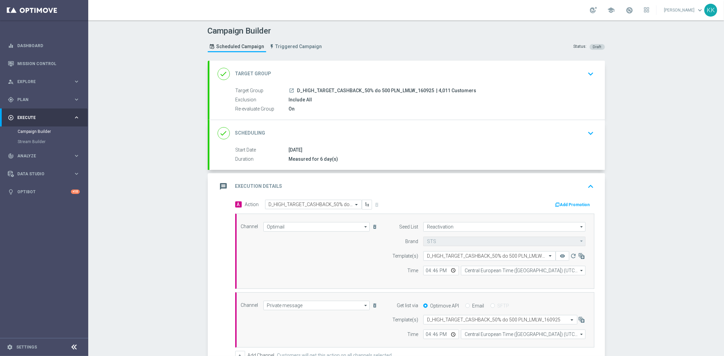
click at [595, 69] on div "done Target Group keyboard_arrow_down" at bounding box center [407, 74] width 396 height 26
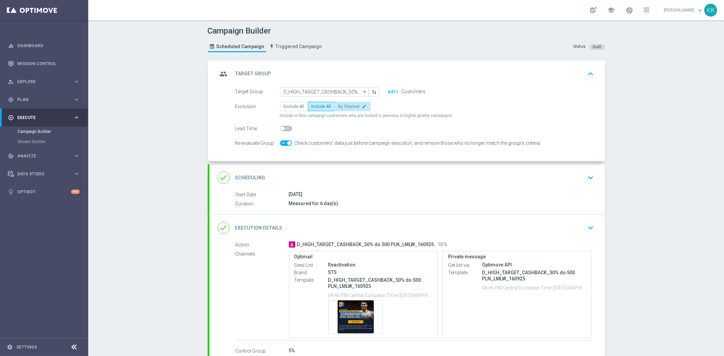
click at [350, 105] on span "By Channel" at bounding box center [349, 106] width 21 height 5
click at [343, 106] on input "By Channel edit" at bounding box center [341, 108] width 4 height 4
radio input "true"
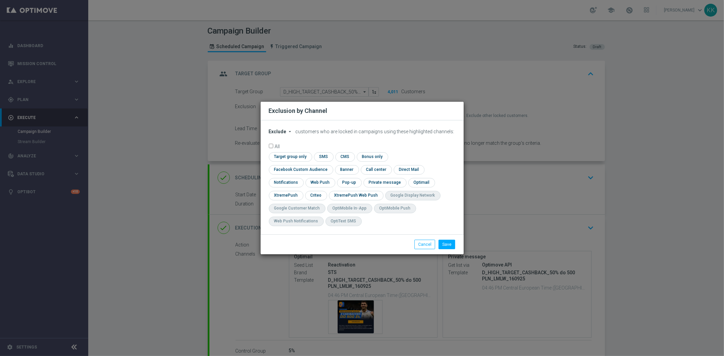
click at [278, 134] on span "Exclude" at bounding box center [278, 131] width 18 height 5
click at [0, 0] on span "Include" at bounding box center [0, 0] width 0 height 0
click at [330, 165] on input "checkbox" at bounding box center [299, 169] width 61 height 9
checkbox input "true"
click at [321, 194] on input "checkbox" at bounding box center [315, 195] width 21 height 9
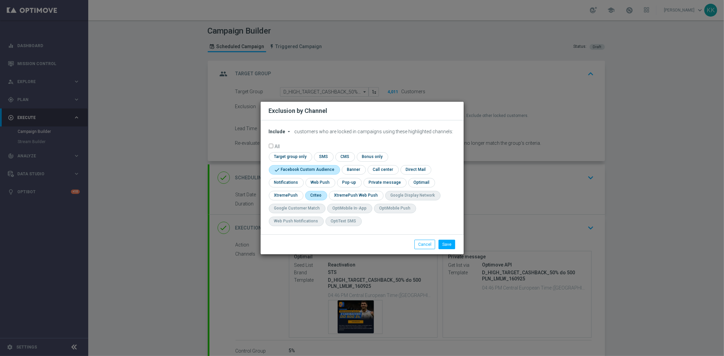
checkbox input "true"
click at [446, 238] on div "Save Cancel" at bounding box center [362, 245] width 203 height 20
click at [446, 241] on button "Save" at bounding box center [447, 245] width 17 height 10
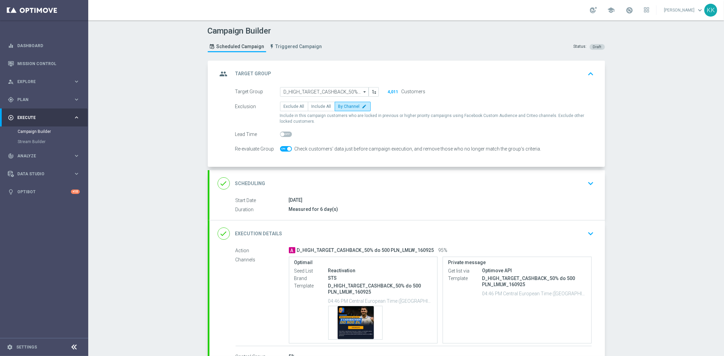
click at [287, 148] on span at bounding box center [289, 149] width 4 height 4
click at [285, 148] on input "checkbox" at bounding box center [286, 148] width 12 height 5
checkbox input "false"
click at [428, 203] on div "16 Sep 2025" at bounding box center [440, 200] width 303 height 7
click at [566, 159] on div "Target Group D_HIGH_TARGET_CASHBACK_50% do 500 PLN_LMLW_160925 D_HIGH_TARGET_CA…" at bounding box center [407, 127] width 396 height 80
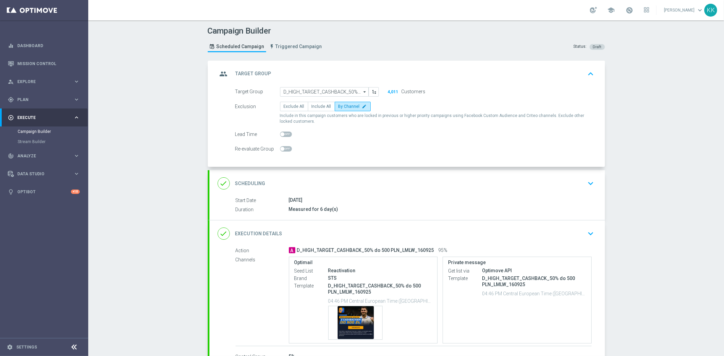
click at [585, 187] on button "keyboard_arrow_down" at bounding box center [591, 183] width 12 height 13
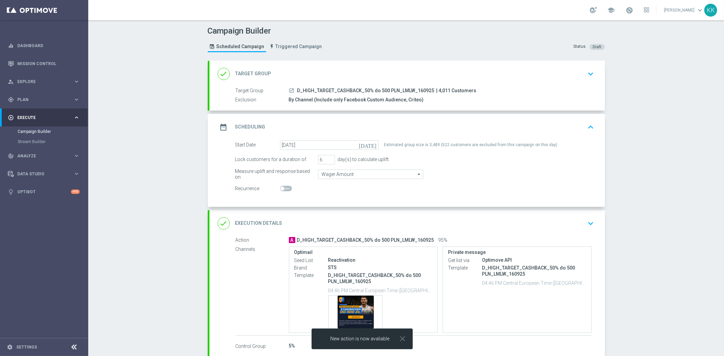
click at [586, 68] on button "keyboard_arrow_down" at bounding box center [591, 74] width 12 height 13
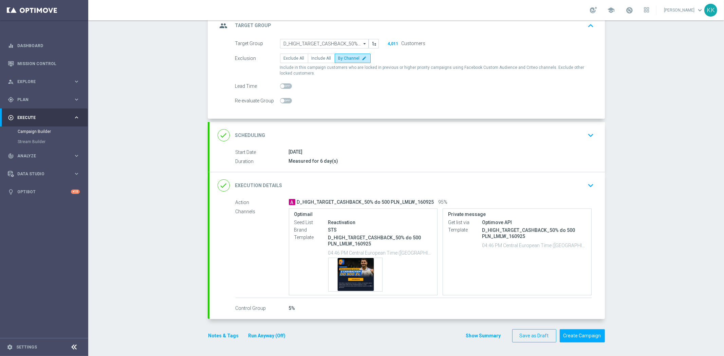
click at [561, 133] on div "done Scheduling keyboard_arrow_down" at bounding box center [407, 135] width 379 height 13
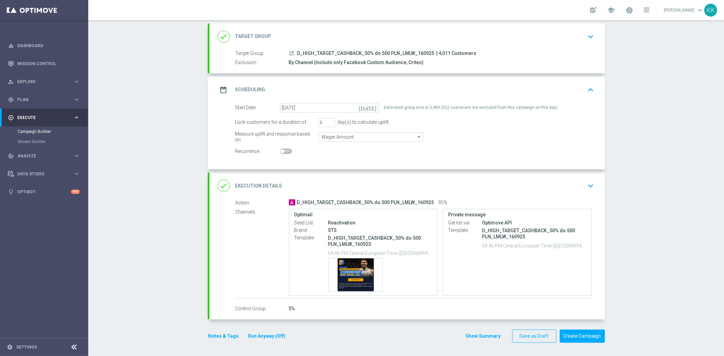
scroll to position [38, 0]
click at [579, 184] on div "done Execution Details keyboard_arrow_down" at bounding box center [407, 186] width 379 height 13
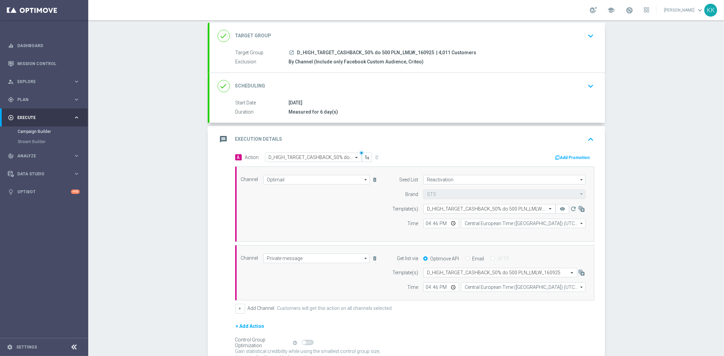
scroll to position [39, 0]
click at [142, 221] on div "Campaign Builder Scheduled Campaign Triggered Campaign Status: Draft done Targe…" at bounding box center [406, 188] width 636 height 336
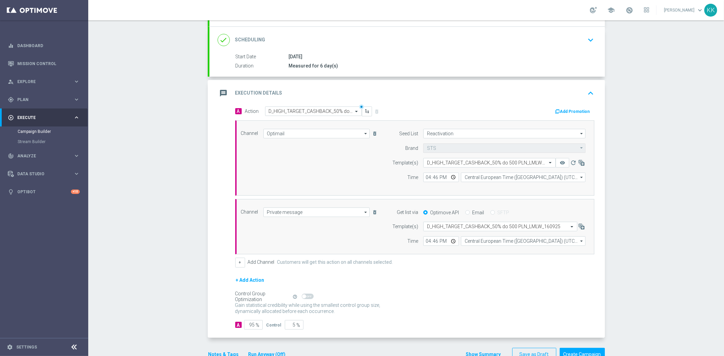
scroll to position [103, 0]
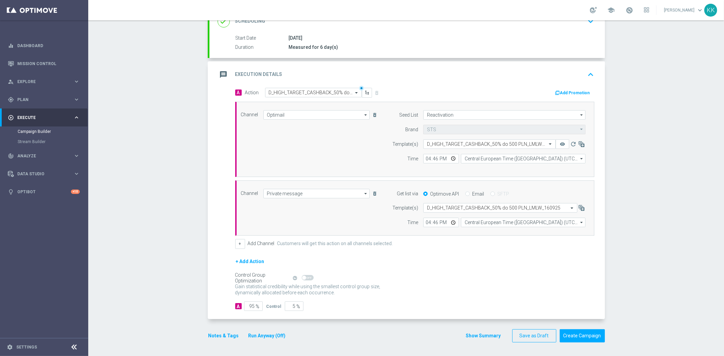
click at [231, 334] on button "Notes & Tags" at bounding box center [224, 336] width 32 height 8
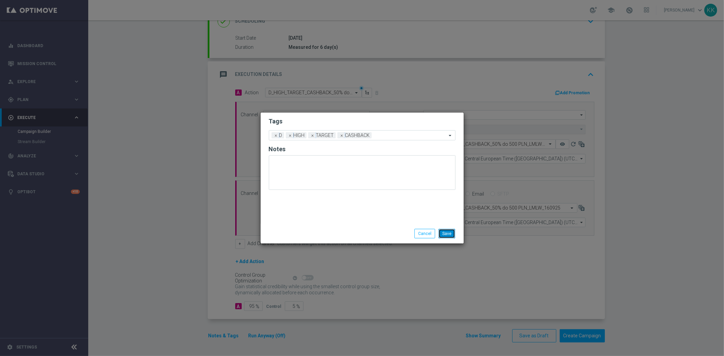
click at [441, 235] on button "Save" at bounding box center [447, 234] width 17 height 10
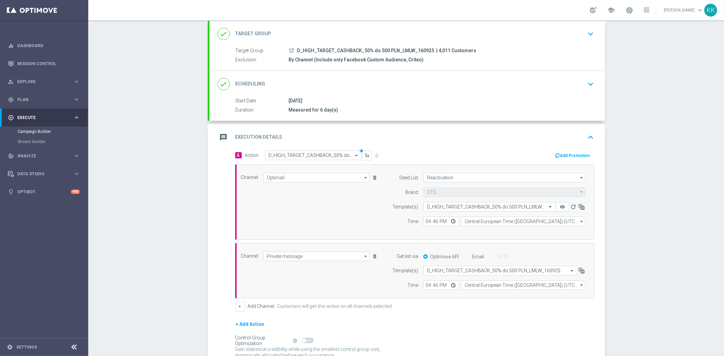
scroll to position [0, 0]
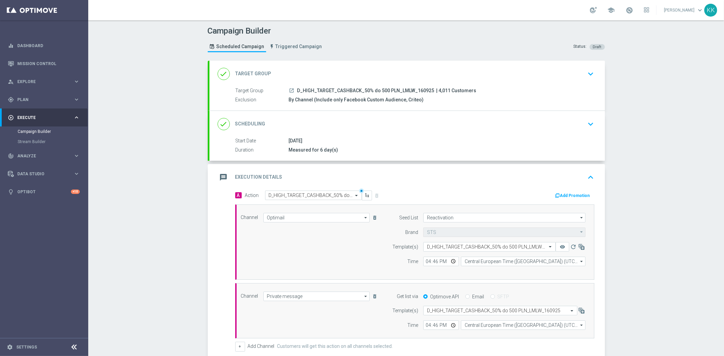
click at [596, 42] on div "Status: Draft" at bounding box center [589, 40] width 31 height 20
click at [589, 72] on icon "keyboard_arrow_down" at bounding box center [591, 74] width 10 height 10
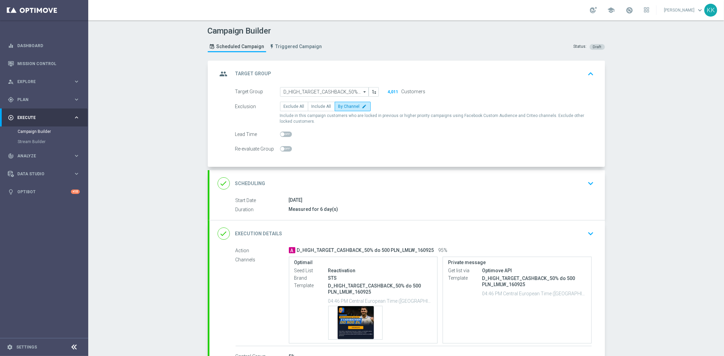
click at [499, 189] on div "done Scheduling keyboard_arrow_down" at bounding box center [407, 183] width 379 height 13
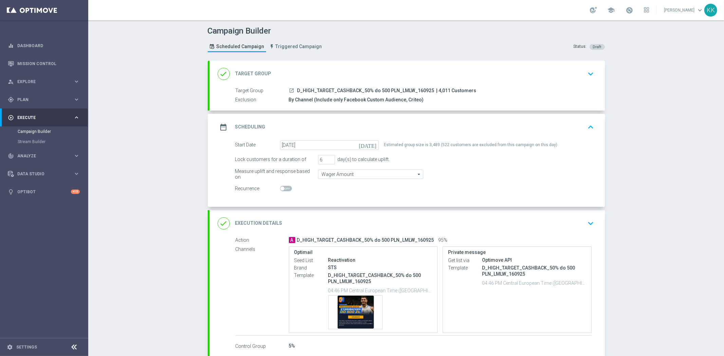
click at [657, 44] on header "Campaign Builder Scheduled Campaign Triggered Campaign Status: Draft" at bounding box center [406, 40] width 636 height 40
click at [580, 234] on div "done Execution Details keyboard_arrow_down" at bounding box center [407, 224] width 396 height 26
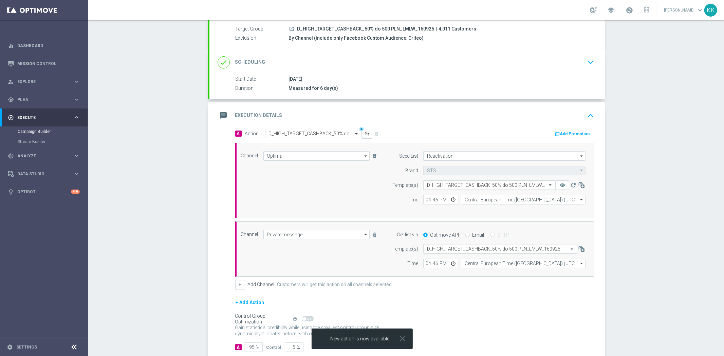
scroll to position [103, 0]
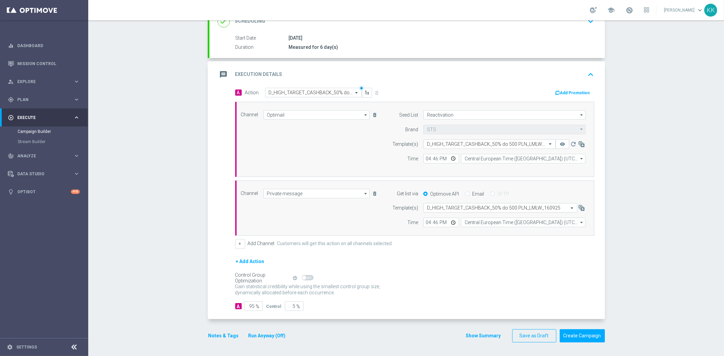
click at [221, 336] on button "Notes & Tags" at bounding box center [224, 336] width 32 height 8
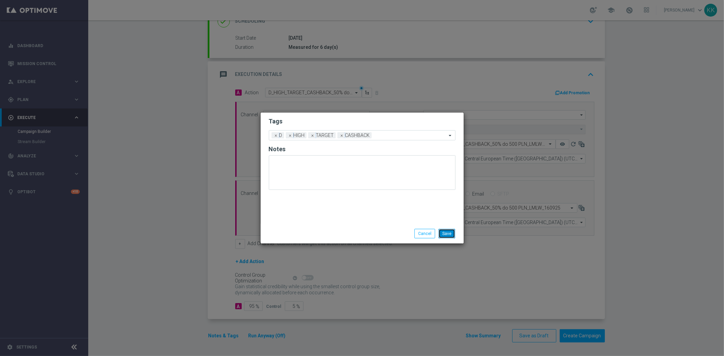
click at [453, 234] on button "Save" at bounding box center [447, 234] width 17 height 10
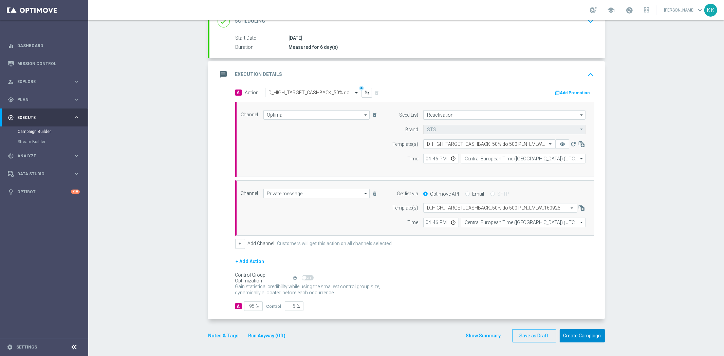
click at [584, 341] on button "Create Campaign" at bounding box center [582, 336] width 45 height 13
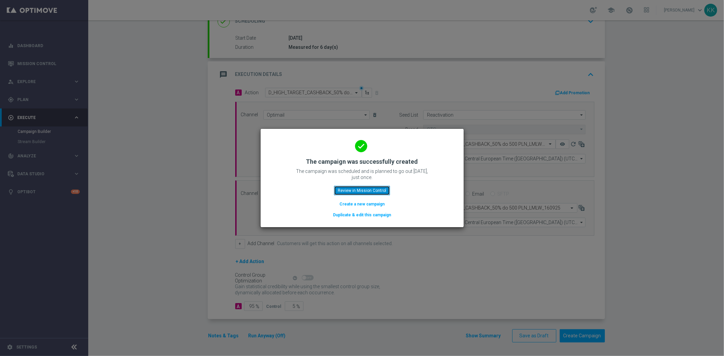
click at [384, 193] on button "Review in Mission Control" at bounding box center [362, 191] width 56 height 10
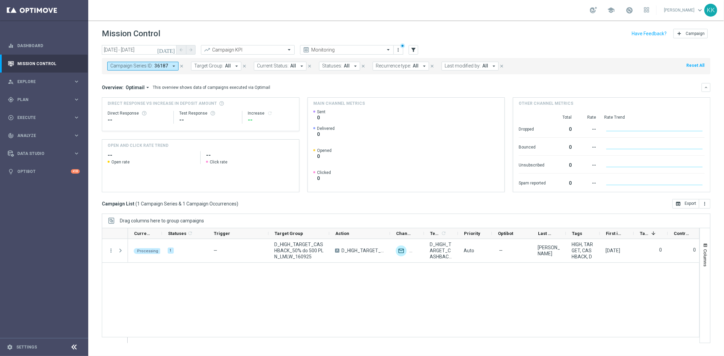
click at [185, 63] on div "Campaign Series ID: 36187 arrow_drop_down close" at bounding box center [149, 66] width 84 height 9
click at [183, 63] on button "close" at bounding box center [182, 65] width 6 height 7
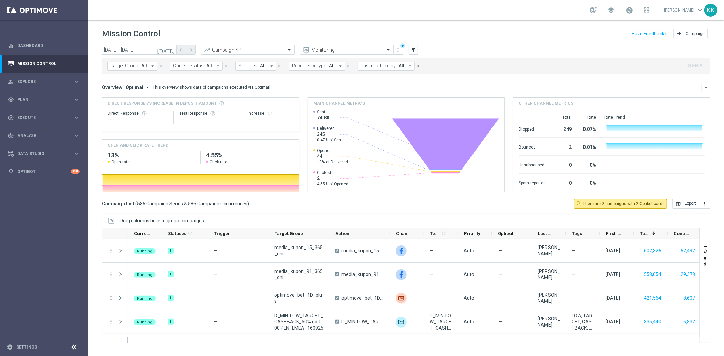
click at [137, 65] on span "Target Group:" at bounding box center [124, 66] width 29 height 6
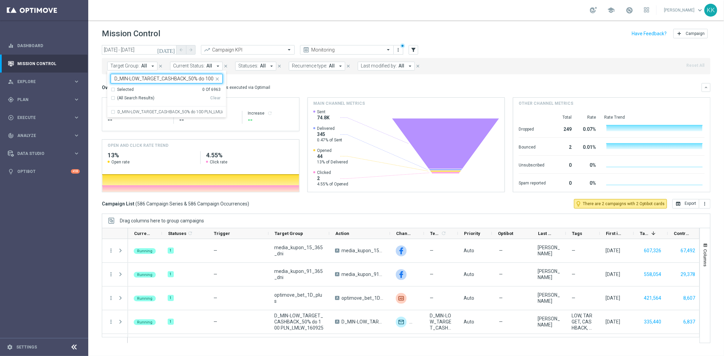
scroll to position [0, 41]
click at [138, 108] on div "D_MIN-LOW_TARGET_CASHBACK_50% do 100 PLN_LMLW_160925" at bounding box center [167, 112] width 112 height 11
type input "D_MIN-LOW_TARGET_CASHBACK_50% do 100 PLN_LMLW_160925"
click at [192, 41] on header "Mission Control add Campaign" at bounding box center [406, 32] width 636 height 25
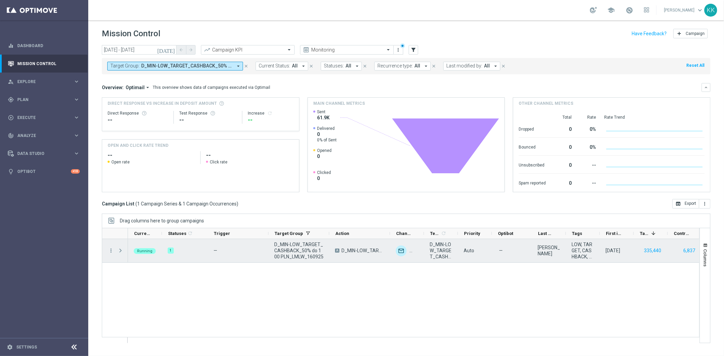
click at [121, 252] on span at bounding box center [120, 250] width 6 height 5
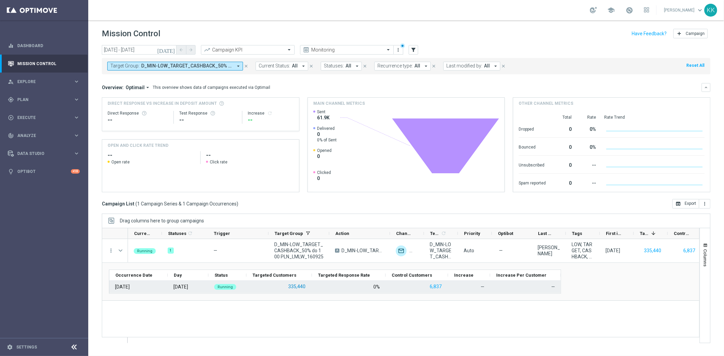
click at [301, 287] on button "335,440" at bounding box center [297, 287] width 19 height 8
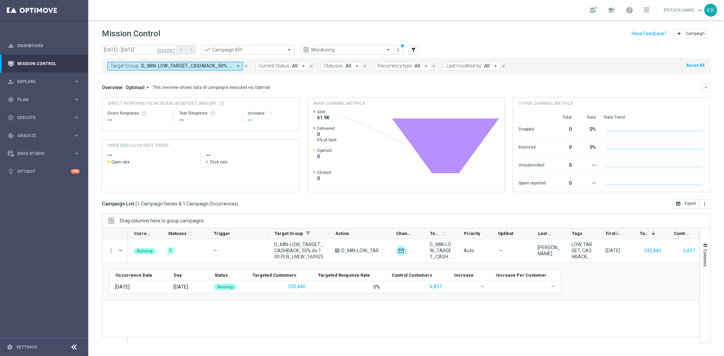
click at [146, 69] on button "Target Group: D_MIN-LOW_TARGET_CASHBACK_50% do 100 PLN_LMLW_160925 arrow_drop_d…" at bounding box center [175, 66] width 136 height 9
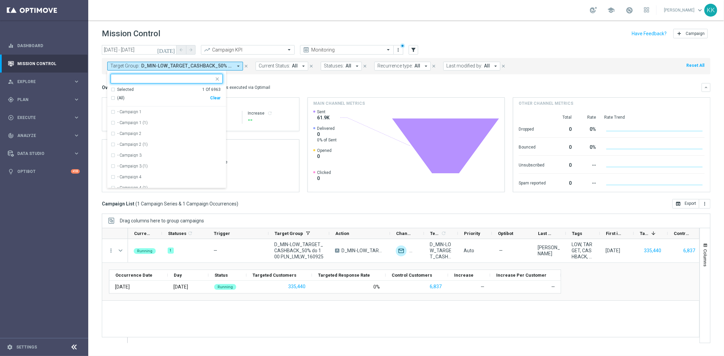
click at [0, 0] on div "Clear" at bounding box center [0, 0] width 0 height 0
click at [178, 78] on input "text" at bounding box center [163, 79] width 99 height 6
paste input "D_MED_TARGET_CASHBACK_50% do 300 PLN_LMLW_160925"
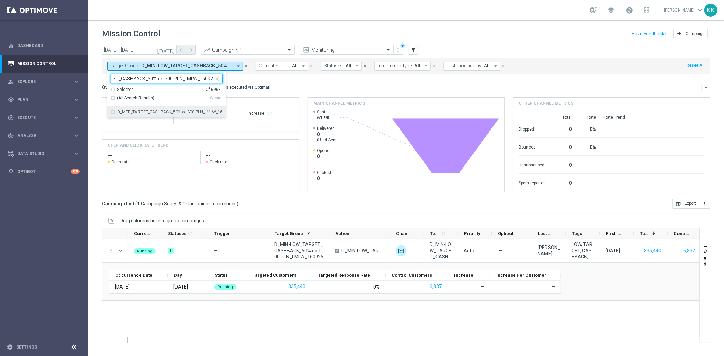
click at [178, 116] on div "D_MED_TARGET_CASHBACK_50% do 300 PLN_LMLW_160925" at bounding box center [167, 112] width 112 height 11
type input "D_MED_TARGET_CASHBACK_50% do 300 PLN_LMLW_160925"
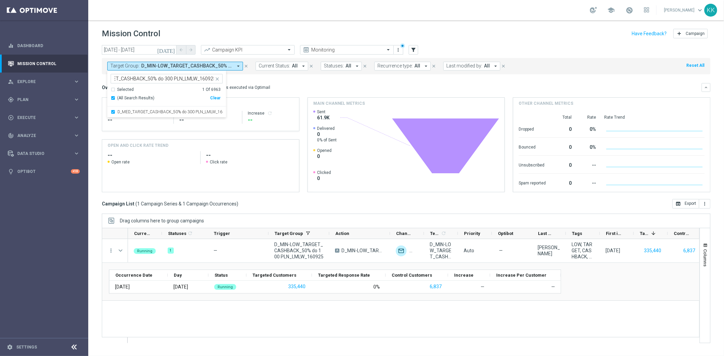
scroll to position [0, 0]
click at [224, 42] on header "Mission Control add Campaign" at bounding box center [406, 32] width 636 height 25
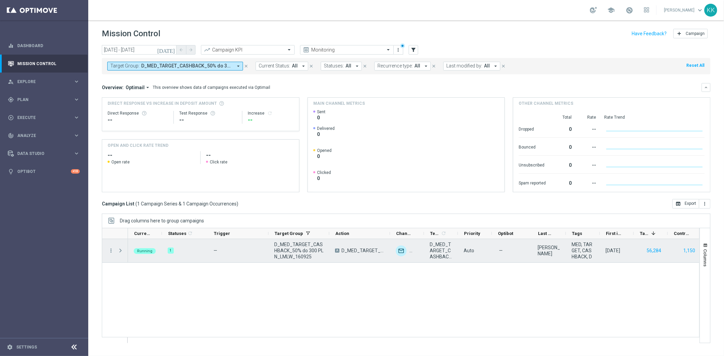
click at [114, 251] on div at bounding box center [121, 250] width 14 height 23
click at [123, 248] on span at bounding box center [120, 250] width 6 height 5
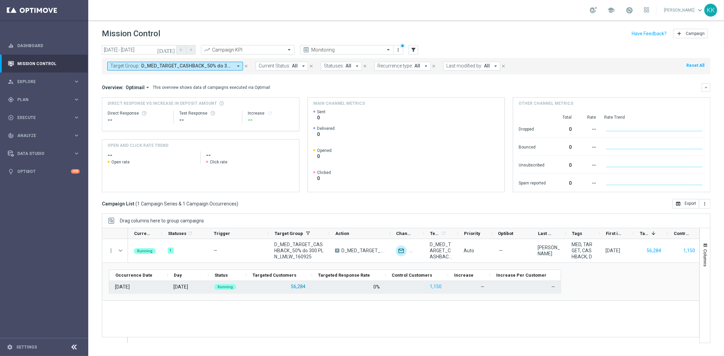
click at [305, 287] on button "56,284" at bounding box center [298, 287] width 16 height 8
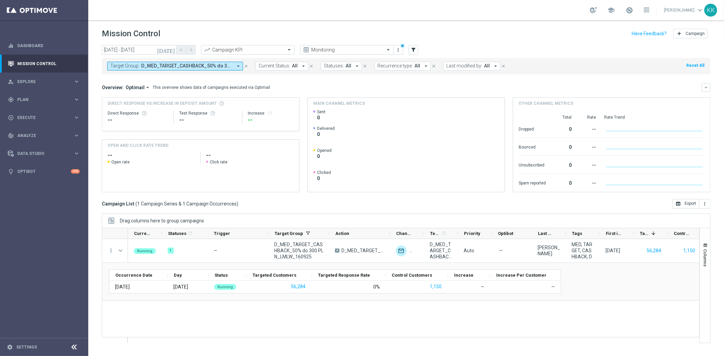
click at [125, 69] on button "Target Group: D_MED_TARGET_CASHBACK_50% do 300 PLN_LMLW_160925 arrow_drop_down" at bounding box center [175, 66] width 136 height 9
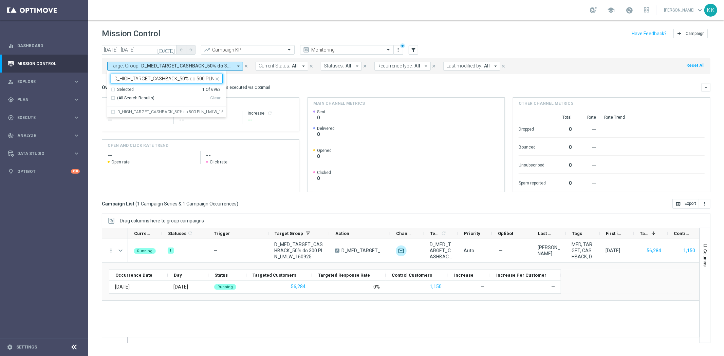
scroll to position [0, 32]
click at [137, 112] on label "D_HIGH_TARGET_CASHBACK_50% do 500 PLN_LMLW_160925" at bounding box center [169, 112] width 105 height 4
type input "D_HIGH_TARGET_CASHBACK_50% do 500 PLN_LMLW_160925"
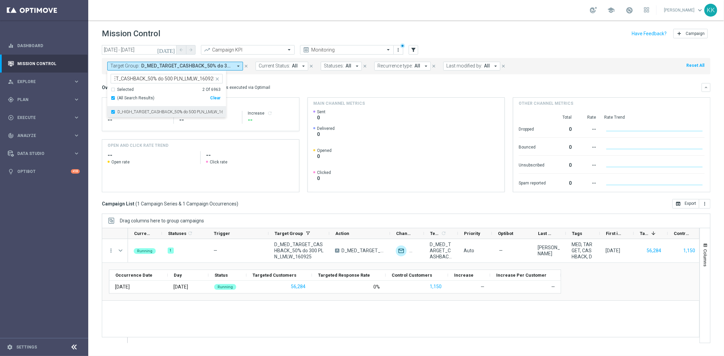
scroll to position [0, 0]
click at [218, 13] on div "school Katarzyna Kamińska keyboard_arrow_down KK" at bounding box center [406, 10] width 636 height 20
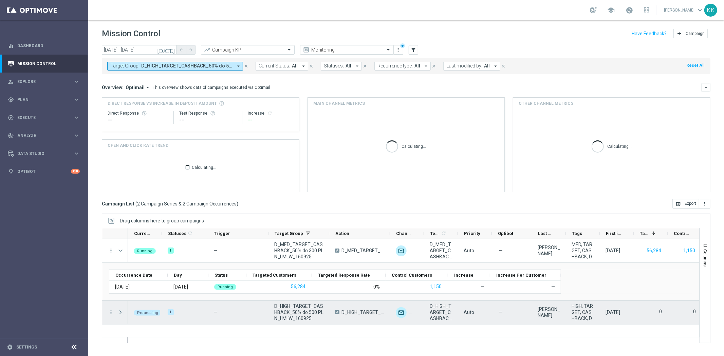
click at [121, 313] on span at bounding box center [120, 312] width 6 height 5
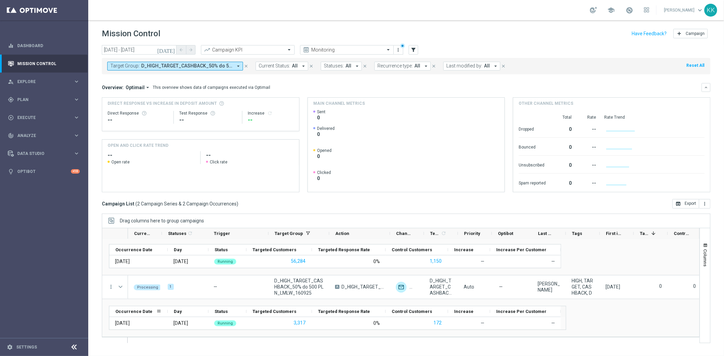
scroll to position [25, 0]
click at [297, 323] on button "3,317" at bounding box center [299, 323] width 13 height 8
click at [135, 50] on input "16 Sep 2025 - 16 Sep 2025" at bounding box center [139, 50] width 75 height 10
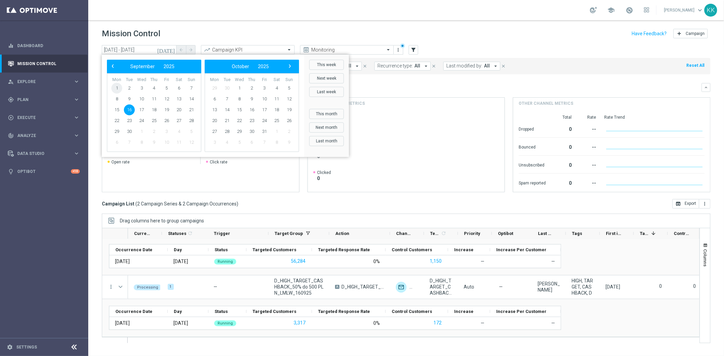
click at [116, 83] on span "1" at bounding box center [116, 88] width 11 height 11
click at [128, 109] on span "16" at bounding box center [129, 110] width 11 height 11
type input "[DATE] - [DATE]"
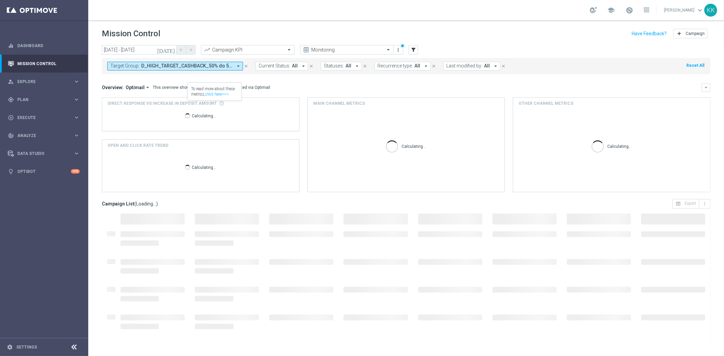
click at [195, 66] on span "D_HIGH_TARGET_CASHBACK_50% do 500 PLN_LMLW_160925, D_MED_TARGET_CASHBACK_50% do…" at bounding box center [186, 66] width 91 height 6
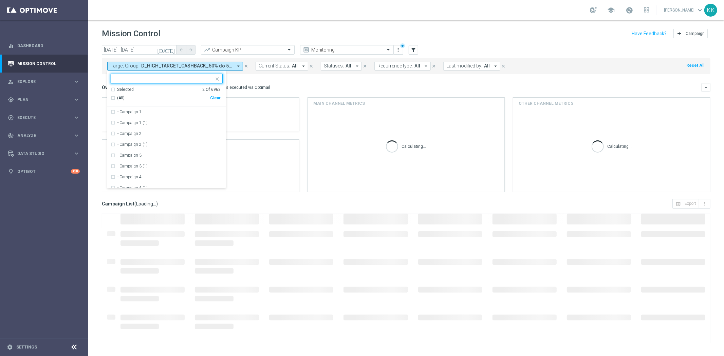
click at [221, 101] on div "Selected 2 Of 6963 (All) Clear" at bounding box center [166, 97] width 119 height 20
click at [0, 0] on div "Clear" at bounding box center [0, 0] width 0 height 0
click at [170, 78] on input "text" at bounding box center [163, 79] width 99 height 6
paste input "D_MIN-LOW_TARGET_DEPO_100% do 100 PLN_LW_110925"
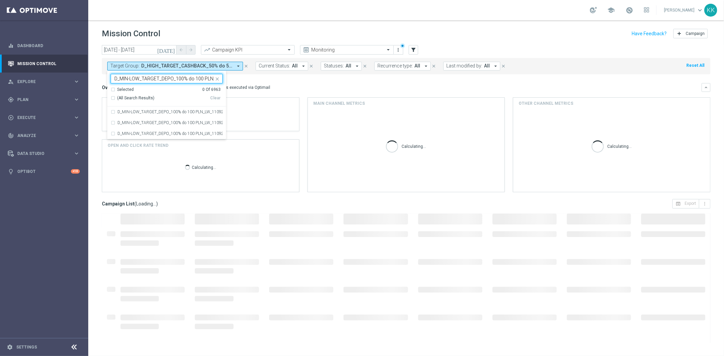
scroll to position [0, 24]
click at [166, 113] on label "D_MIN-LOW_TARGET_DEPO_100% do 100 PLN_LW_110925" at bounding box center [169, 112] width 105 height 4
type input "D_MIN-LOW_TARGET_DEPO_100% do 100 PLN_LW_110925"
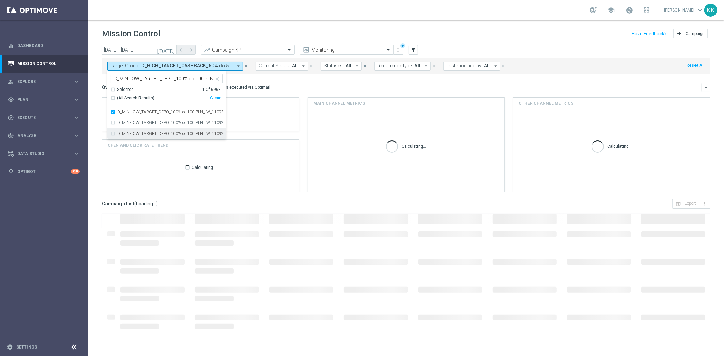
click at [331, 16] on div "school Katarzyna Kamińska keyboard_arrow_down KK" at bounding box center [406, 10] width 636 height 20
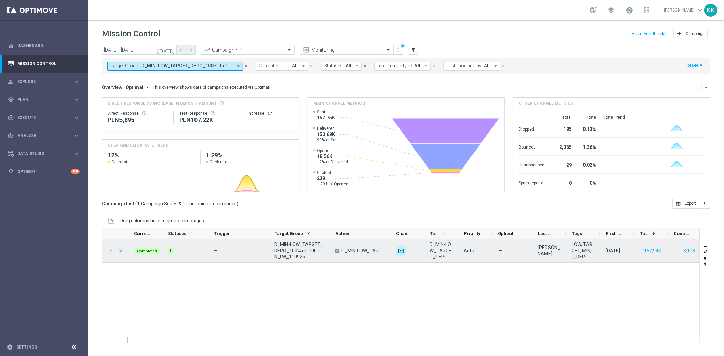
click at [120, 251] on span "Press SPACE to select this row." at bounding box center [120, 250] width 6 height 5
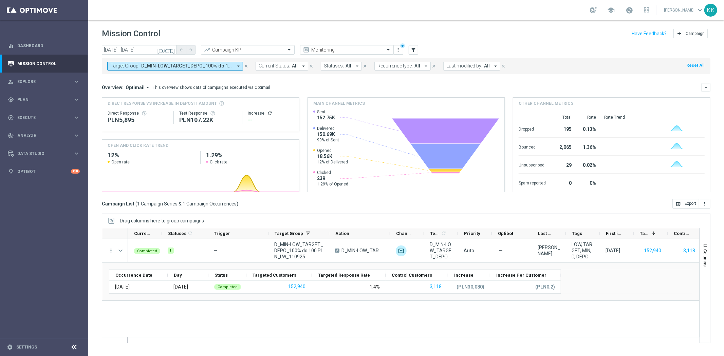
click at [164, 57] on div "Target Group: D_MIN-LOW_TARGET_DEPO_100% do 100 PLN_LW_110925 arrow_drop_down c…" at bounding box center [406, 64] width 609 height 19
click at [162, 63] on span "D_MIN-LOW_TARGET_DEPO_100% do 100 PLN_LW_110925" at bounding box center [186, 66] width 91 height 6
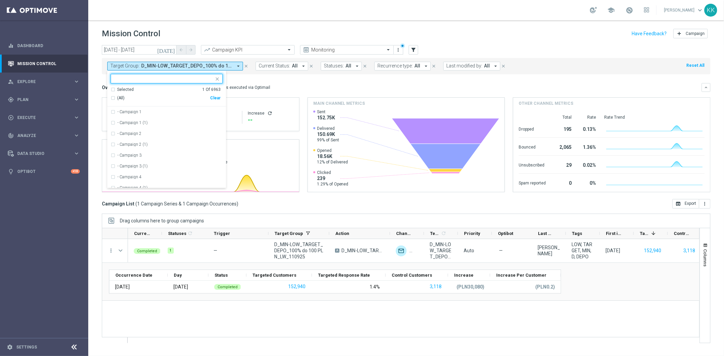
click at [0, 0] on div "Clear" at bounding box center [0, 0] width 0 height 0
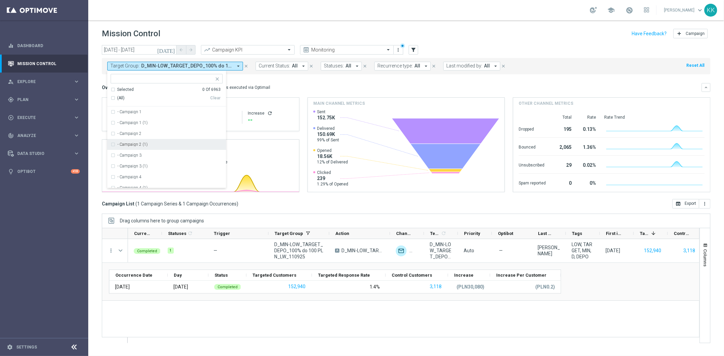
click at [181, 317] on div "Completed 1 — D_MIN-LOW_TARGET_DEPO_100% do 100 PLN_LW_110925 A D_MIN-LOW_TARGE…" at bounding box center [413, 291] width 571 height 104
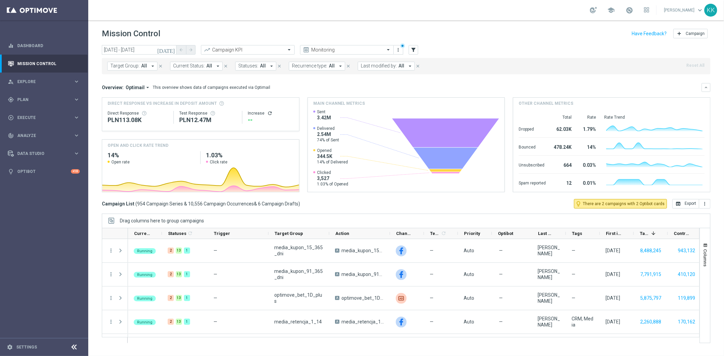
click at [143, 66] on span "All" at bounding box center [144, 66] width 6 height 6
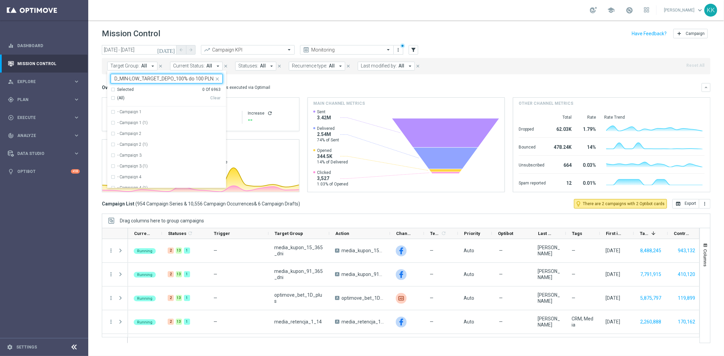
scroll to position [0, 24]
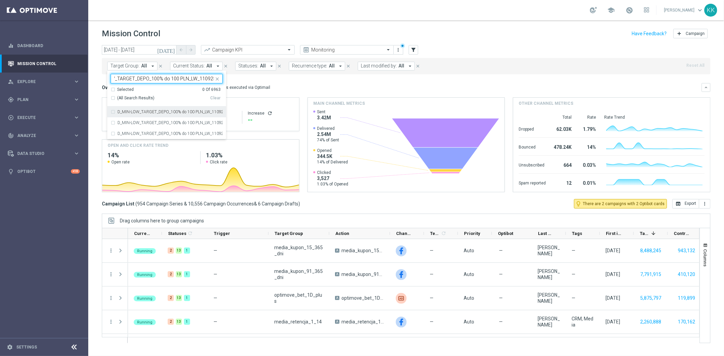
click at [189, 113] on label "D_MIN-LOW_TARGET_DEPO_100% do 100 PLN_LW_110925" at bounding box center [169, 112] width 105 height 4
type input "D_MIN-LOW_TARGET_DEPO_100% do 100 PLN_LW_110925"
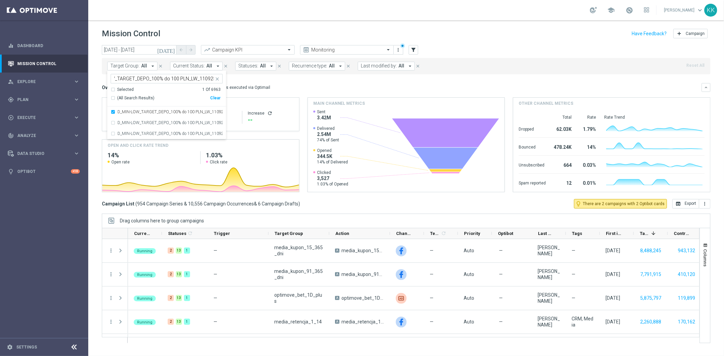
scroll to position [0, 0]
click at [260, 13] on div "school Katarzyna Kamińska keyboard_arrow_down KK" at bounding box center [406, 10] width 636 height 20
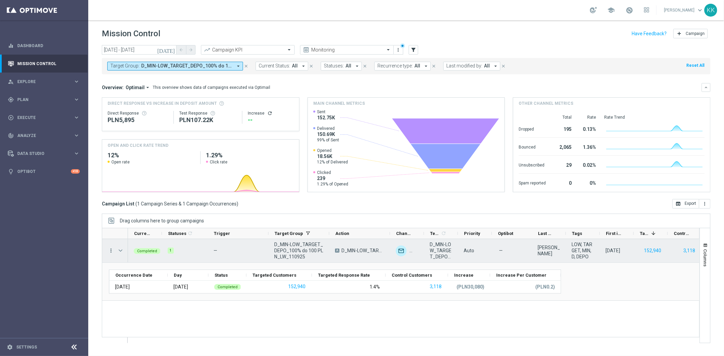
click at [111, 252] on icon "more_vert" at bounding box center [111, 251] width 6 height 6
click at [124, 268] on div "show_chart Campaign Metrics" at bounding box center [152, 265] width 76 height 10
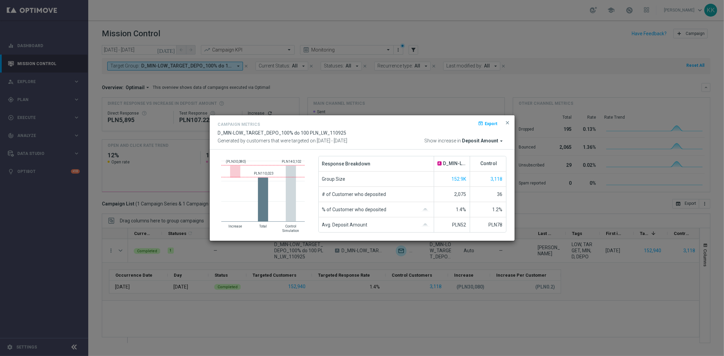
click at [479, 137] on div "Campaign Metrics open_in_browser Export D_MIN-LOW_TARGET_DEPO_100% do 100 PLN_L…" at bounding box center [362, 133] width 289 height 24
click at [480, 144] on div "Campaign Metrics open_in_browser Export D_MIN-LOW_TARGET_DEPO_100% do 100 PLN_L…" at bounding box center [362, 132] width 305 height 34
click at [480, 143] on span "Deposit Amount" at bounding box center [480, 141] width 36 height 6
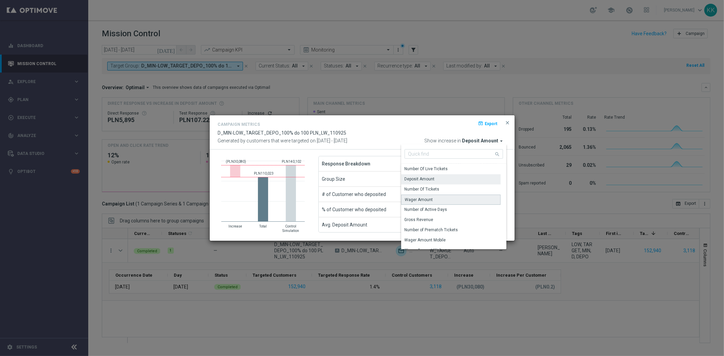
click at [431, 197] on div "Wager Amount" at bounding box center [419, 200] width 28 height 6
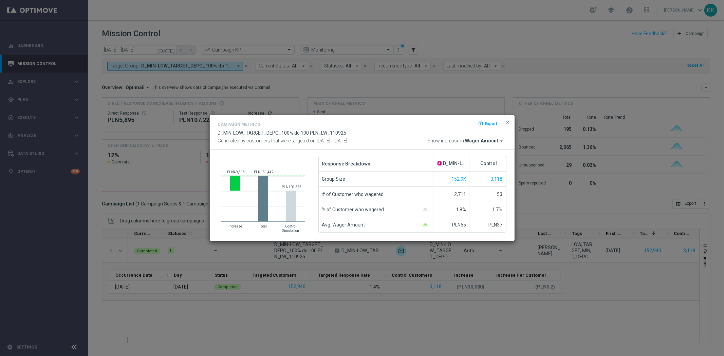
click at [483, 145] on div "Campaign Metrics open_in_browser Export D_MIN-LOW_TARGET_DEPO_100% do 100 PLN_L…" at bounding box center [362, 132] width 305 height 34
click at [484, 144] on span "Wager Amount" at bounding box center [481, 141] width 33 height 6
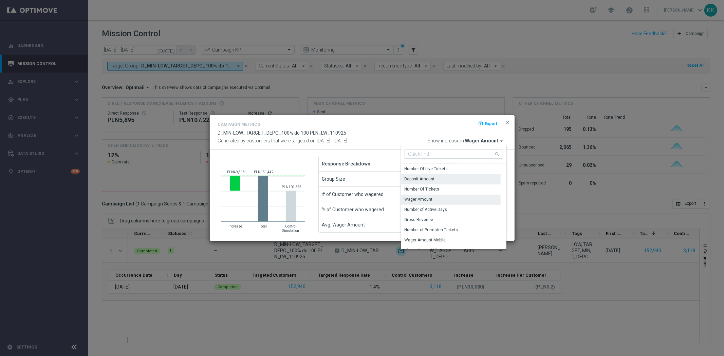
click at [448, 182] on div "Deposit Amount" at bounding box center [450, 180] width 99 height 10
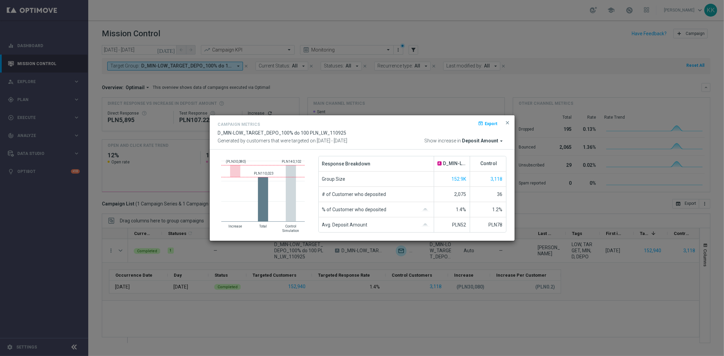
click at [477, 139] on span "Deposit Amount" at bounding box center [480, 141] width 36 height 6
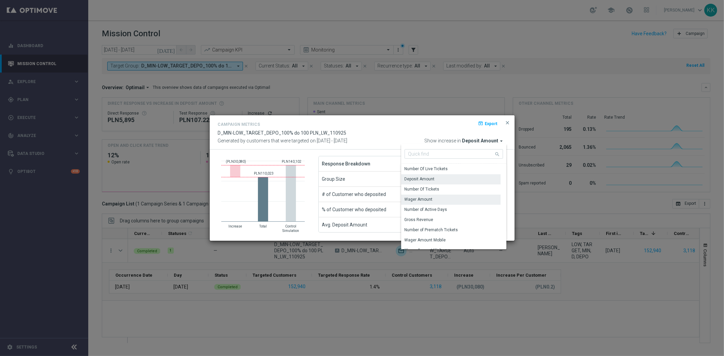
click at [439, 199] on div "Wager Amount" at bounding box center [450, 200] width 99 height 10
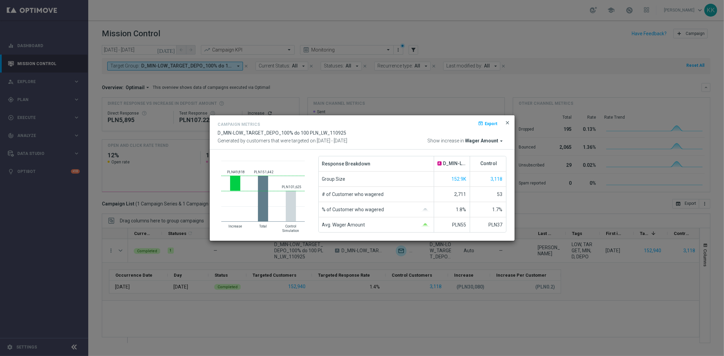
click at [507, 123] on span "close" at bounding box center [507, 122] width 5 height 5
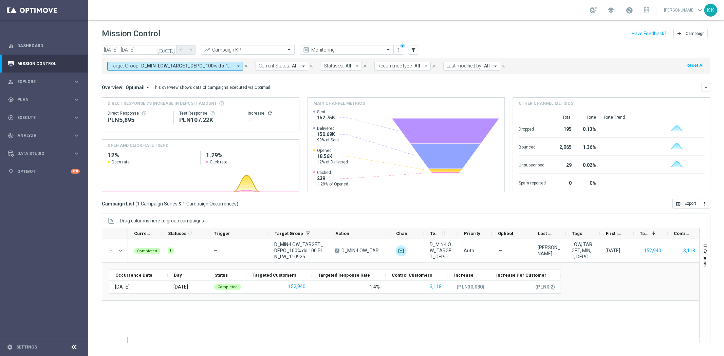
click at [144, 68] on span "D_MIN-LOW_TARGET_DEPO_100% do 100 PLN_LW_110925" at bounding box center [186, 66] width 91 height 6
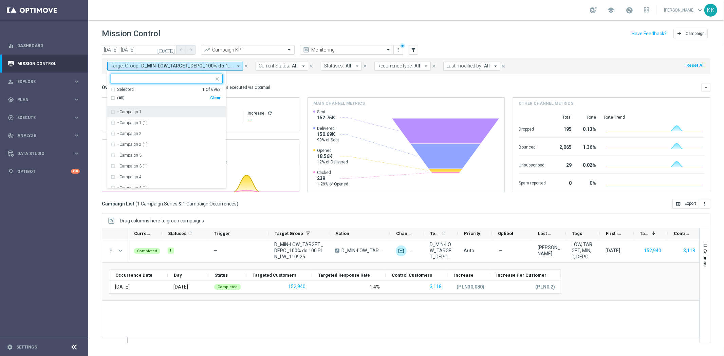
click at [0, 0] on div "Clear" at bounding box center [0, 0] width 0 height 0
click at [170, 83] on div at bounding box center [163, 79] width 100 height 7
paste input "D_MED-HIGH_TARGET_DEPO_100% do 300 PLN_LW_110925"
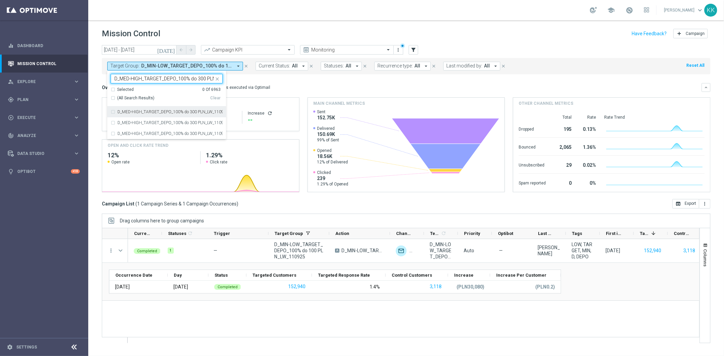
scroll to position [0, 27]
click at [155, 110] on label "D_MED-HIGH_TARGET_DEPO_100% do 300 PLN_LW_110925" at bounding box center [169, 112] width 105 height 4
type input "D_MED-HIGH_TARGET_DEPO_100% do 300 PLN_LW_110925"
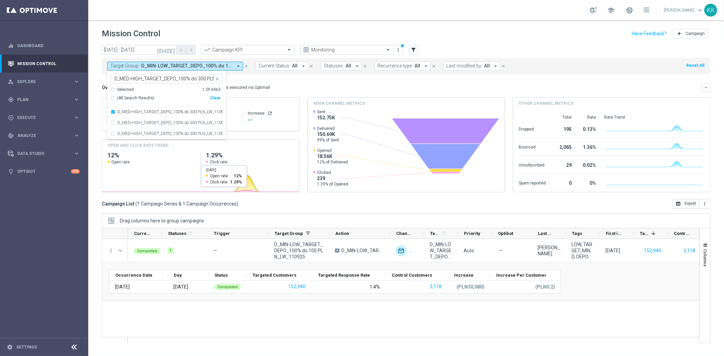
drag, startPoint x: 295, startPoint y: 29, endPoint x: 295, endPoint y: 53, distance: 24.8
click at [296, 29] on div "Mission Control add Campaign" at bounding box center [406, 33] width 609 height 13
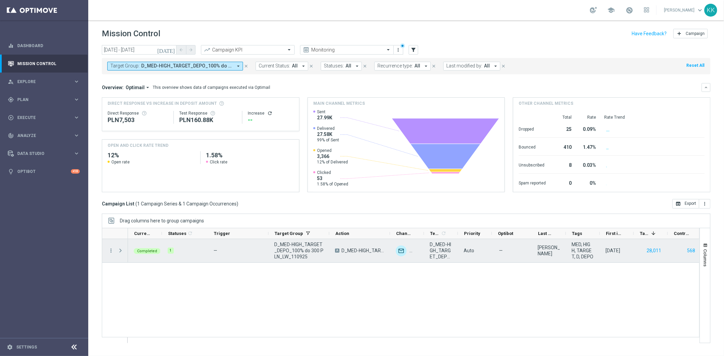
click at [119, 250] on span at bounding box center [120, 250] width 6 height 5
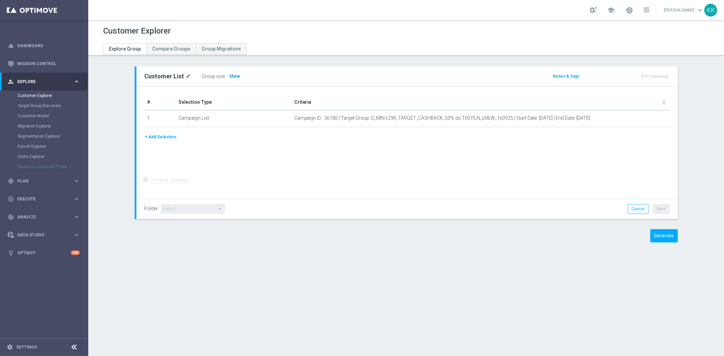
click at [229, 78] on h3 "Show" at bounding box center [235, 76] width 12 height 7
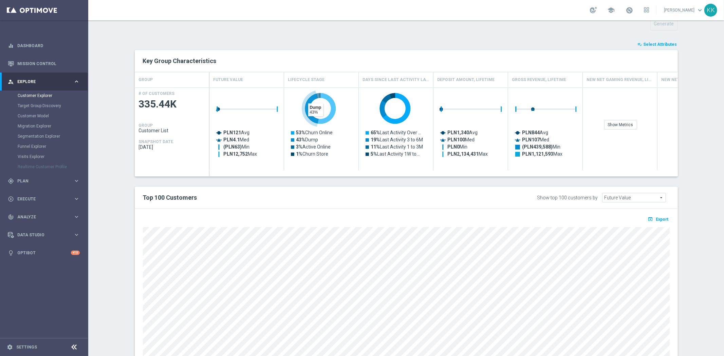
scroll to position [284, 0]
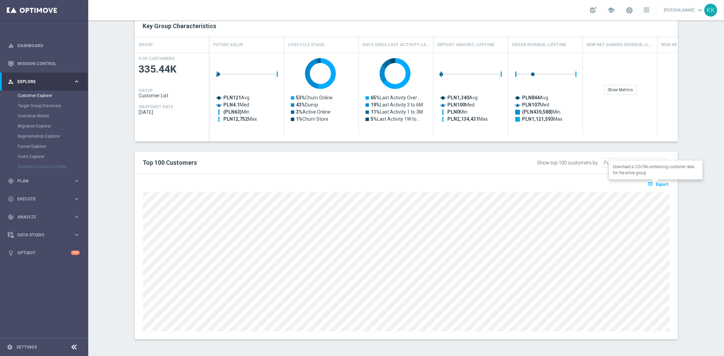
click at [666, 182] on span "Export" at bounding box center [662, 184] width 13 height 5
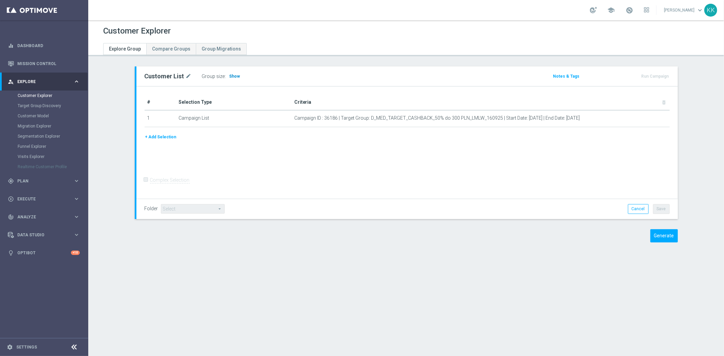
click at [230, 77] on span "Show" at bounding box center [235, 76] width 11 height 5
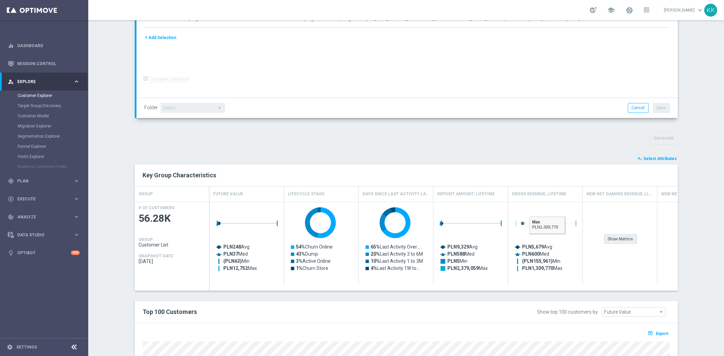
scroll to position [284, 0]
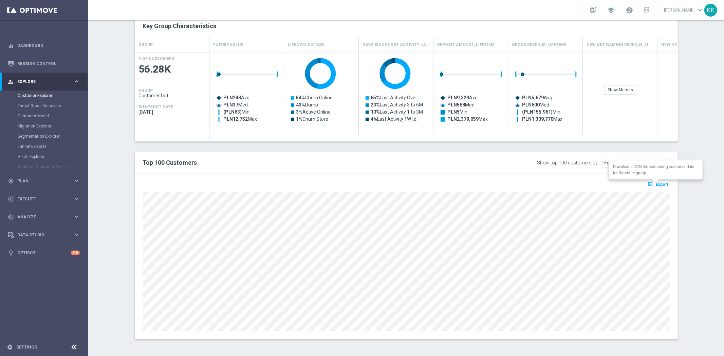
click at [660, 183] on span "Export" at bounding box center [662, 184] width 13 height 5
click at [603, 347] on div "TARGET GROUP arrow_drop_down Show Selected 0 of NaN - Campaign 1" at bounding box center [406, 66] width 570 height 567
drag, startPoint x: 693, startPoint y: 41, endPoint x: 691, endPoint y: 37, distance: 3.8
click at [693, 41] on section "TARGET GROUP arrow_drop_down Show Selected 0 of NaN - Campaign 1" at bounding box center [406, 66] width 636 height 567
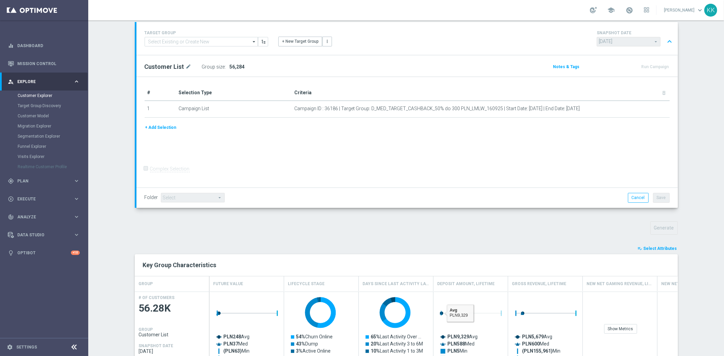
scroll to position [20, 0]
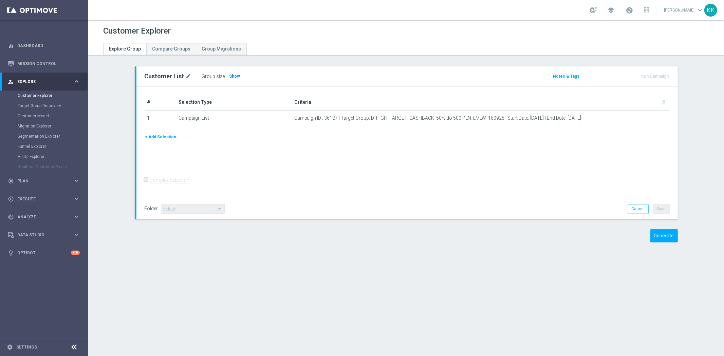
click at [230, 76] on span "Show" at bounding box center [235, 76] width 11 height 5
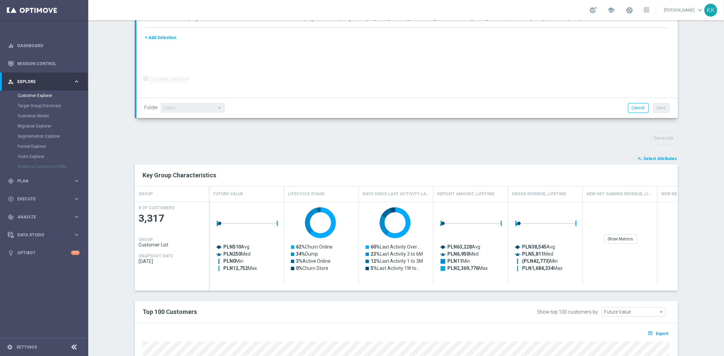
scroll to position [284, 0]
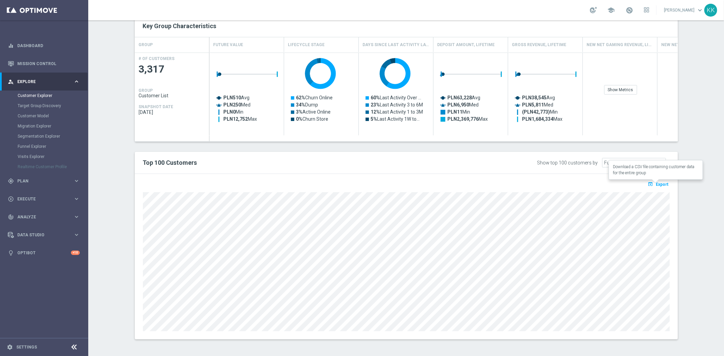
click at [665, 180] on button "open_in_browser Export" at bounding box center [658, 184] width 23 height 9
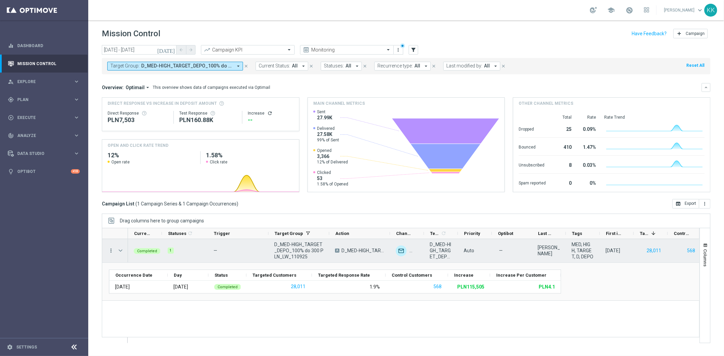
click at [108, 252] on icon "more_vert" at bounding box center [111, 251] width 6 height 6
click at [146, 274] on span "Channel Metrics" at bounding box center [140, 274] width 32 height 5
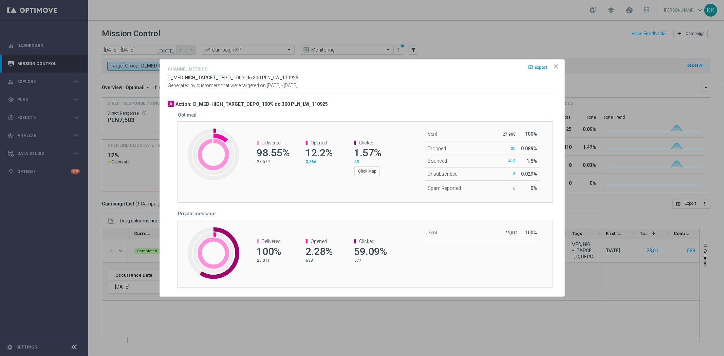
click at [555, 67] on icon "icon" at bounding box center [555, 66] width 3 height 3
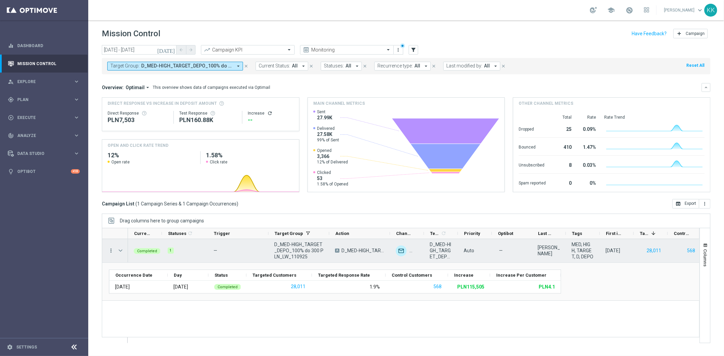
click at [110, 250] on icon "more_vert" at bounding box center [111, 251] width 6 height 6
click at [126, 266] on span "Campaign Metrics" at bounding box center [141, 264] width 35 height 5
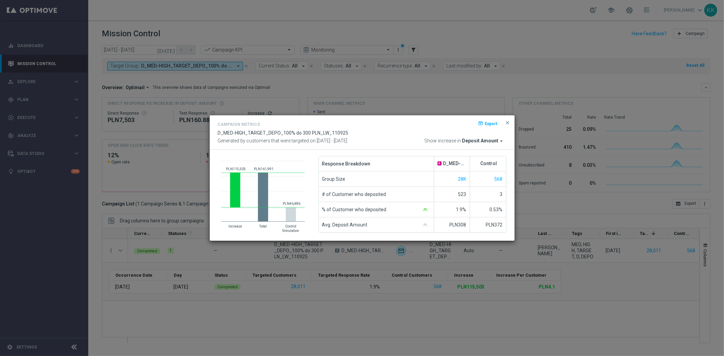
click at [477, 142] on span "Deposit Amount" at bounding box center [480, 141] width 36 height 6
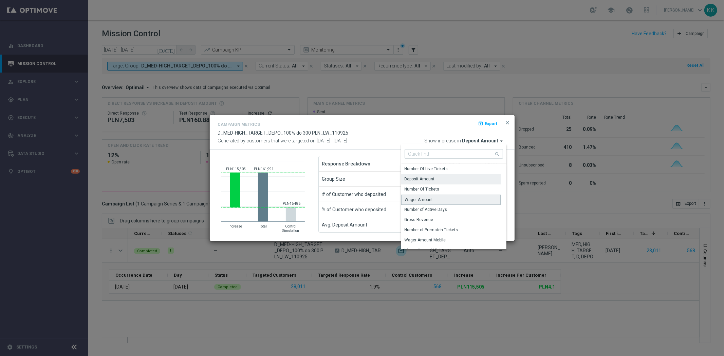
click at [444, 198] on div "Wager Amount" at bounding box center [450, 200] width 99 height 10
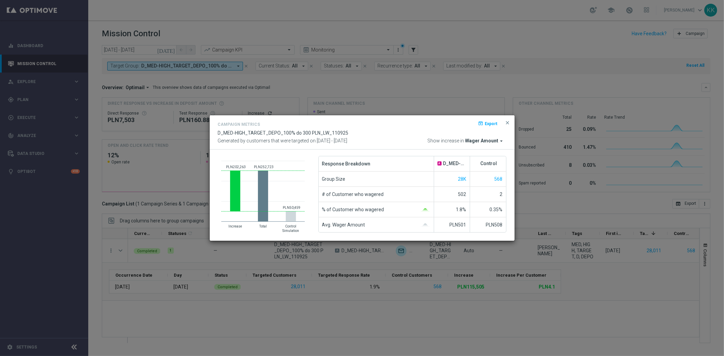
click at [479, 143] on span "Wager Amount" at bounding box center [481, 141] width 33 height 6
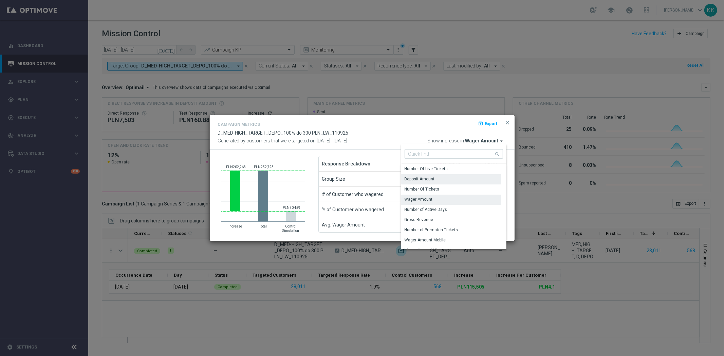
click at [455, 182] on div "Deposit Amount" at bounding box center [450, 180] width 99 height 10
